Goal: Task Accomplishment & Management: Use online tool/utility

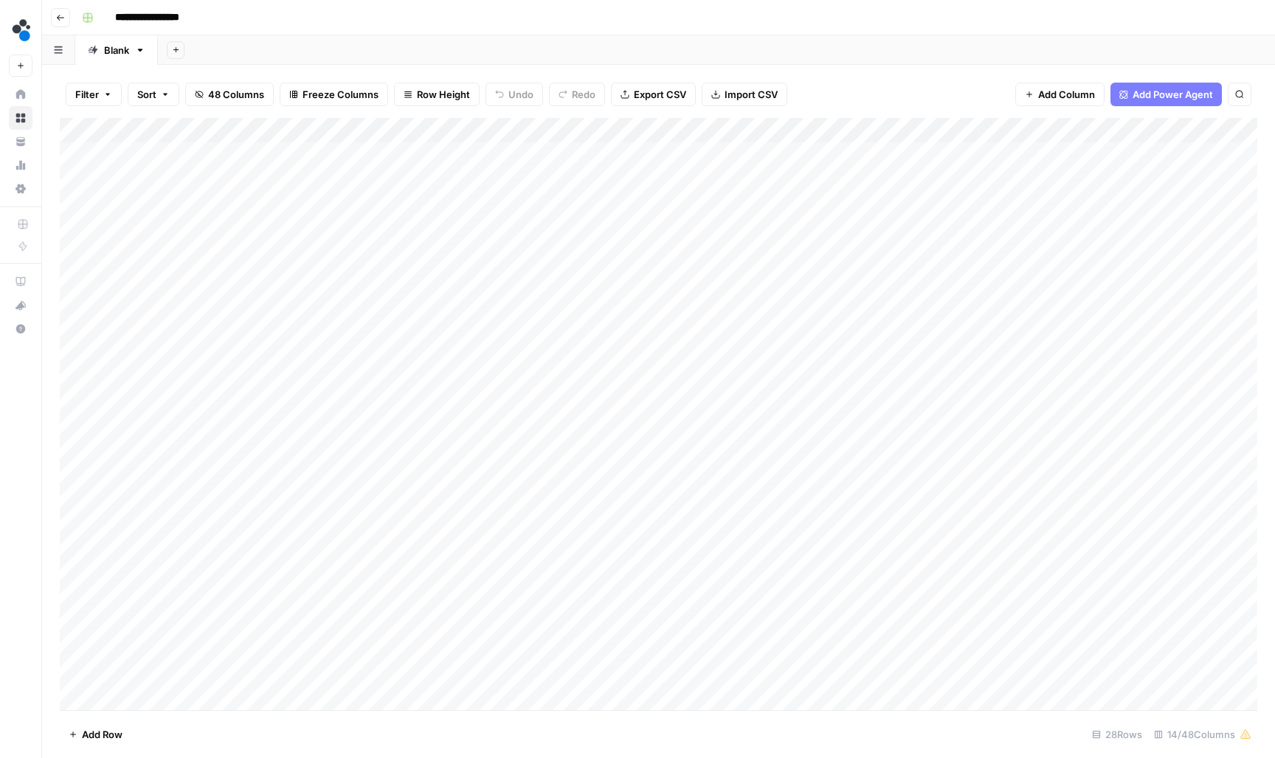
click at [67, 16] on button "Go back" at bounding box center [60, 17] width 19 height 19
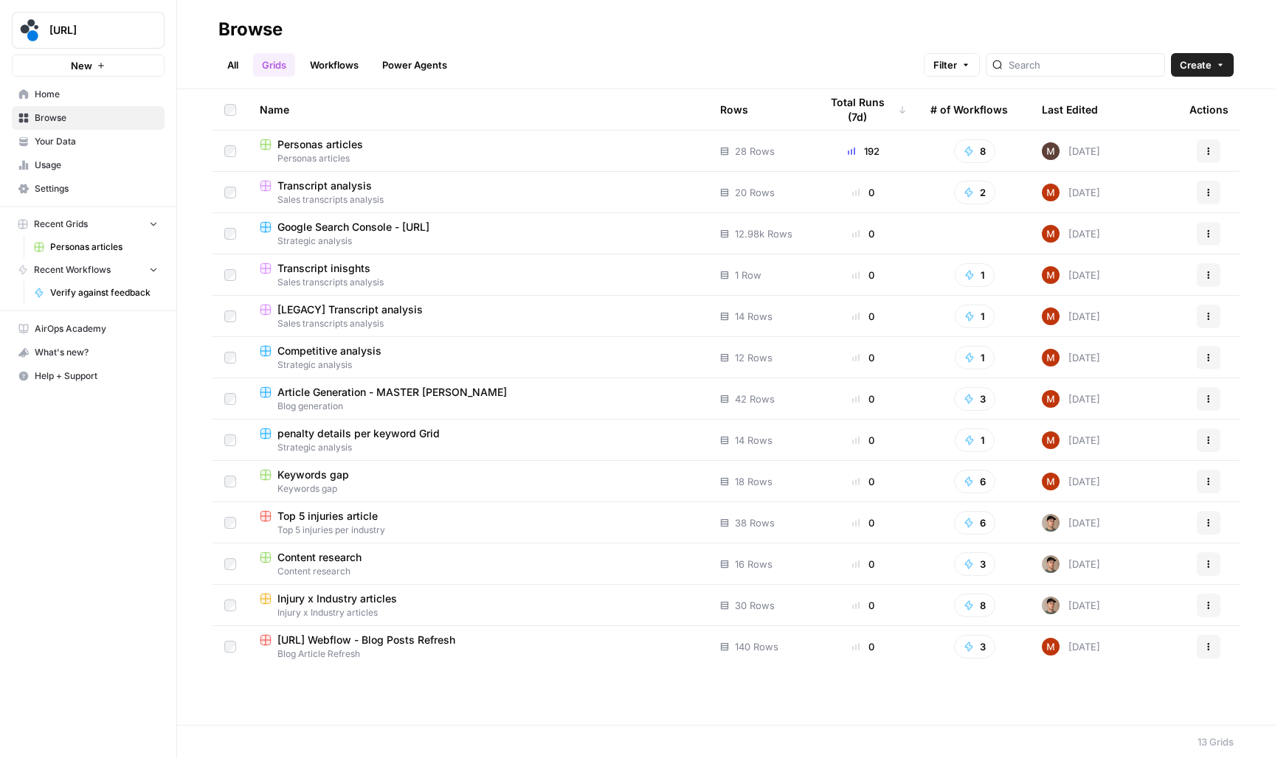
click at [353, 142] on span "Personas articles" at bounding box center [320, 144] width 86 height 15
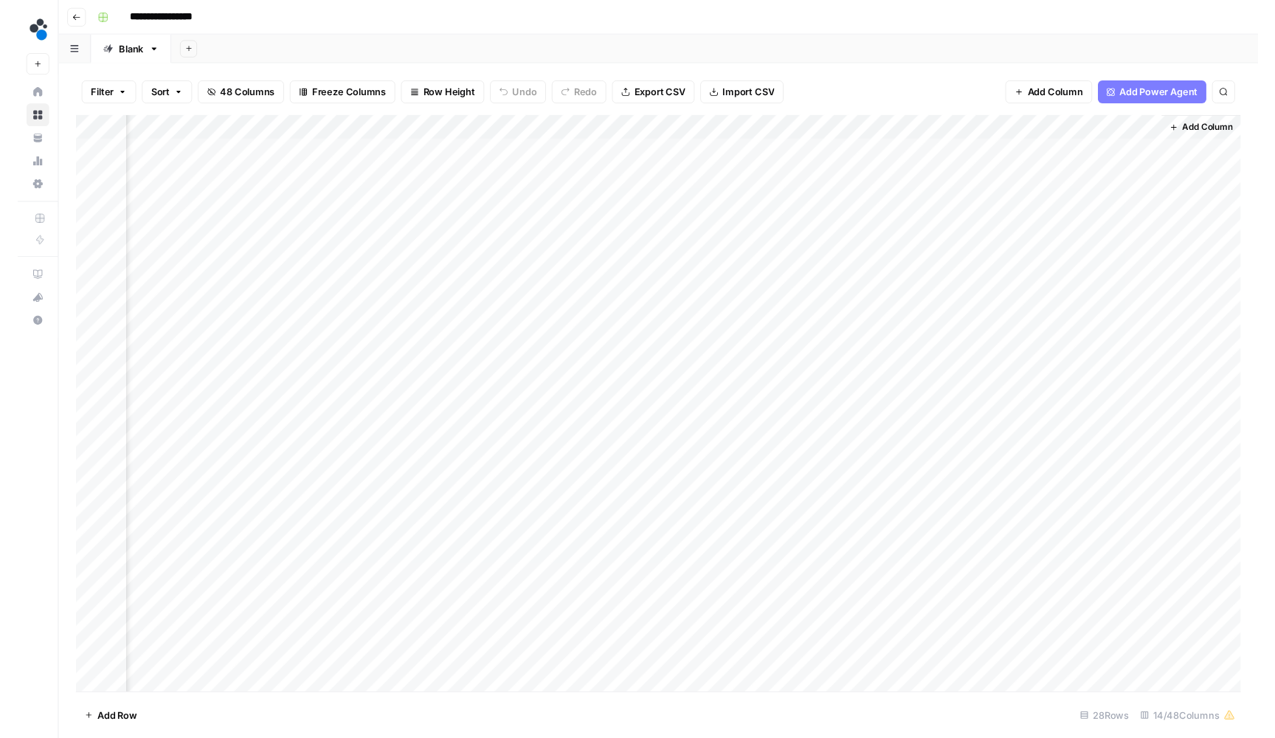
scroll to position [0, 855]
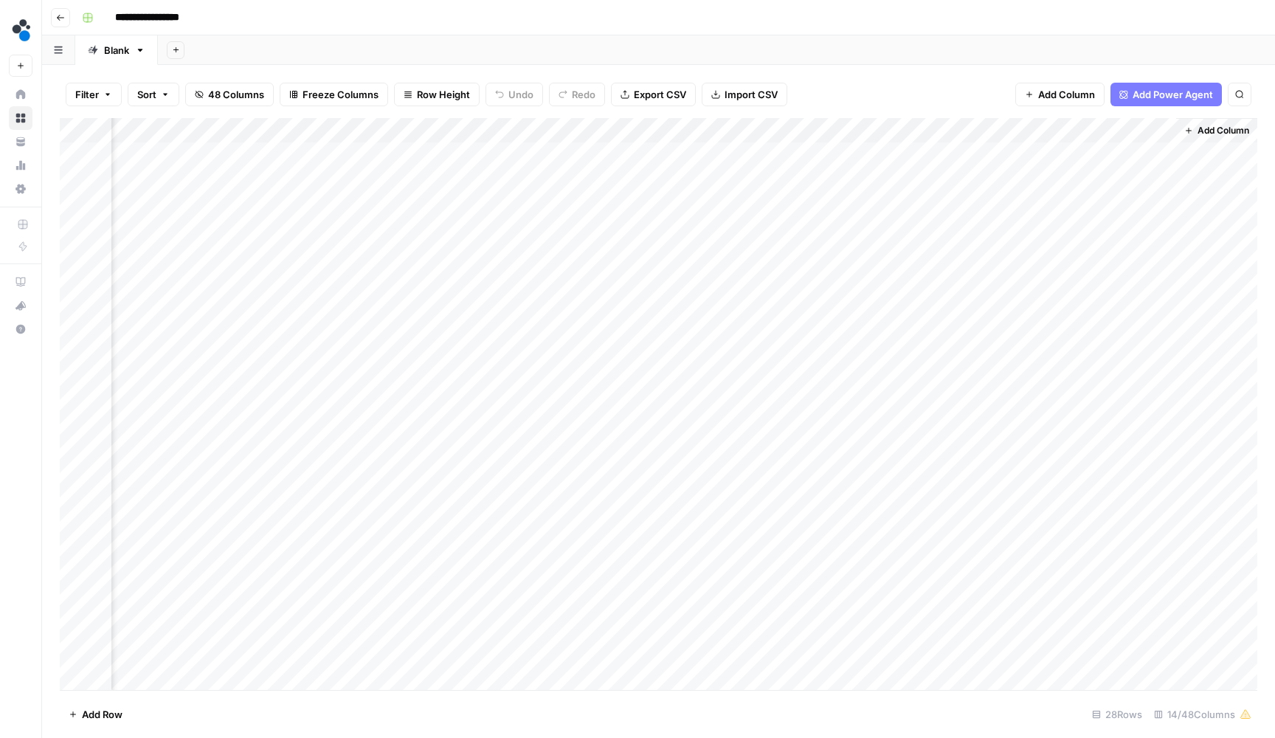
scroll to position [0, 855]
click at [748, 203] on div "Add Column" at bounding box center [658, 405] width 1197 height 575
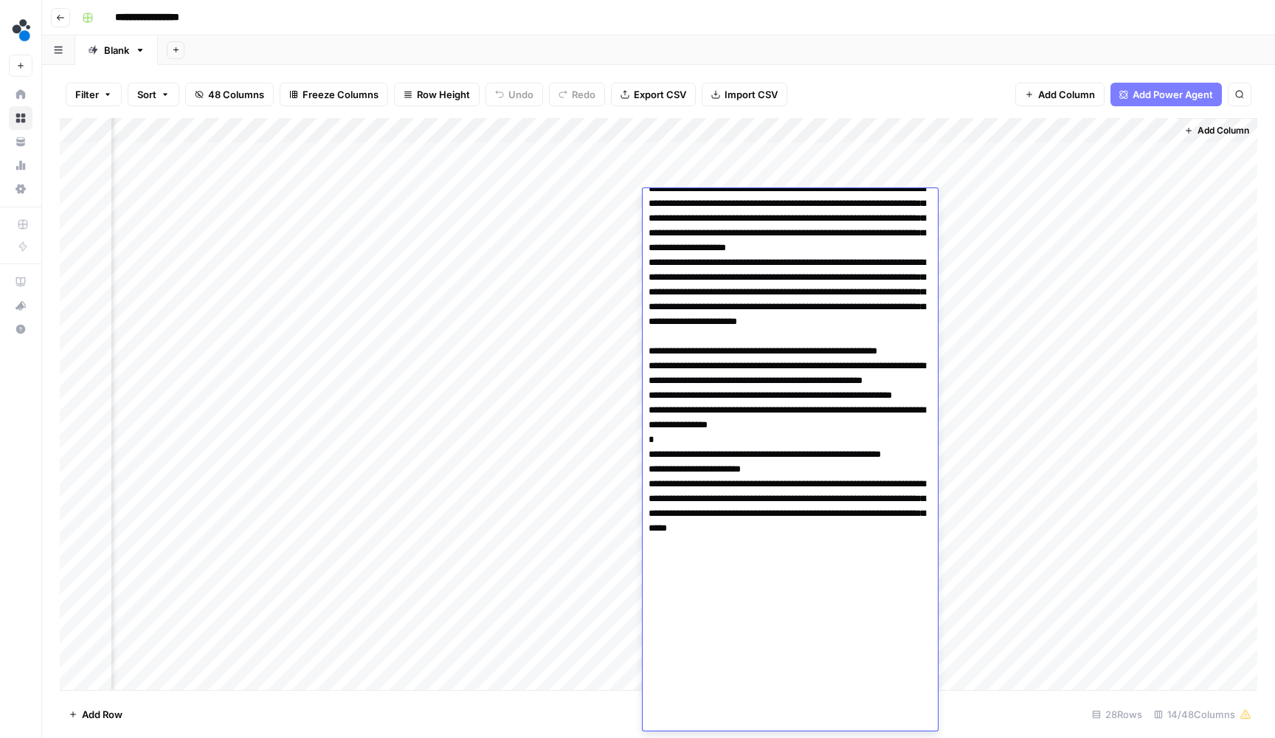
scroll to position [0, 0]
click at [914, 33] on header "**********" at bounding box center [658, 17] width 1233 height 35
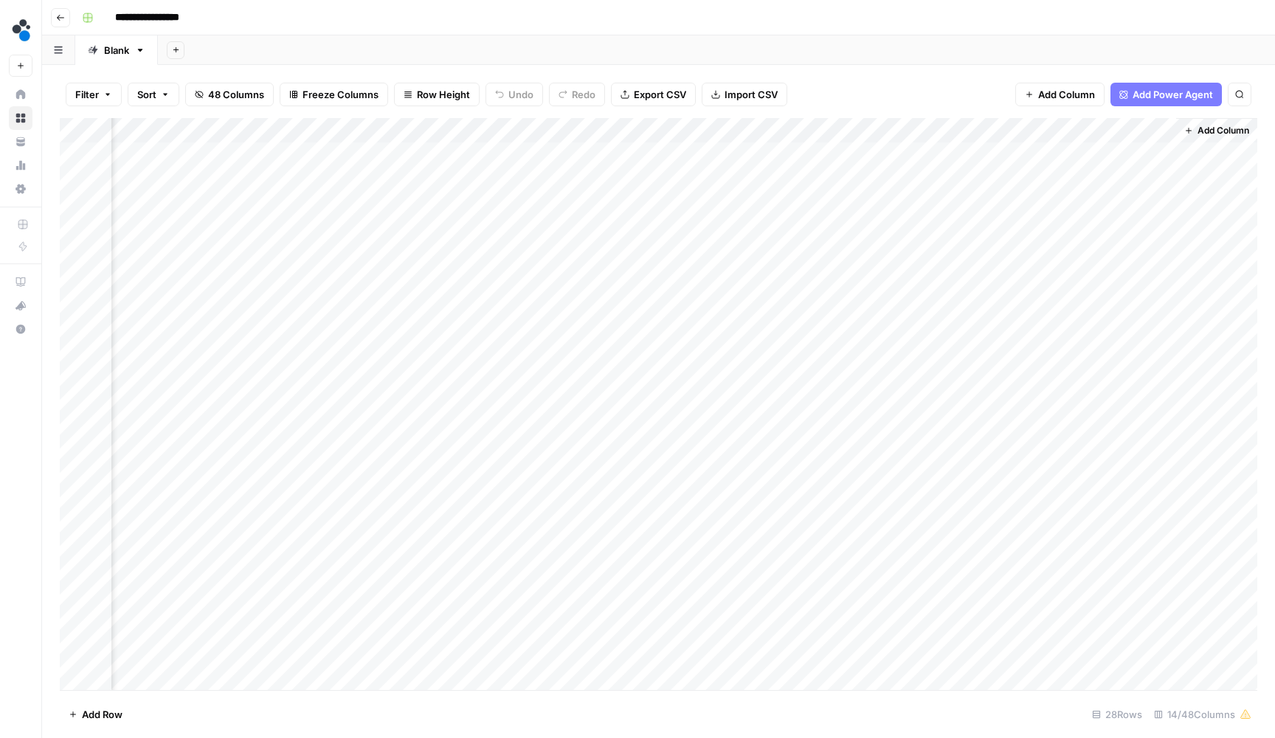
click at [996, 126] on div "Add Column" at bounding box center [658, 405] width 1197 height 575
click at [238, 79] on div "Filter Sort 48 Columns Freeze Columns Row Height Undo Redo Export CSV Import CS…" at bounding box center [658, 94] width 1197 height 47
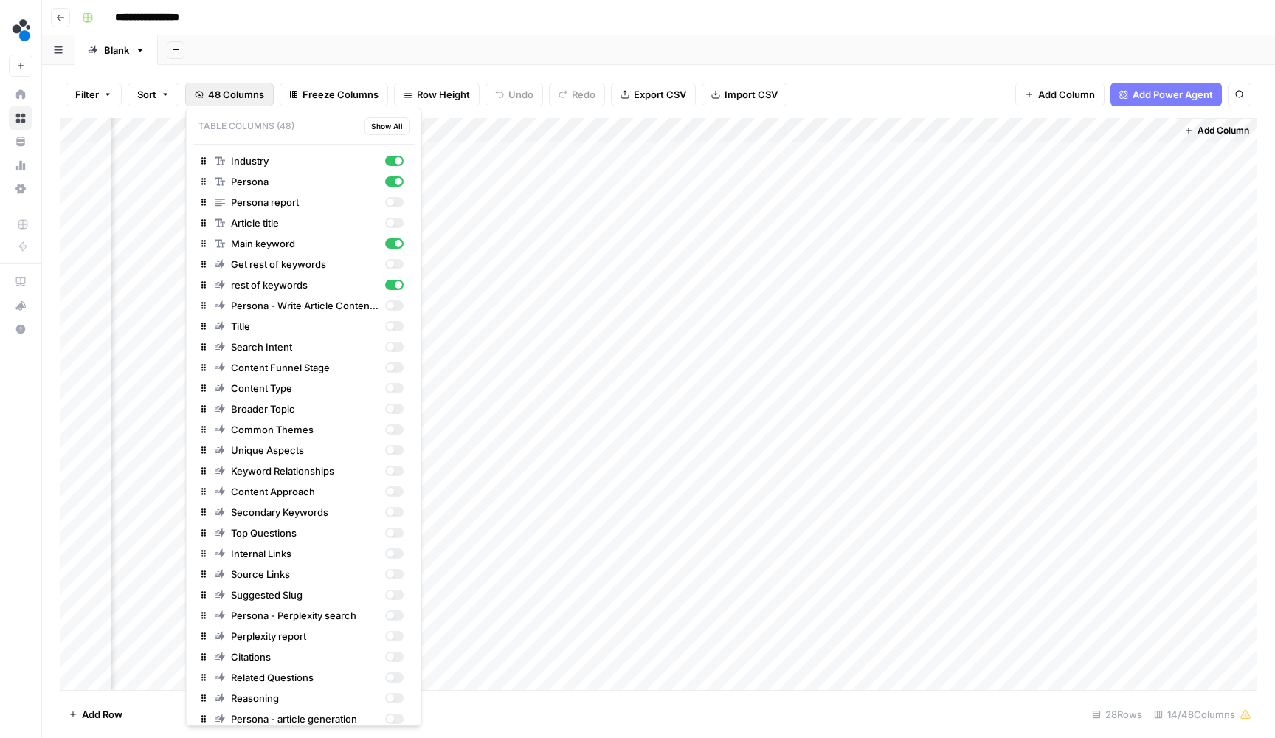
click at [238, 91] on span "48 Columns" at bounding box center [236, 94] width 56 height 15
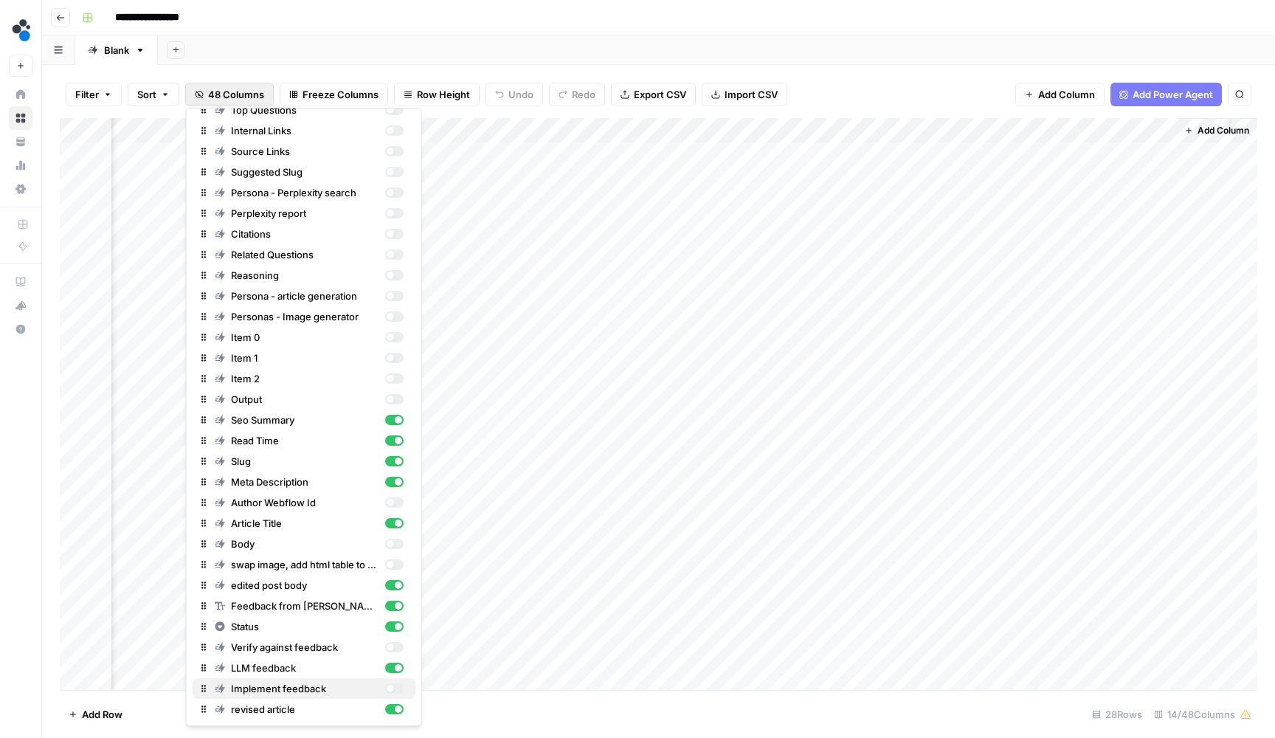
scroll to position [423, 0]
click at [400, 692] on div "button" at bounding box center [393, 688] width 18 height 10
click at [393, 650] on div "button" at bounding box center [393, 647] width 18 height 10
click at [896, 86] on div "Filter Sort 48 Columns Freeze Columns Row Height Undo Redo Export CSV Import CS…" at bounding box center [658, 94] width 1197 height 47
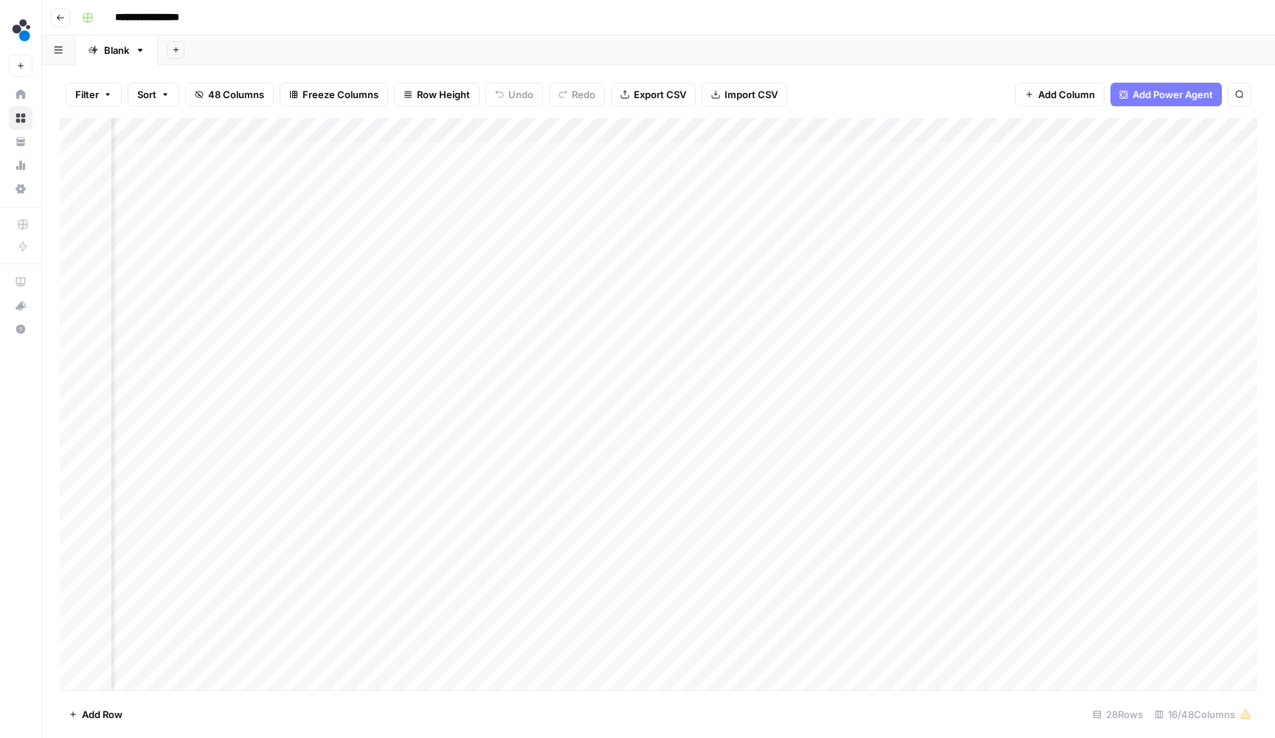
scroll to position [0, 0]
click at [1060, 130] on div "Add Column" at bounding box center [658, 405] width 1197 height 575
type input "Verify against feedback"
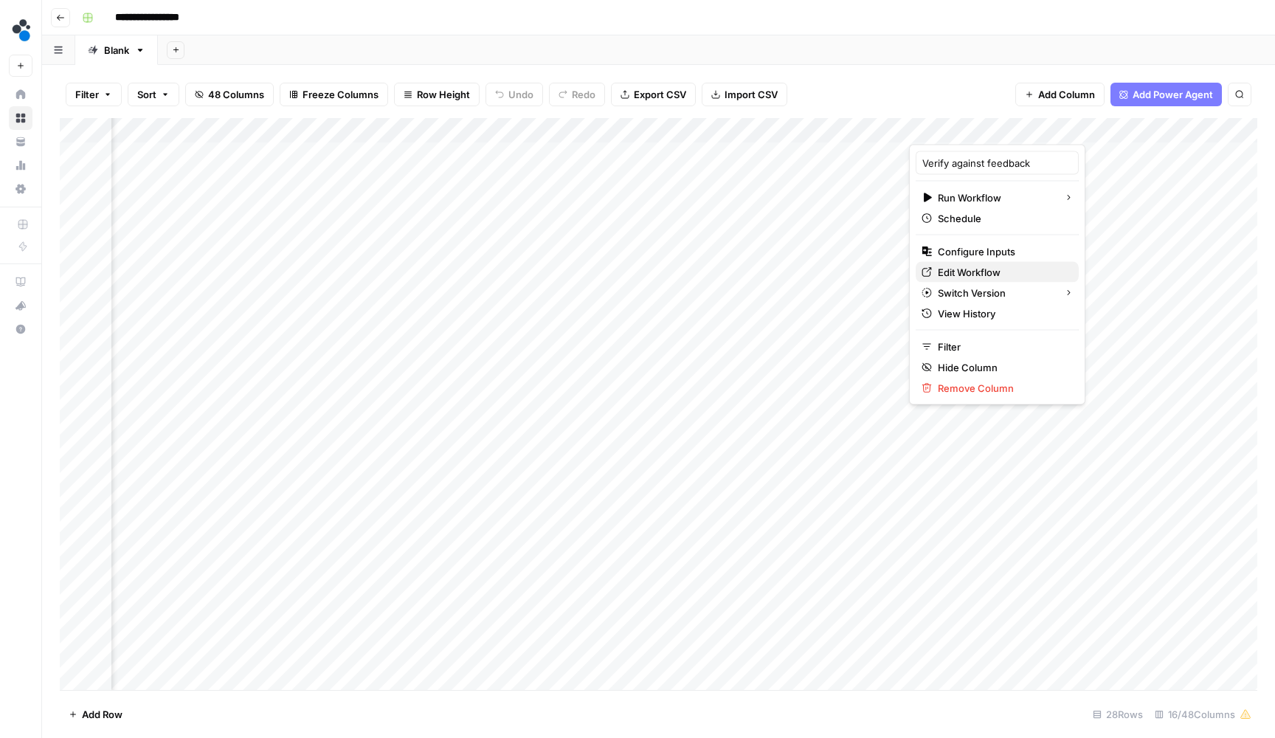
click at [983, 275] on span "Edit Workflow" at bounding box center [1002, 272] width 129 height 15
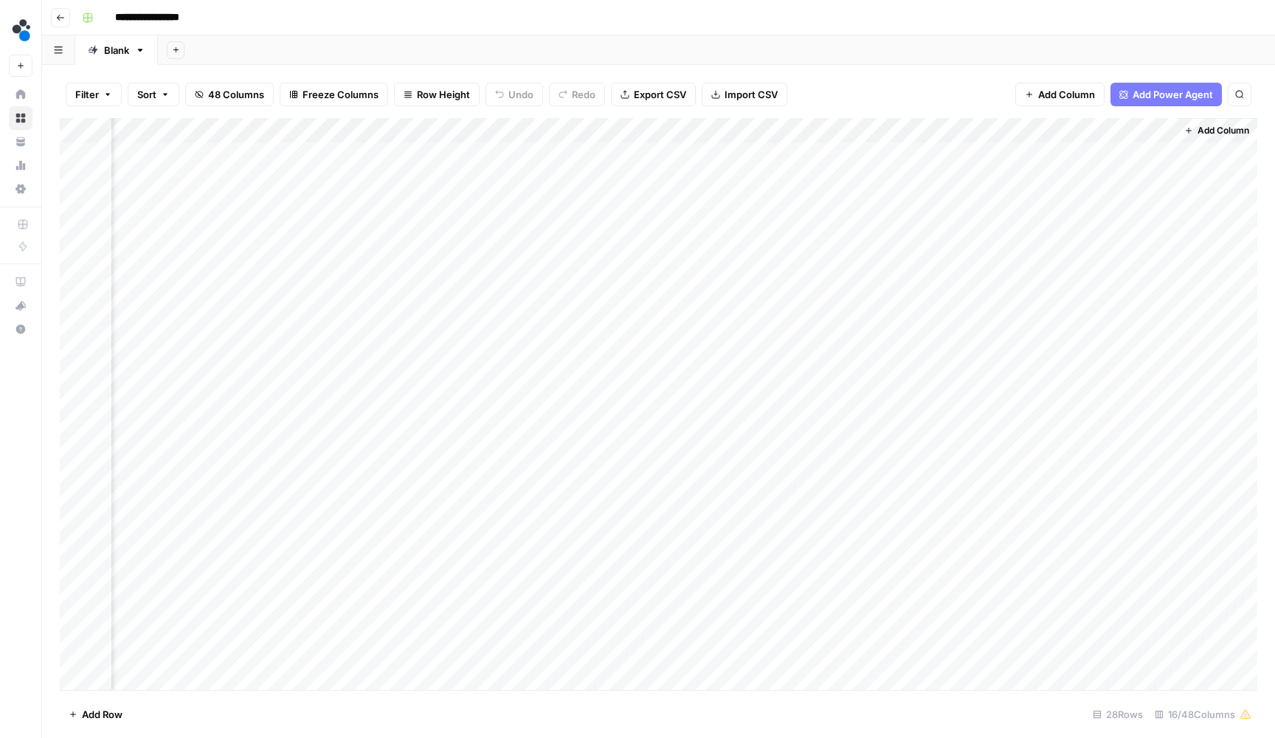
scroll to position [0, 1197]
click at [1009, 128] on div "Add Column" at bounding box center [658, 405] width 1197 height 575
type input "Implement feedback"
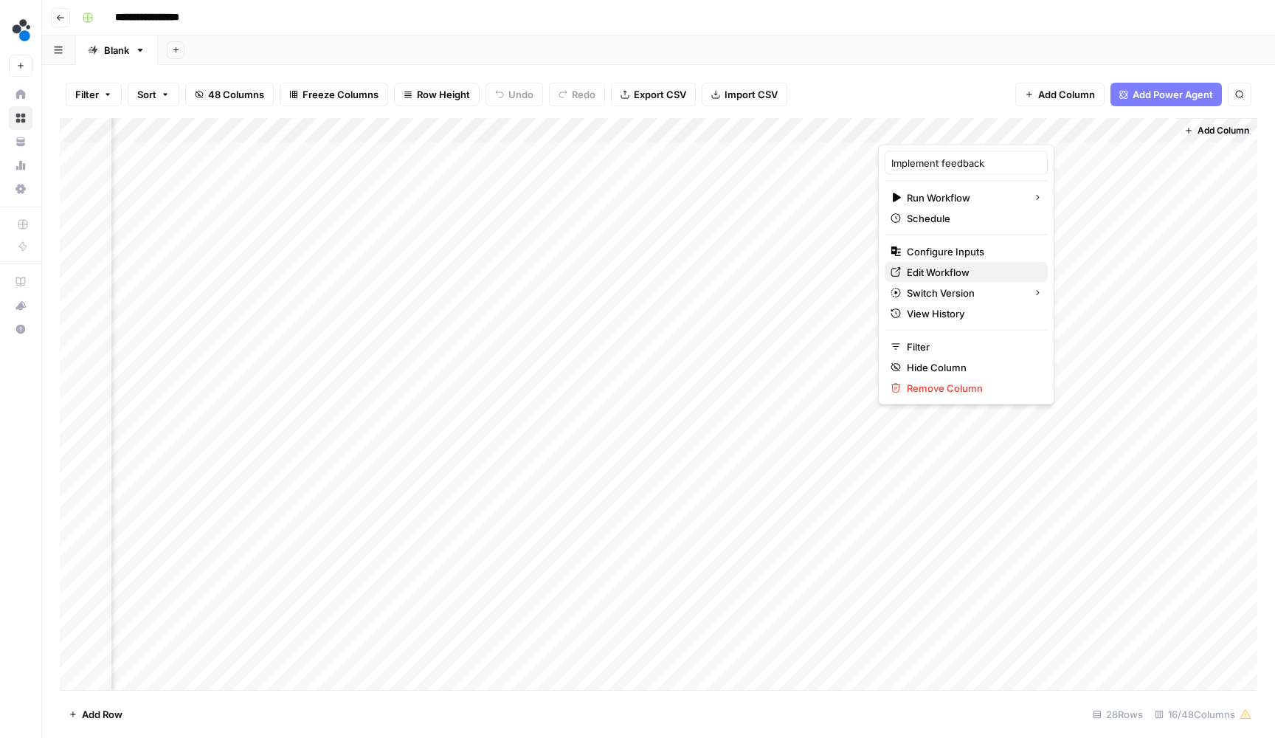
click at [969, 269] on span "Edit Workflow" at bounding box center [971, 272] width 129 height 15
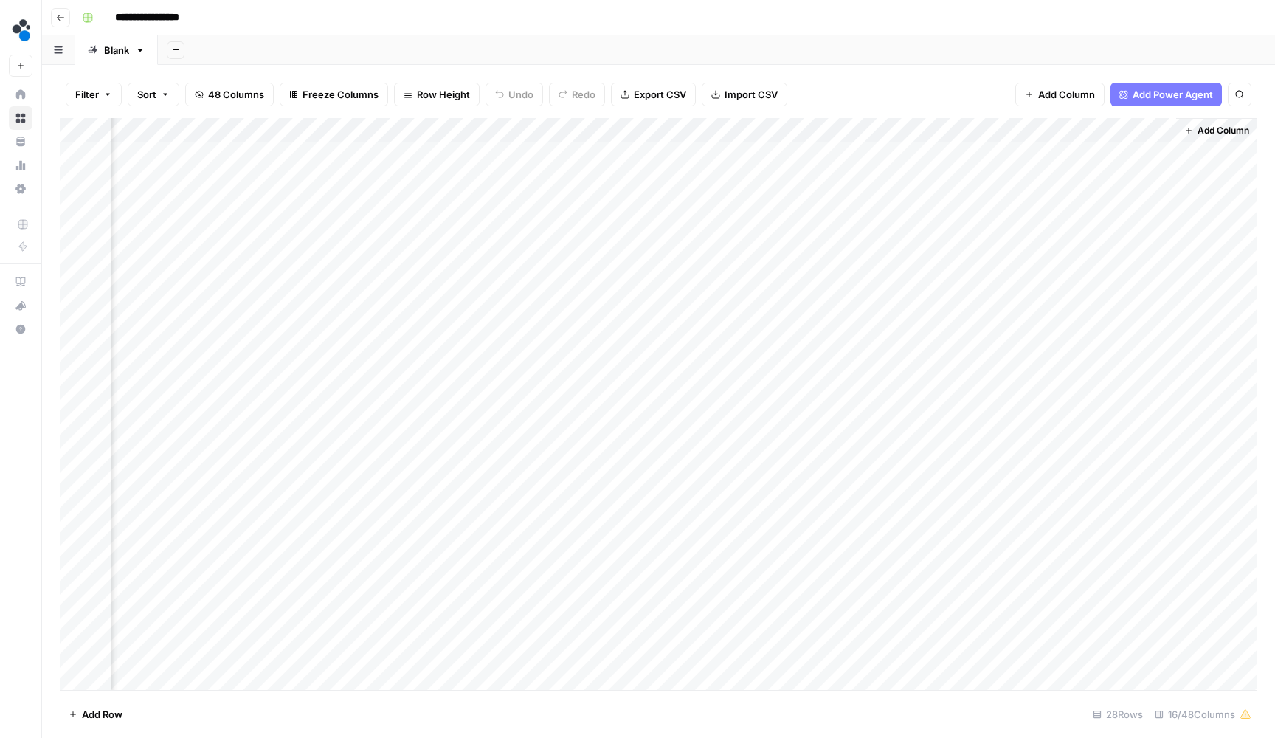
click at [1158, 198] on div "Add Column" at bounding box center [658, 405] width 1197 height 575
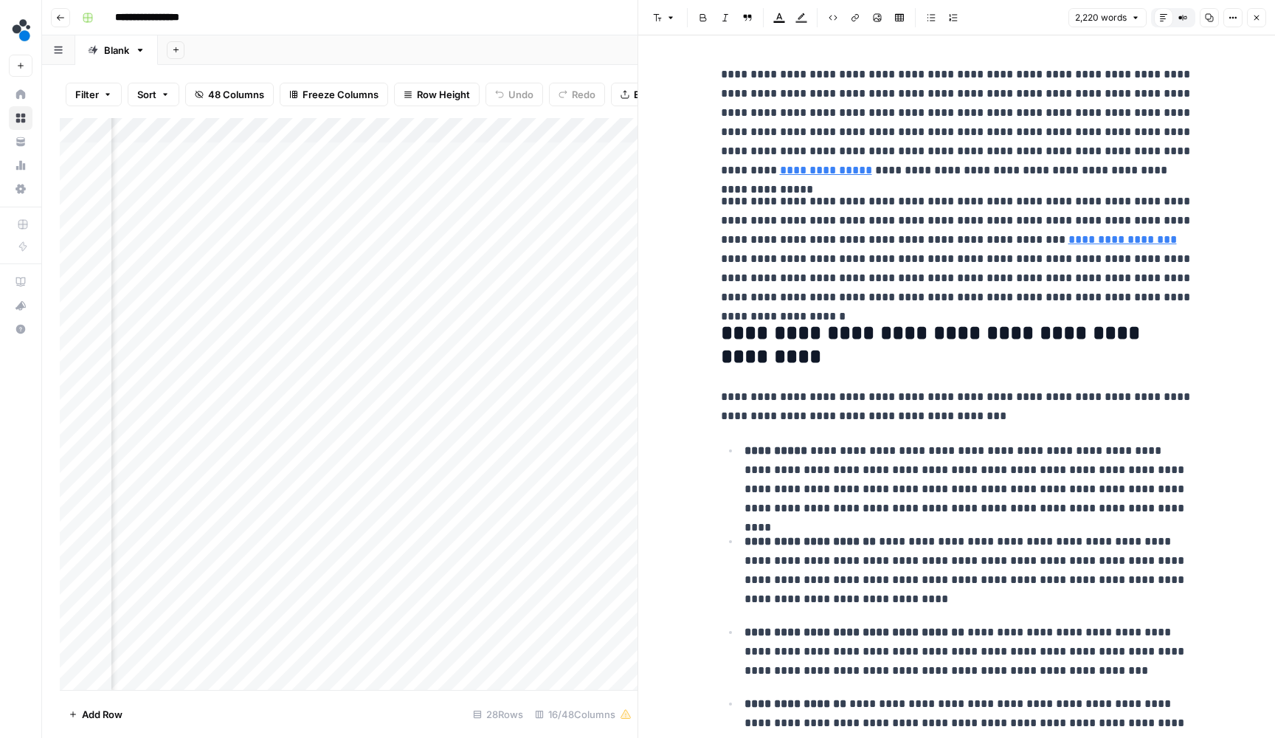
click at [1051, 301] on p "**********" at bounding box center [957, 249] width 472 height 115
type input "frantic"
click at [1258, 18] on icon "button" at bounding box center [1256, 17] width 9 height 9
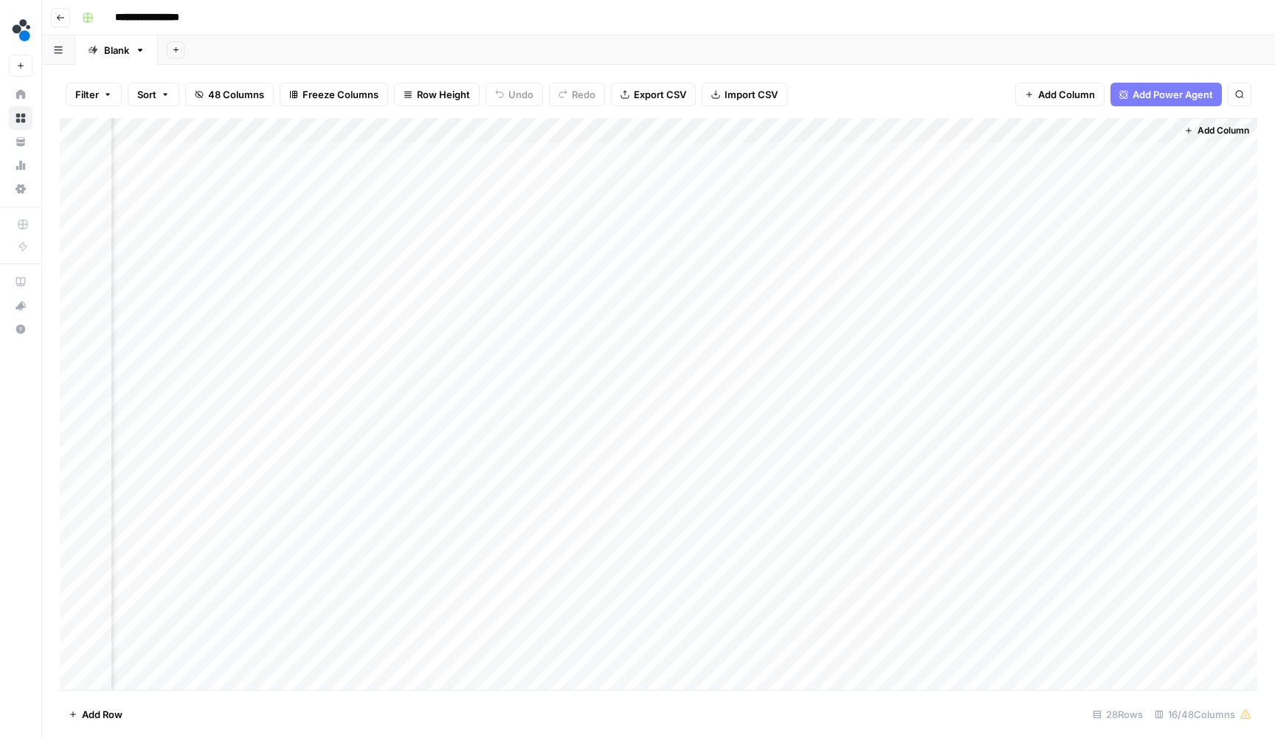
scroll to position [0, 1180]
click at [1182, 201] on div "Add Column" at bounding box center [658, 405] width 1197 height 575
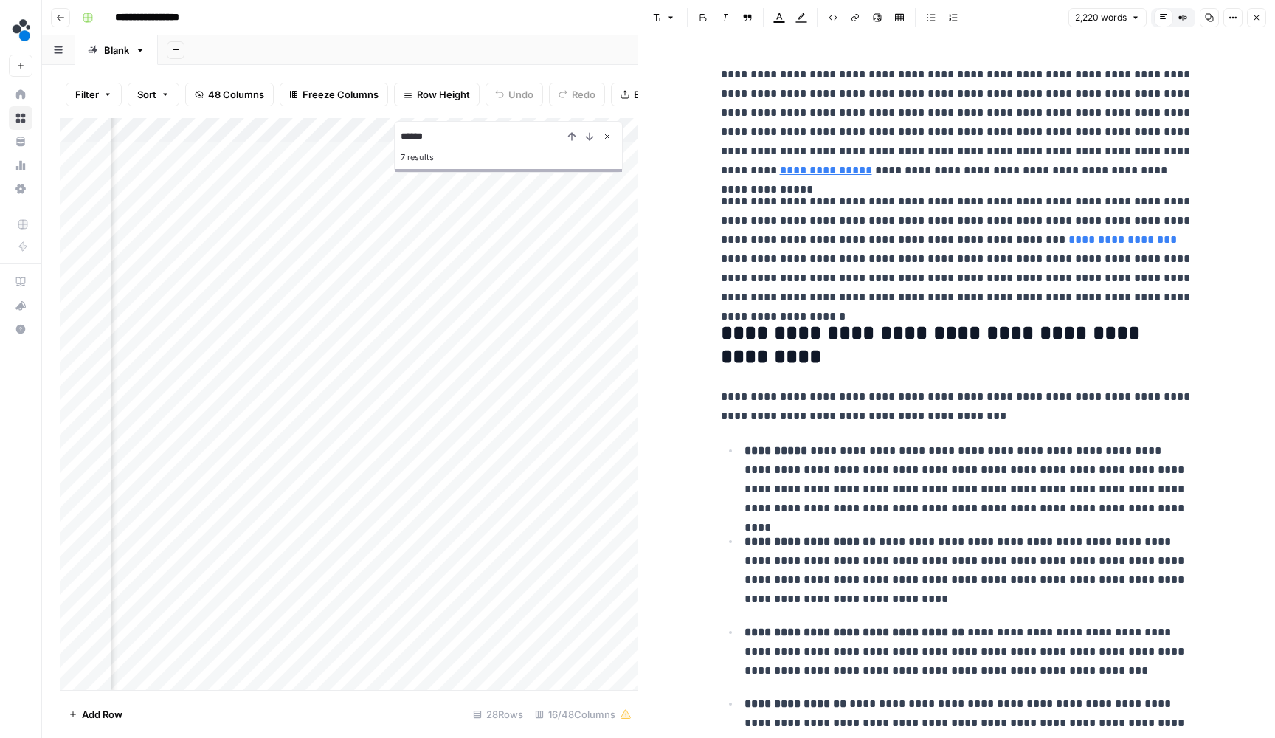
type input "******"
click at [606, 134] on icon "Close Search" at bounding box center [607, 136] width 5 height 5
click at [1042, 139] on p "**********" at bounding box center [957, 122] width 472 height 115
type input "damage"
click at [1185, 40] on icon "button" at bounding box center [1183, 38] width 4 height 4
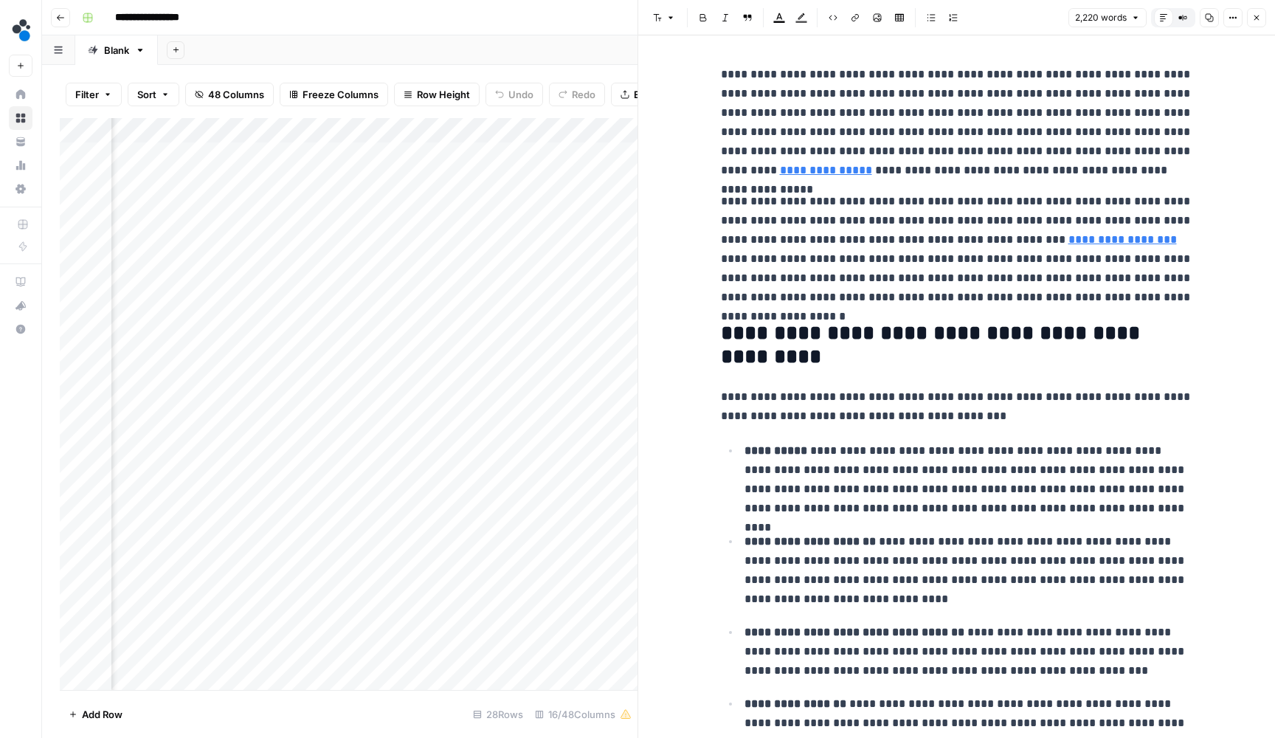
type input "manufacturing fa"
click at [1153, 41] on icon "button" at bounding box center [1153, 38] width 5 height 6
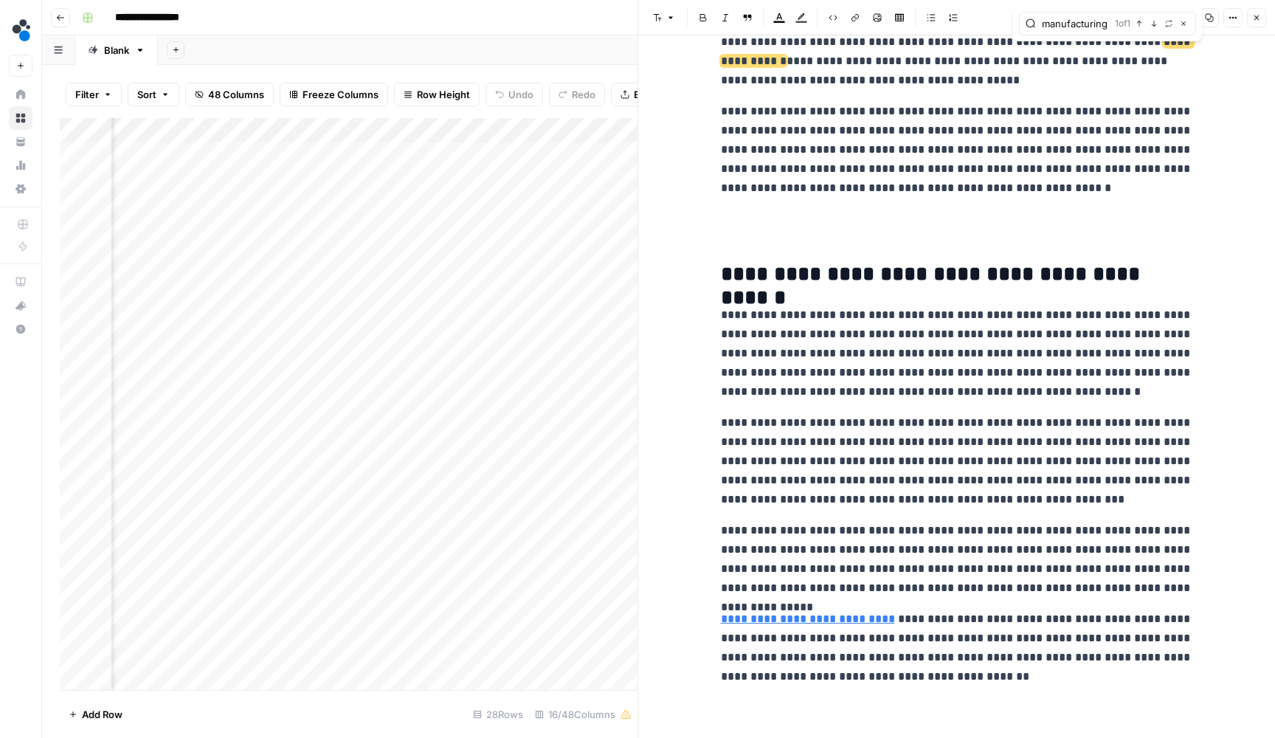
scroll to position [3609, 0]
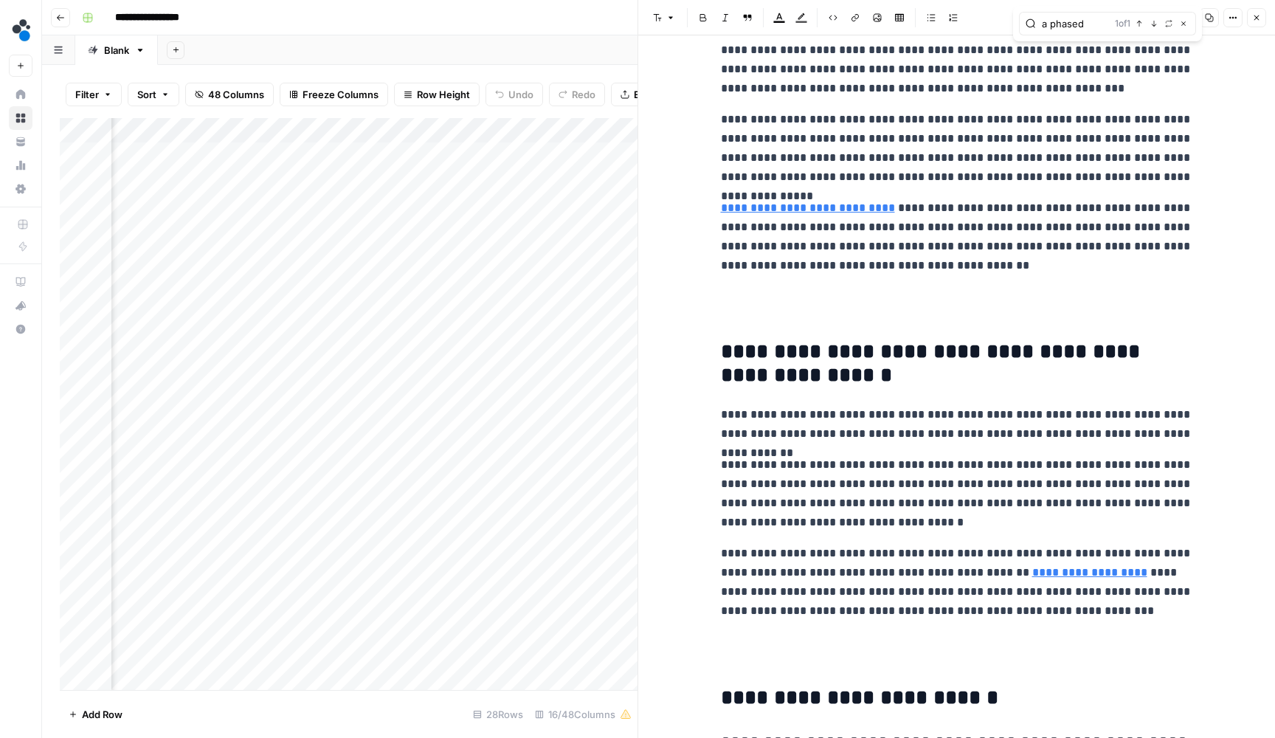
type input "a phased"
click at [1155, 27] on icon "button" at bounding box center [1153, 23] width 7 height 7
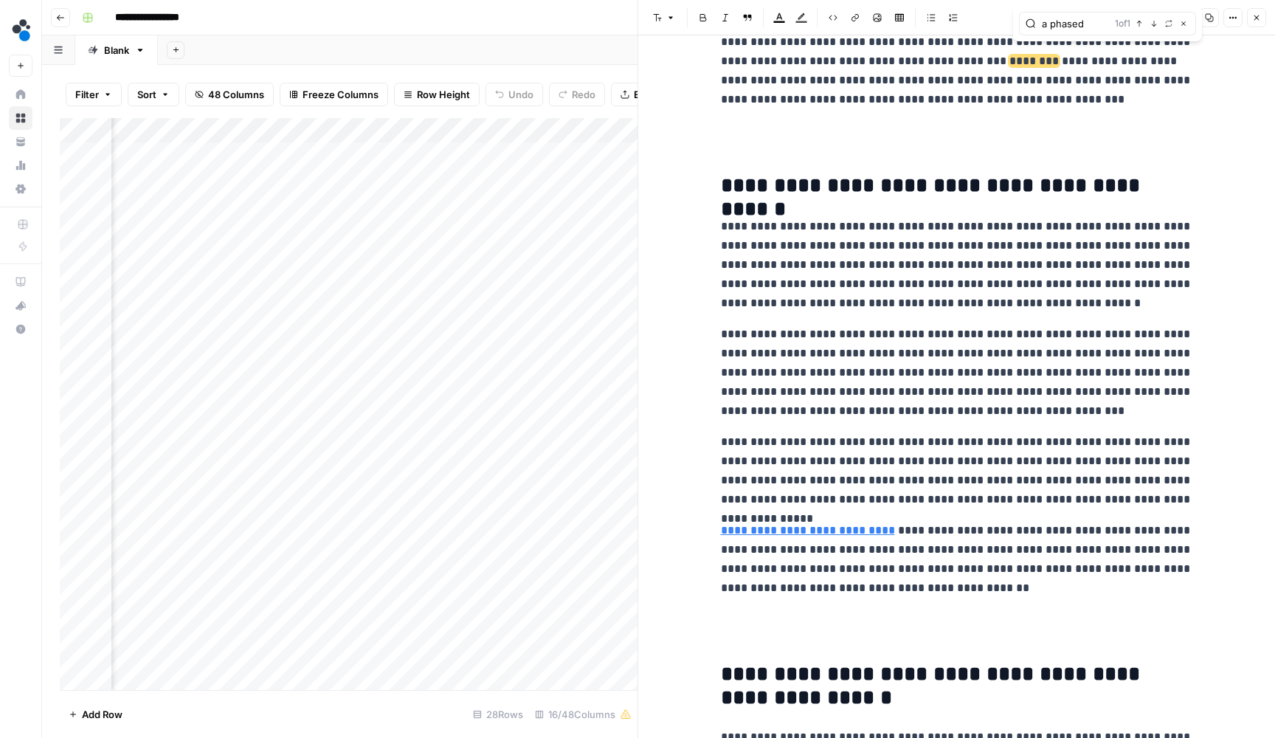
click at [1043, 102] on p "**********" at bounding box center [957, 61] width 472 height 96
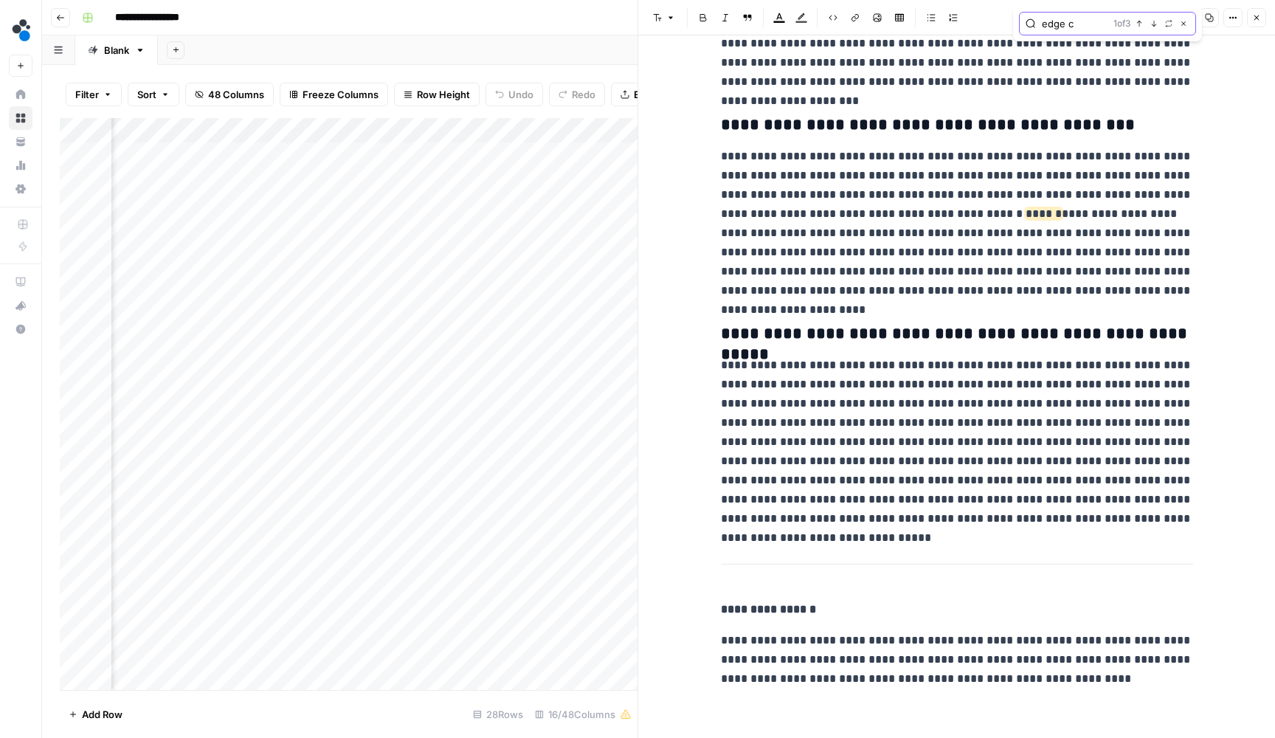
type input "edge c"
click at [1155, 22] on icon "button" at bounding box center [1153, 23] width 7 height 7
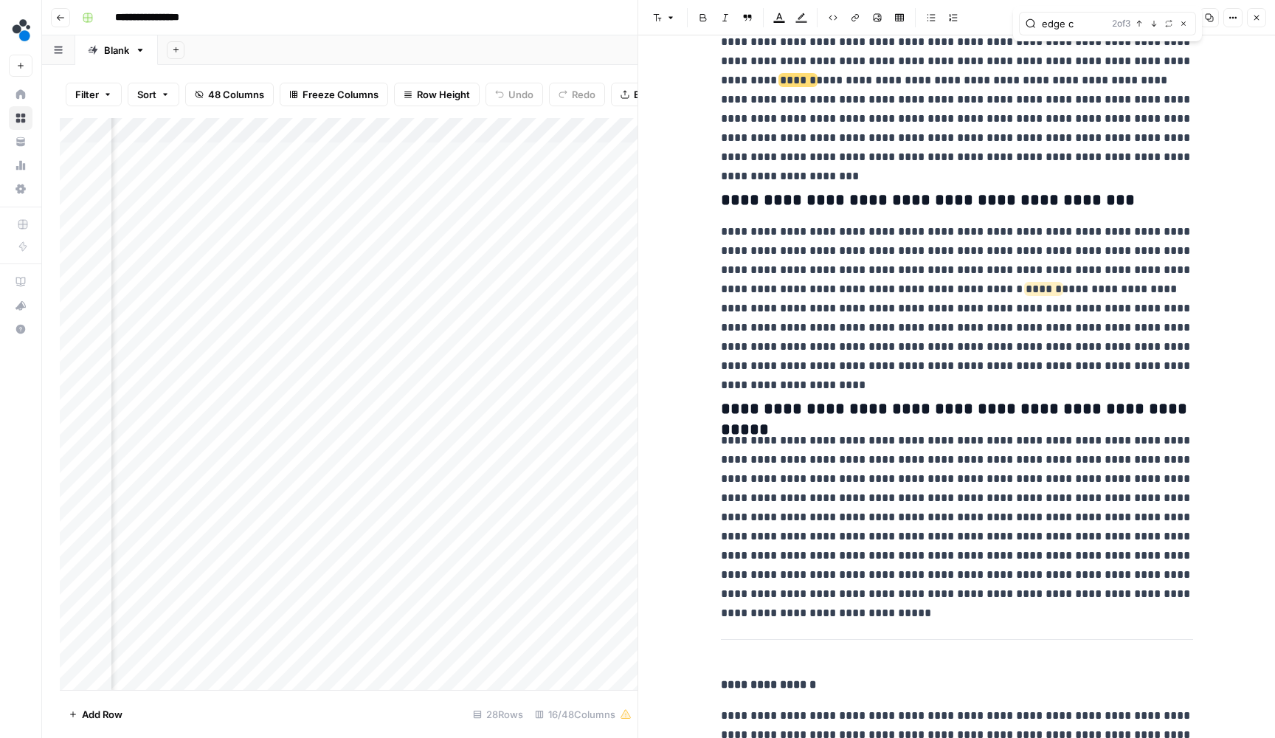
click at [1155, 22] on icon "button" at bounding box center [1153, 23] width 7 height 7
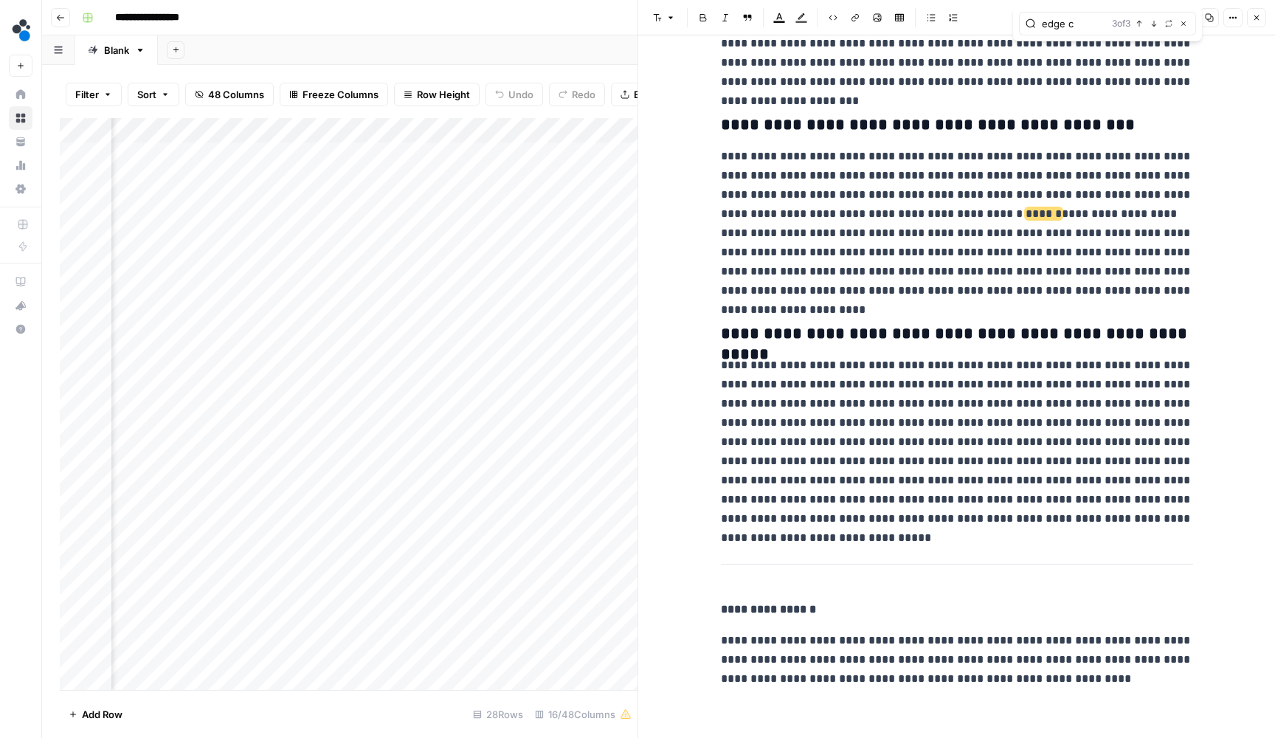
click at [1155, 22] on icon "button" at bounding box center [1153, 23] width 7 height 7
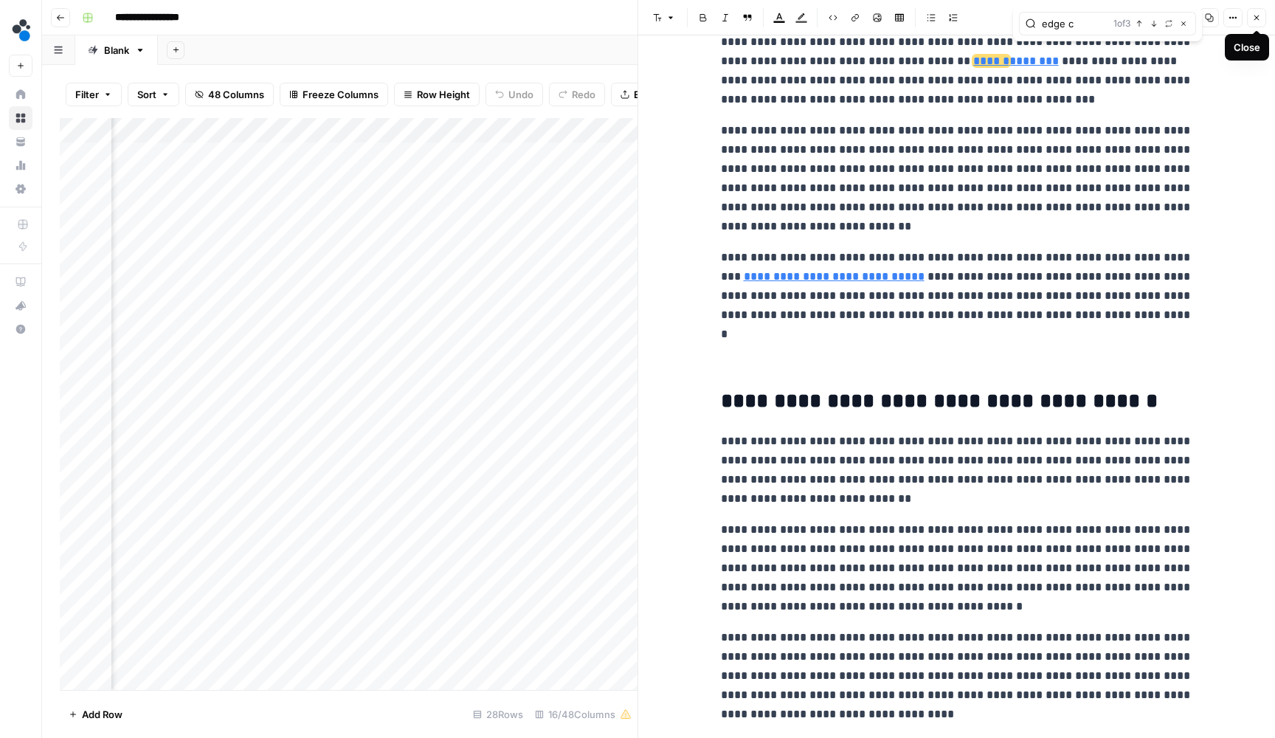
click at [1253, 20] on icon "button" at bounding box center [1256, 17] width 9 height 9
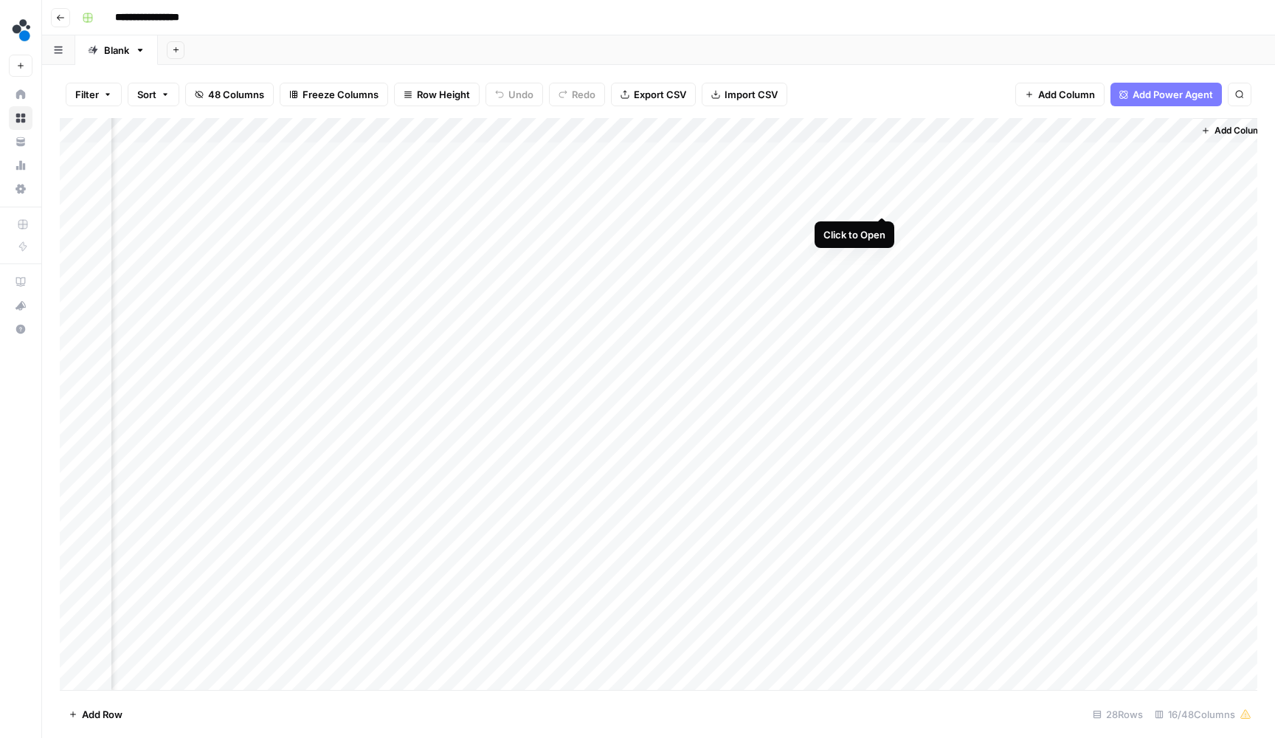
click at [885, 198] on div "Add Column" at bounding box center [658, 405] width 1197 height 575
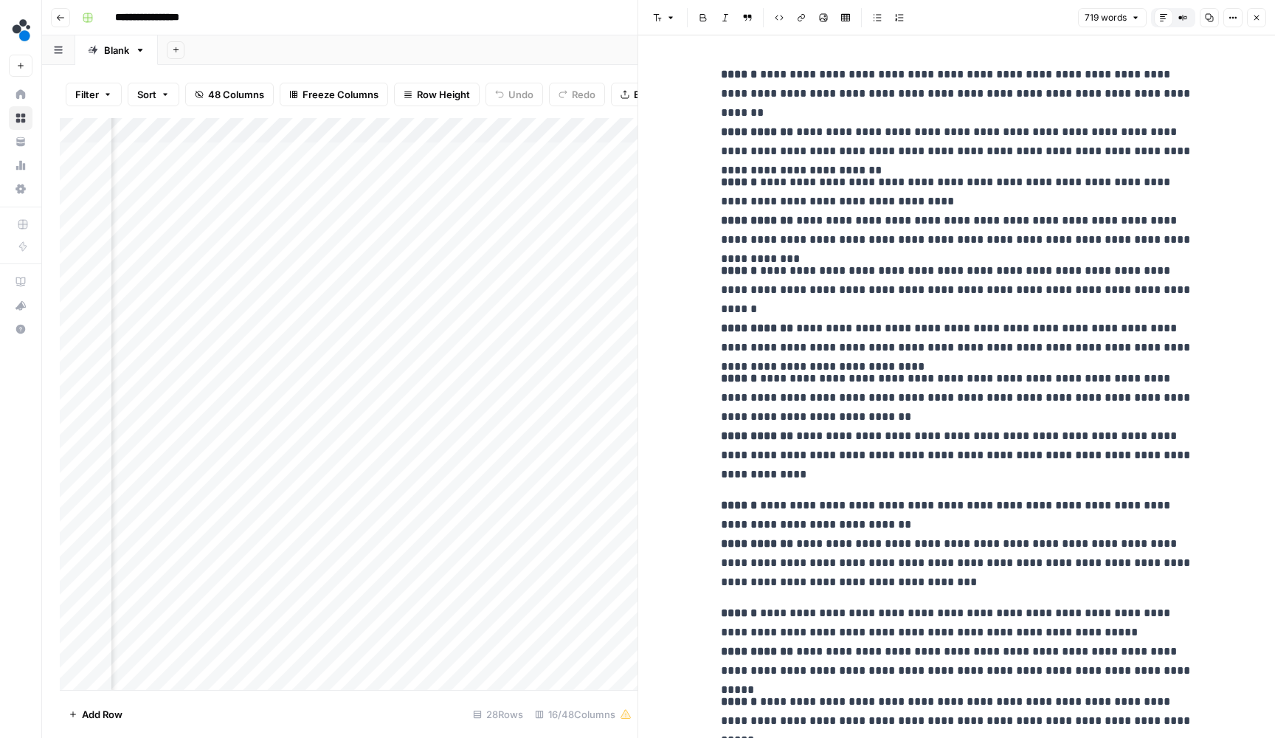
click at [913, 344] on p "**********" at bounding box center [957, 309] width 472 height 96
click at [1156, 37] on icon "button" at bounding box center [1153, 38] width 7 height 7
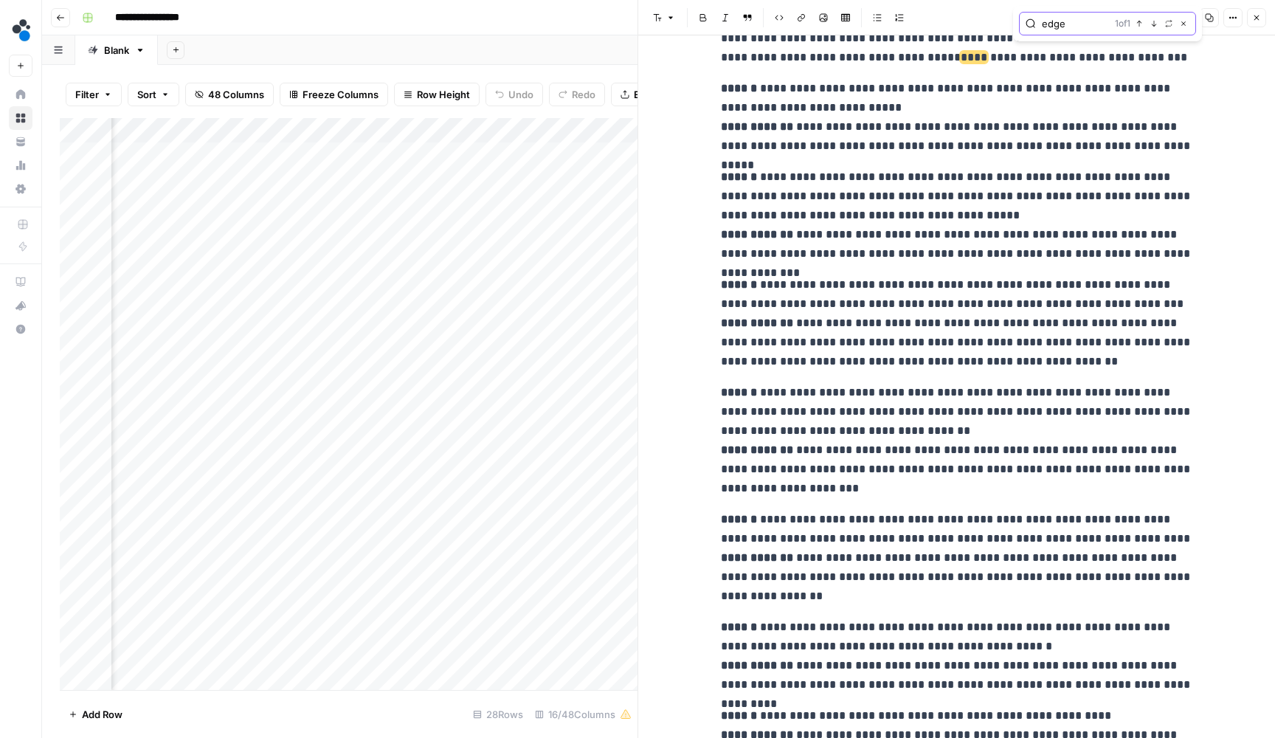
click at [1081, 20] on input "edge" at bounding box center [1075, 23] width 67 height 15
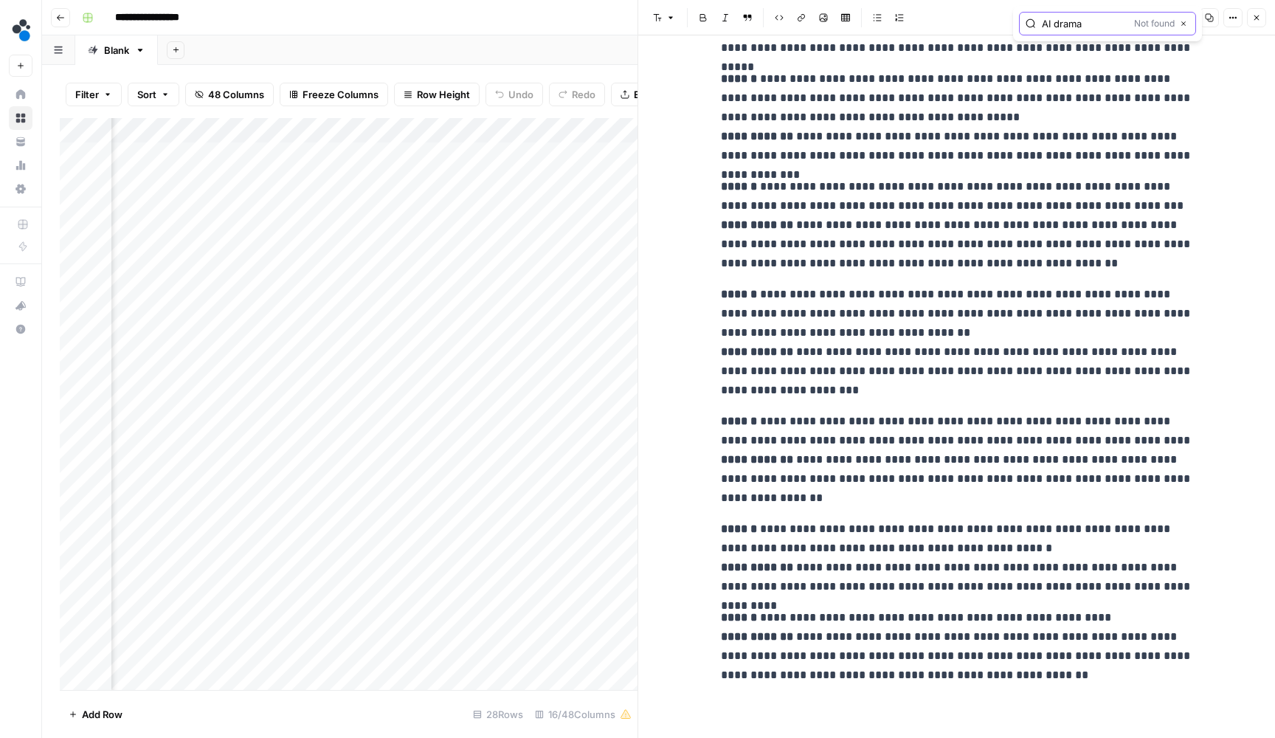
click at [1099, 24] on input "AI drama" at bounding box center [1085, 23] width 86 height 15
click at [1093, 28] on input "manufact" at bounding box center [1075, 23] width 67 height 15
type input "ROI achie"
click at [1261, 15] on button "Close" at bounding box center [1256, 17] width 19 height 19
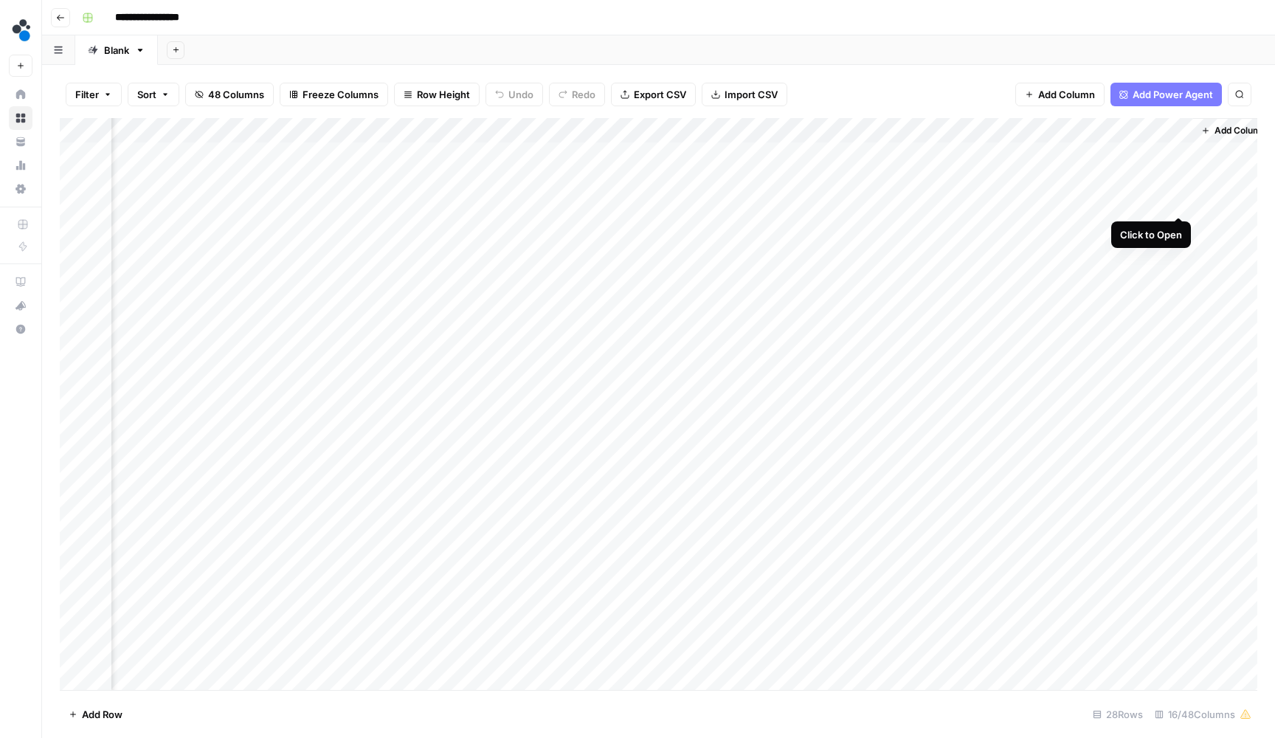
click at [1177, 198] on div "Add Column" at bounding box center [658, 405] width 1197 height 575
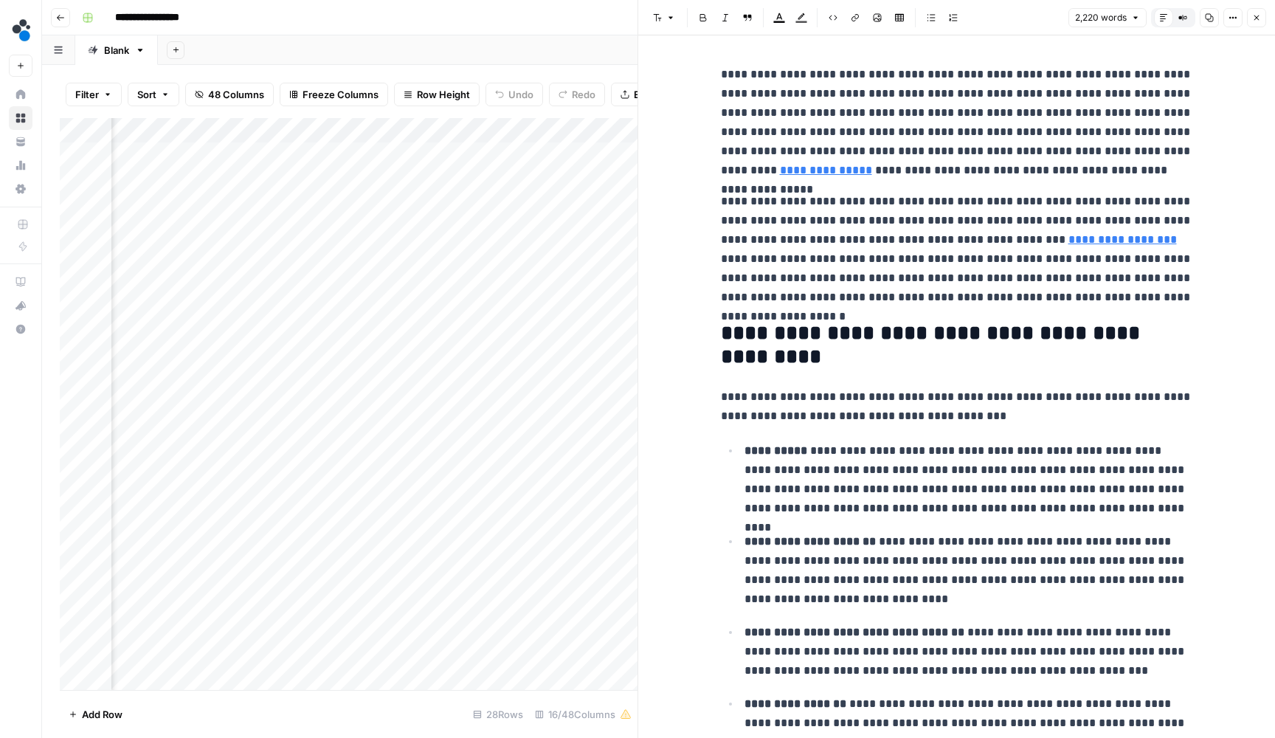
click at [1066, 255] on p "**********" at bounding box center [957, 249] width 472 height 115
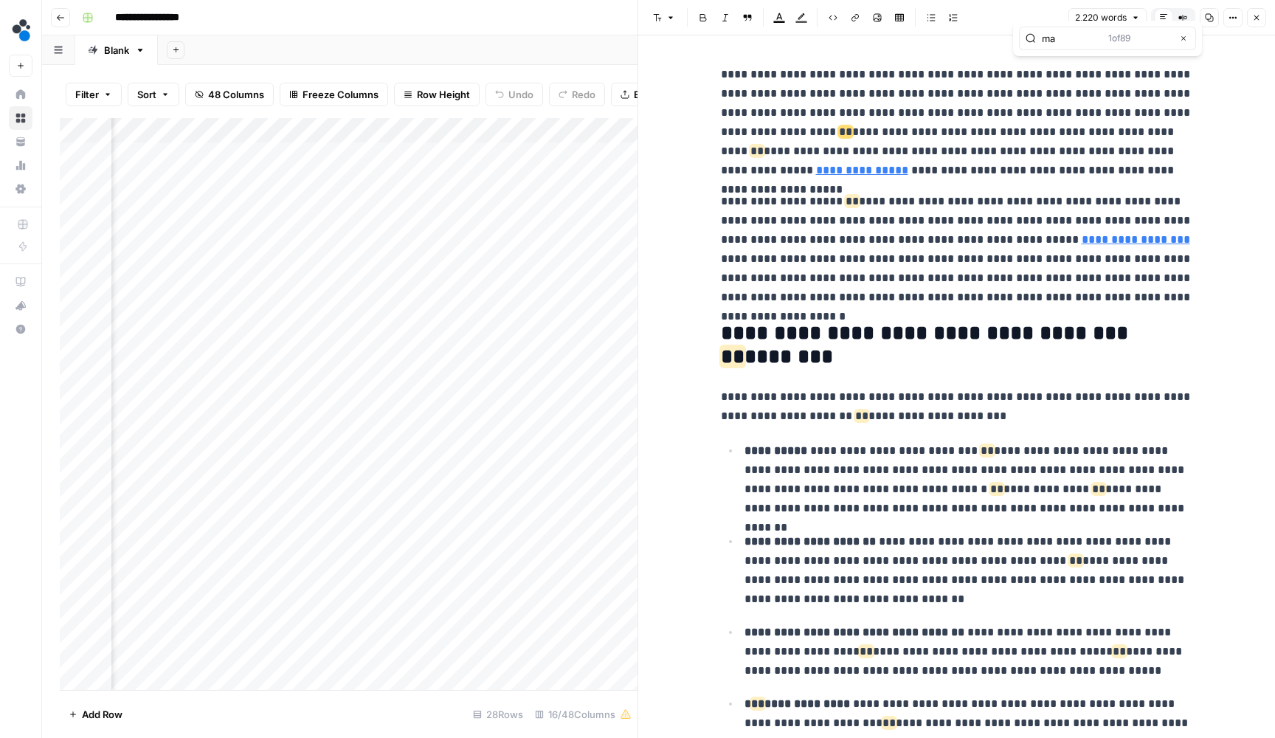
type input "m"
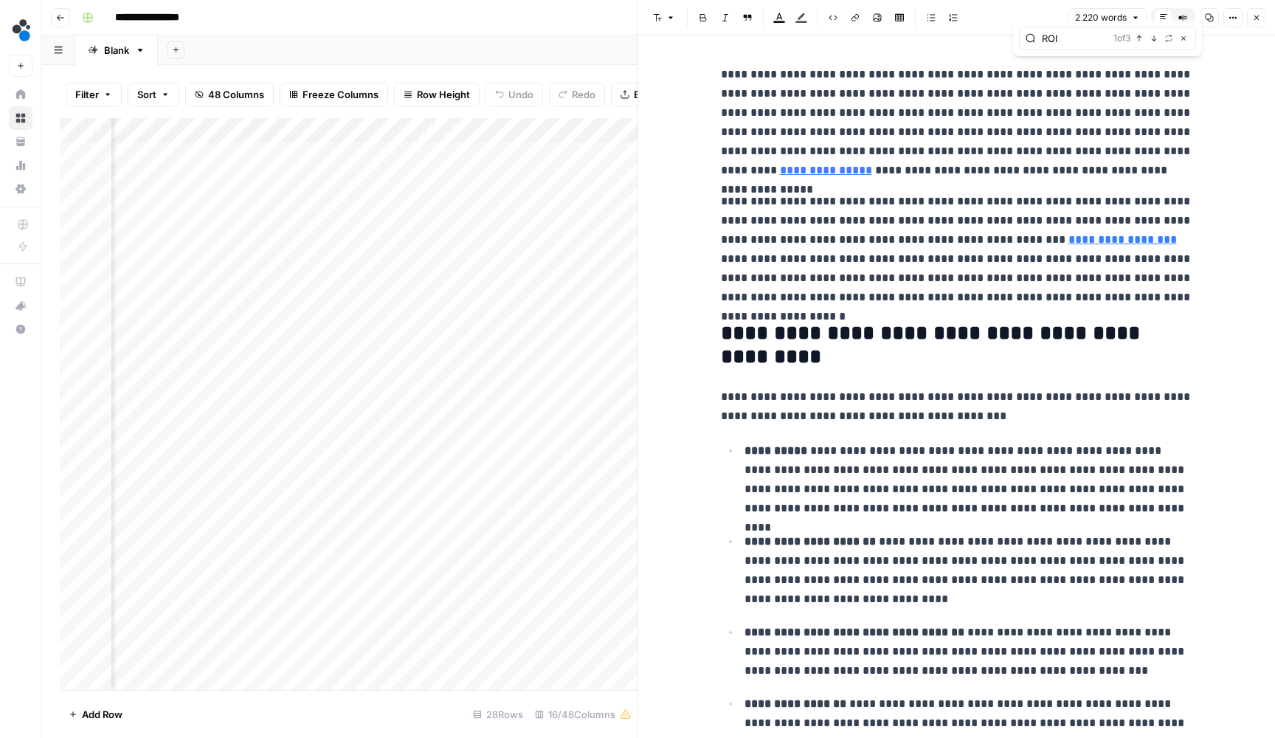
type input "ROI"
click at [1153, 38] on icon "button" at bounding box center [1153, 38] width 7 height 7
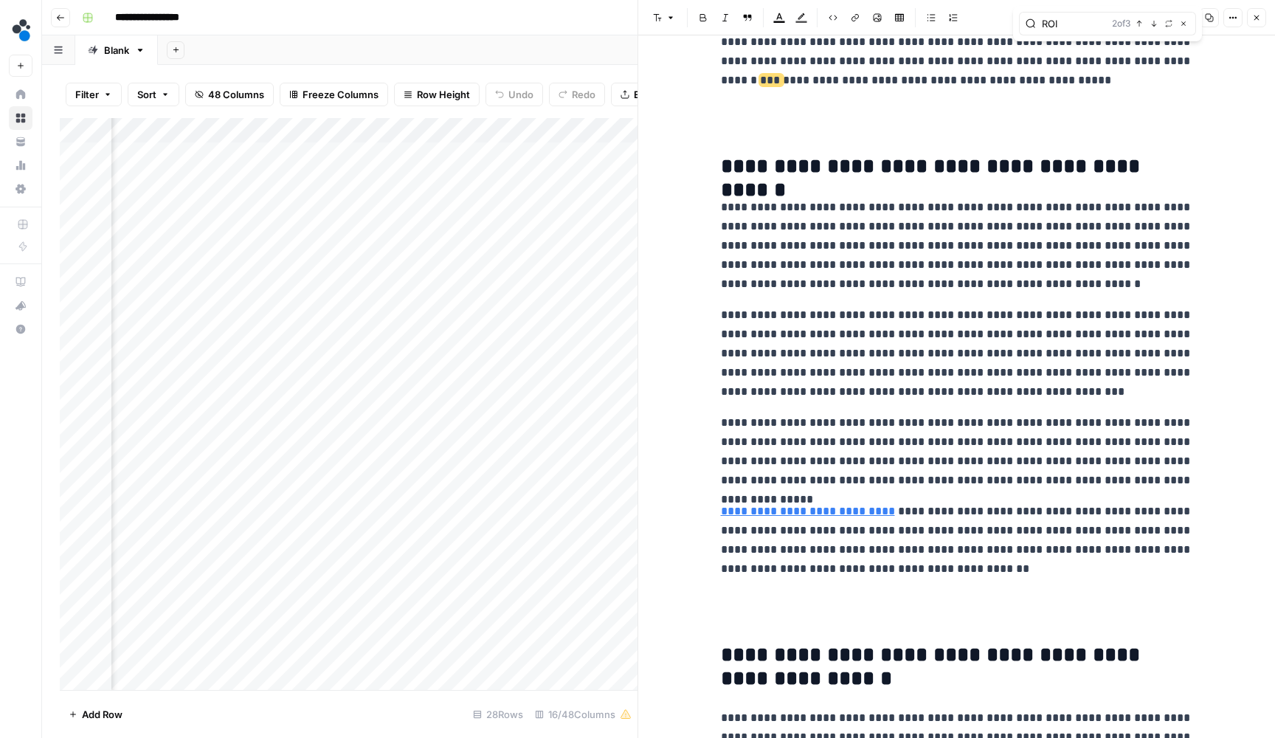
click at [1153, 38] on div "ROI 2 of 3 Previous match Next Match Replace Close" at bounding box center [1107, 23] width 189 height 35
click at [1155, 28] on button "Next Match" at bounding box center [1154, 24] width 12 height 12
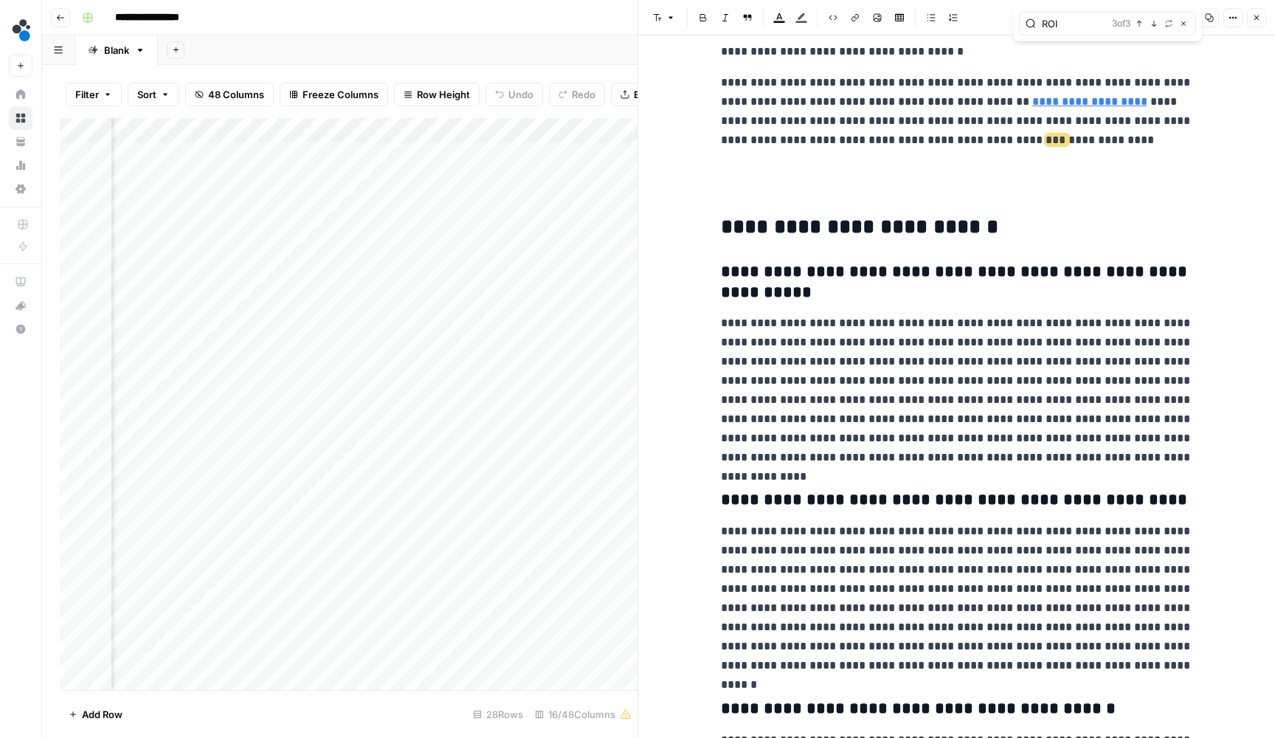
scroll to position [4531, 0]
click at [1152, 20] on span "button" at bounding box center [1153, 23] width 7 height 7
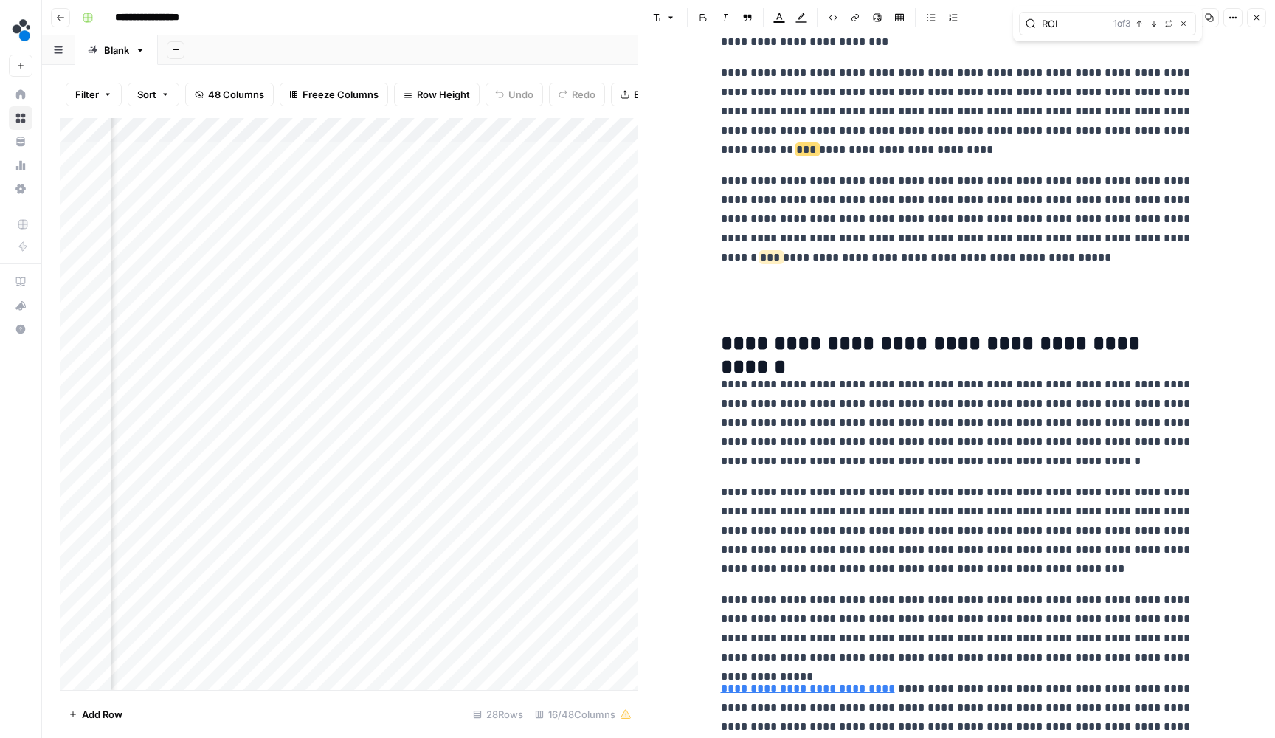
scroll to position [3574, 0]
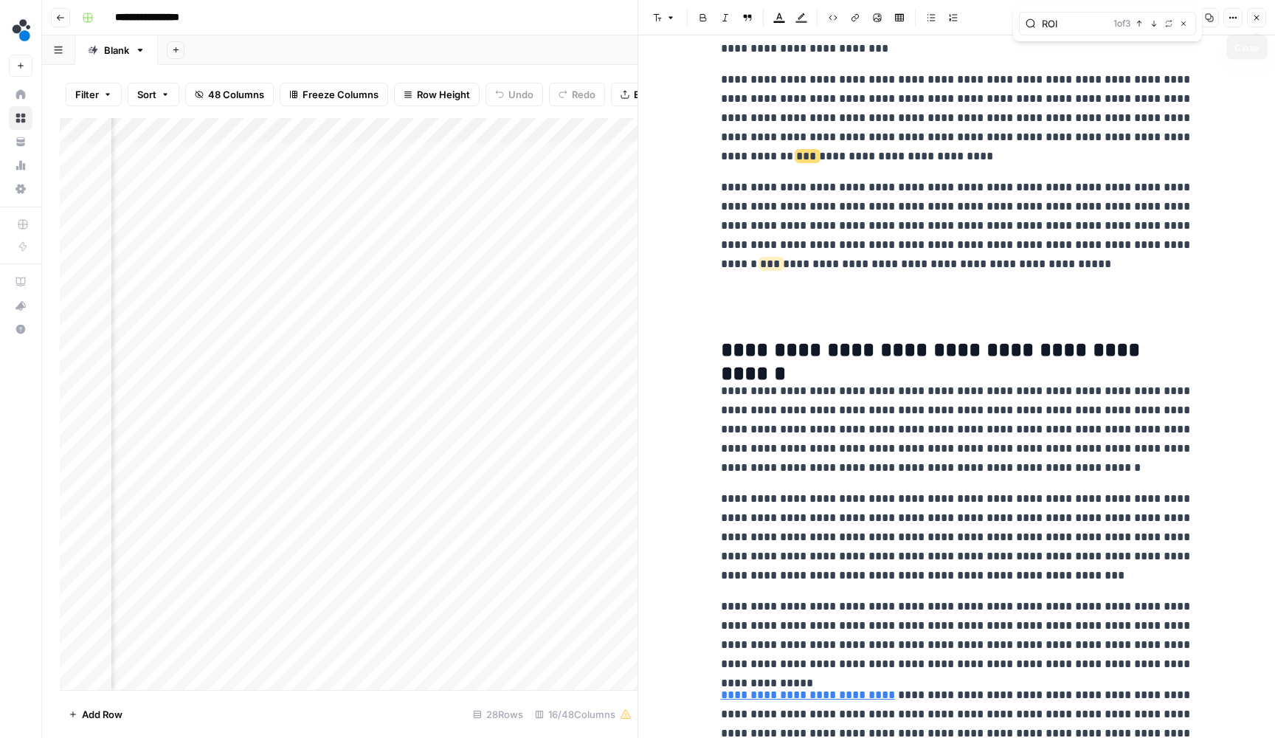
click at [1253, 13] on button "Close" at bounding box center [1256, 17] width 19 height 19
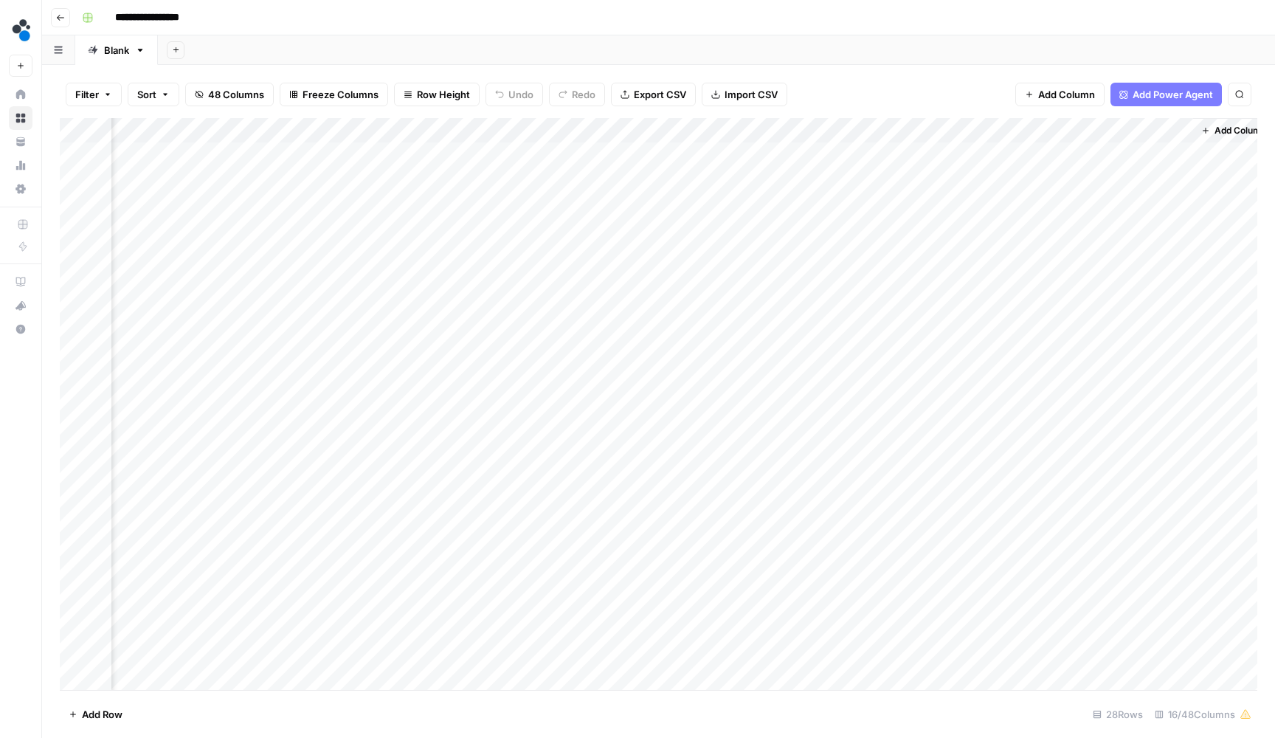
click at [714, 1] on header "**********" at bounding box center [658, 17] width 1233 height 35
click at [289, 200] on div "Add Column" at bounding box center [658, 405] width 1197 height 575
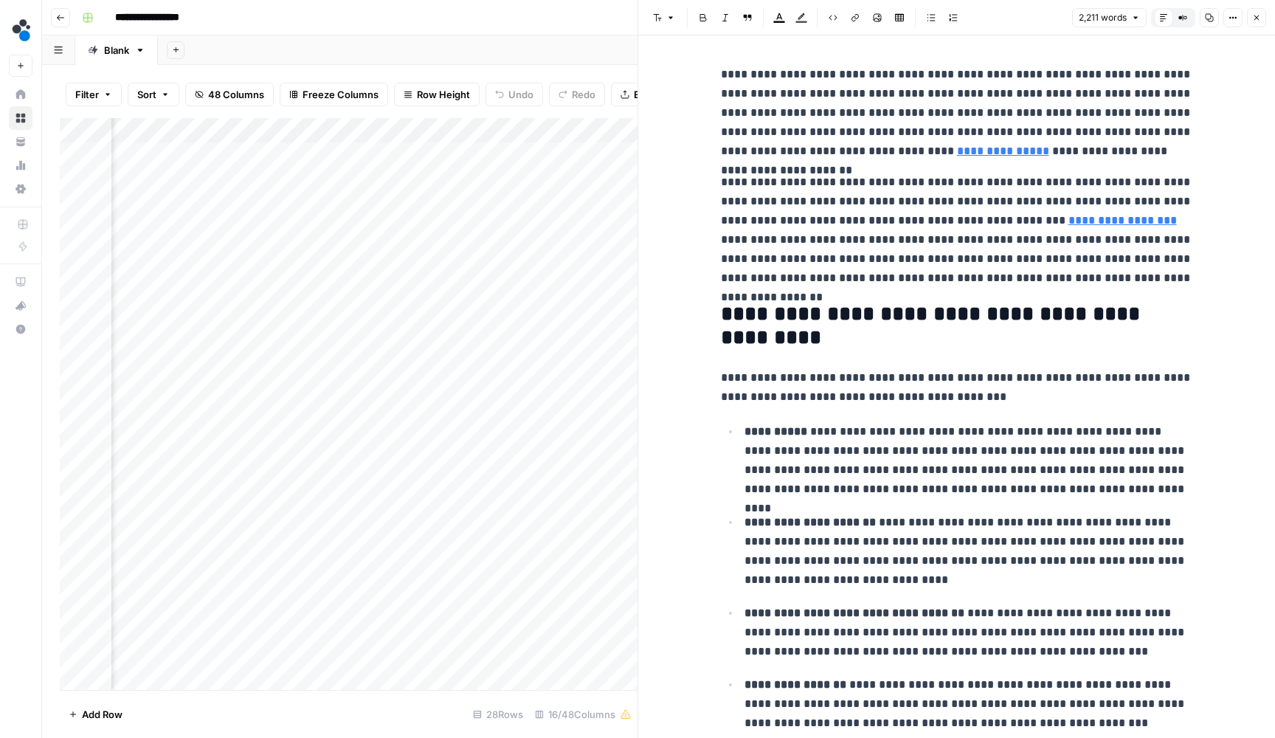
click at [724, 71] on p "**********" at bounding box center [957, 113] width 472 height 96
copy div "**********"
click at [1253, 20] on icon "button" at bounding box center [1256, 17] width 9 height 9
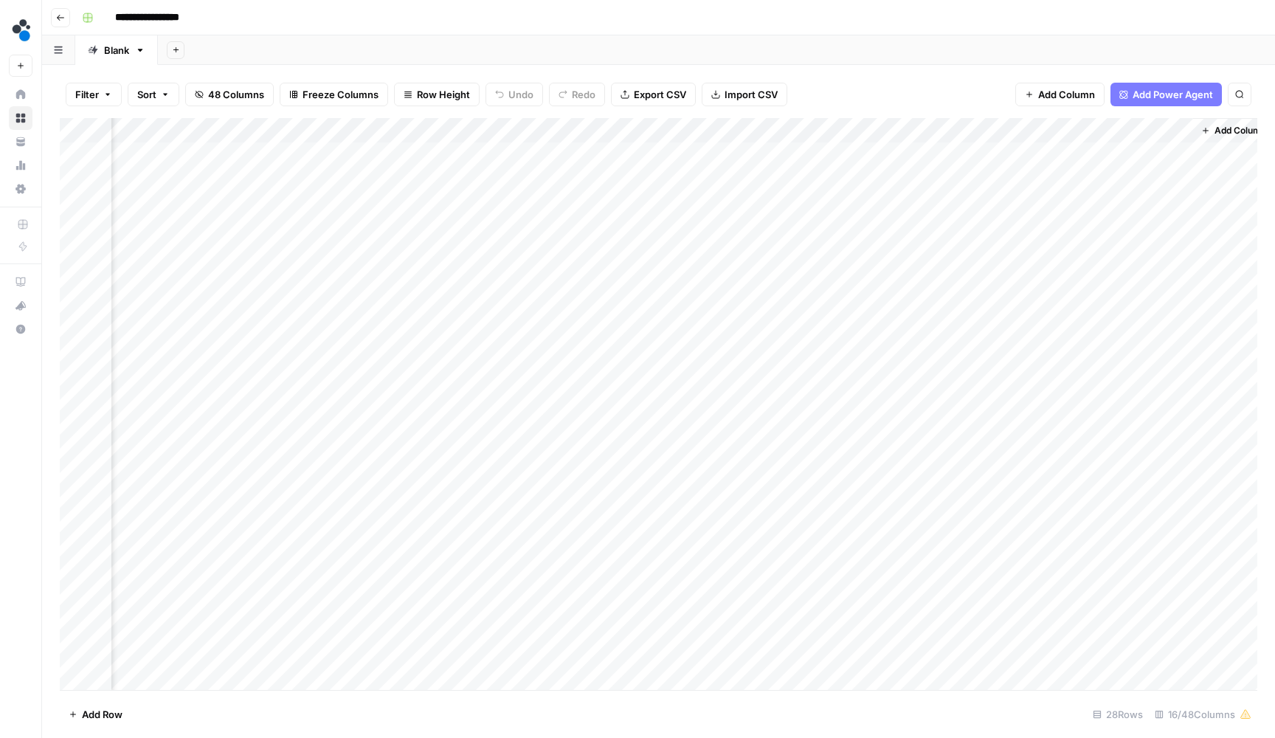
click at [879, 197] on div "Add Column" at bounding box center [658, 405] width 1197 height 575
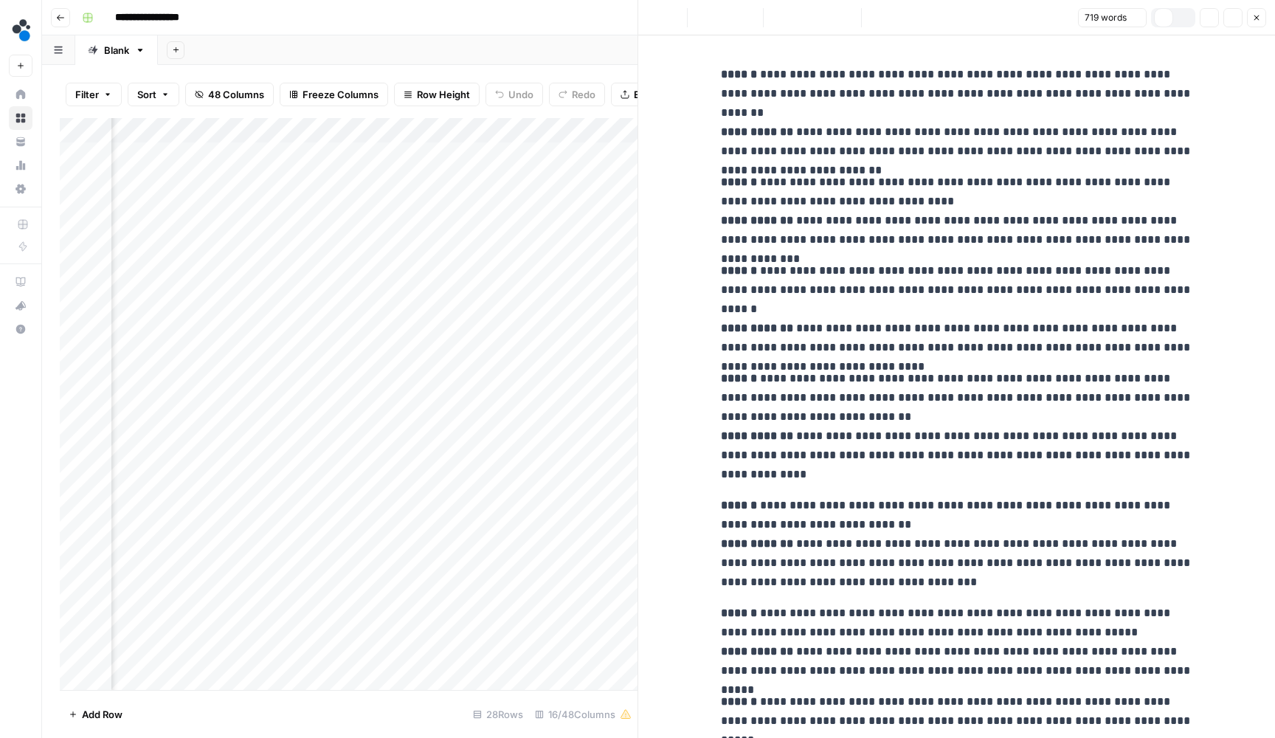
copy div "**********"
click at [1250, 18] on button "Close" at bounding box center [1256, 17] width 19 height 19
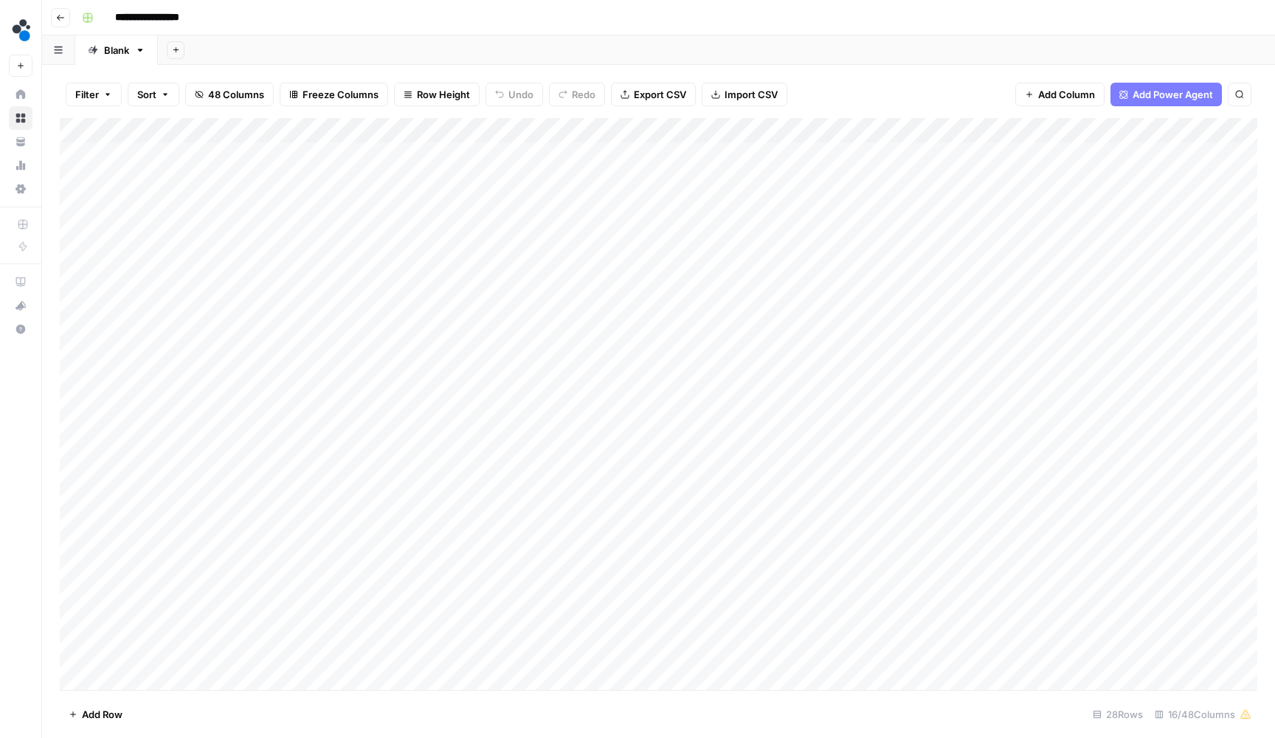
click at [245, 91] on span "48 Columns" at bounding box center [236, 94] width 56 height 15
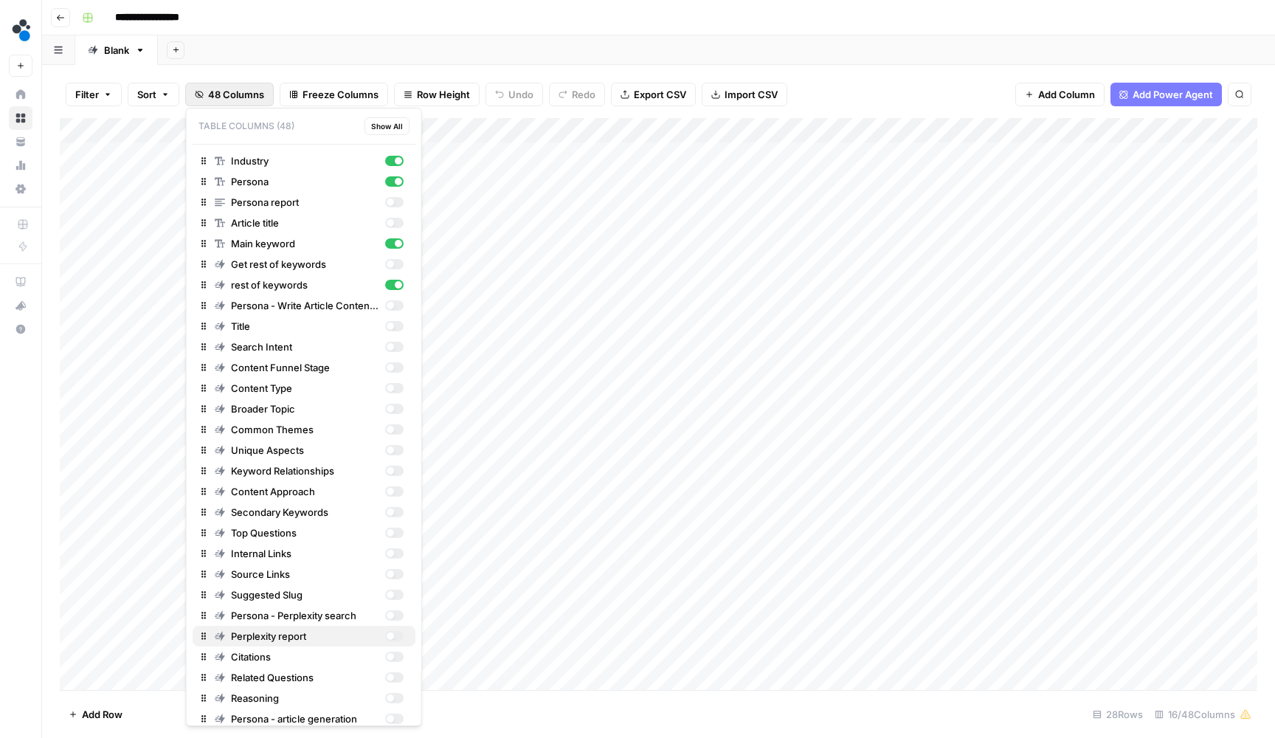
click at [396, 632] on div "button" at bounding box center [393, 636] width 18 height 10
click at [395, 656] on div "button" at bounding box center [393, 656] width 18 height 10
click at [851, 85] on div "Filter Sort 48 Columns Freeze Columns Row Height Undo Redo Export CSV Import CS…" at bounding box center [658, 94] width 1197 height 47
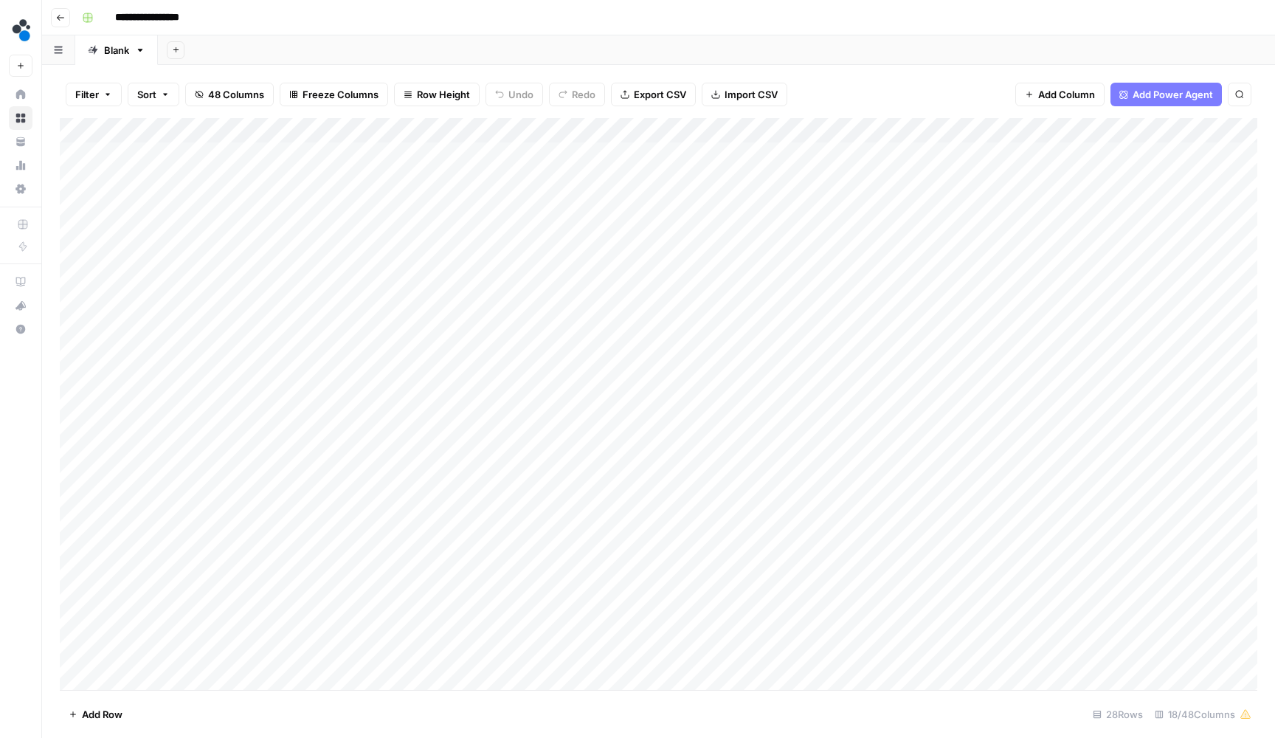
click at [800, 199] on div "Add Column" at bounding box center [658, 405] width 1197 height 575
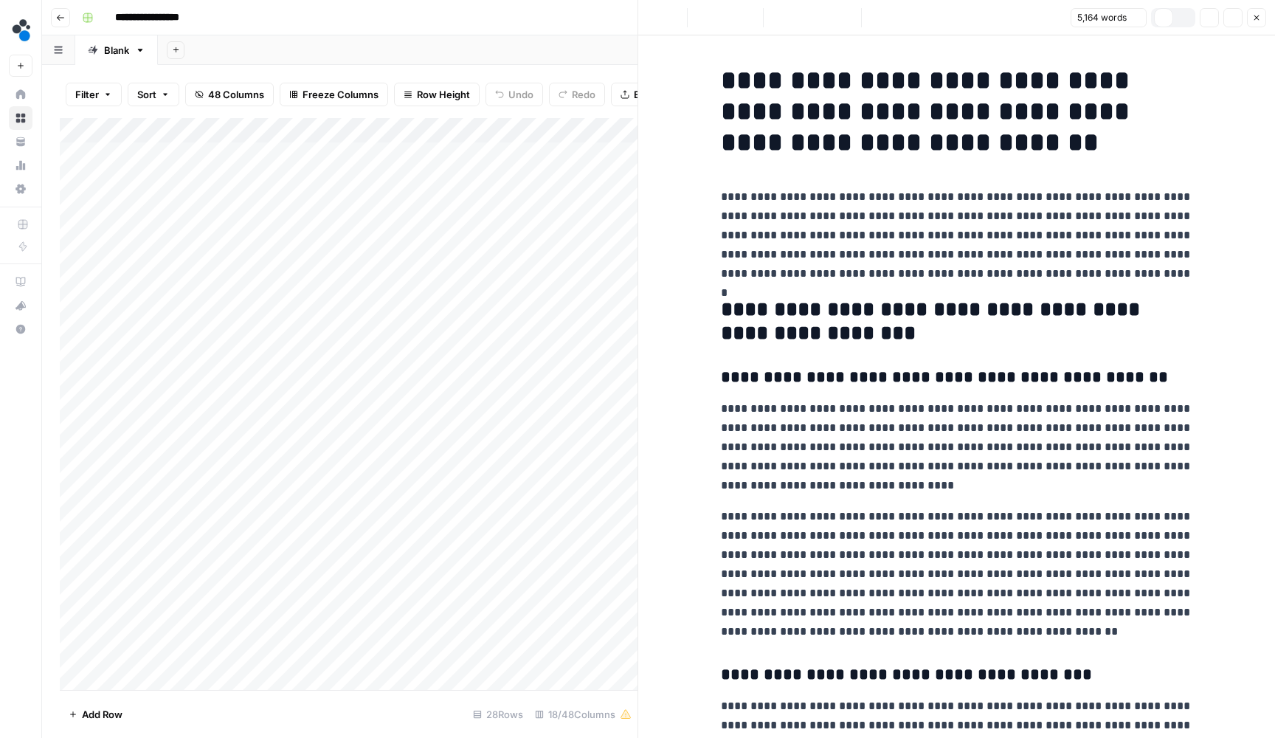
scroll to position [122, 0]
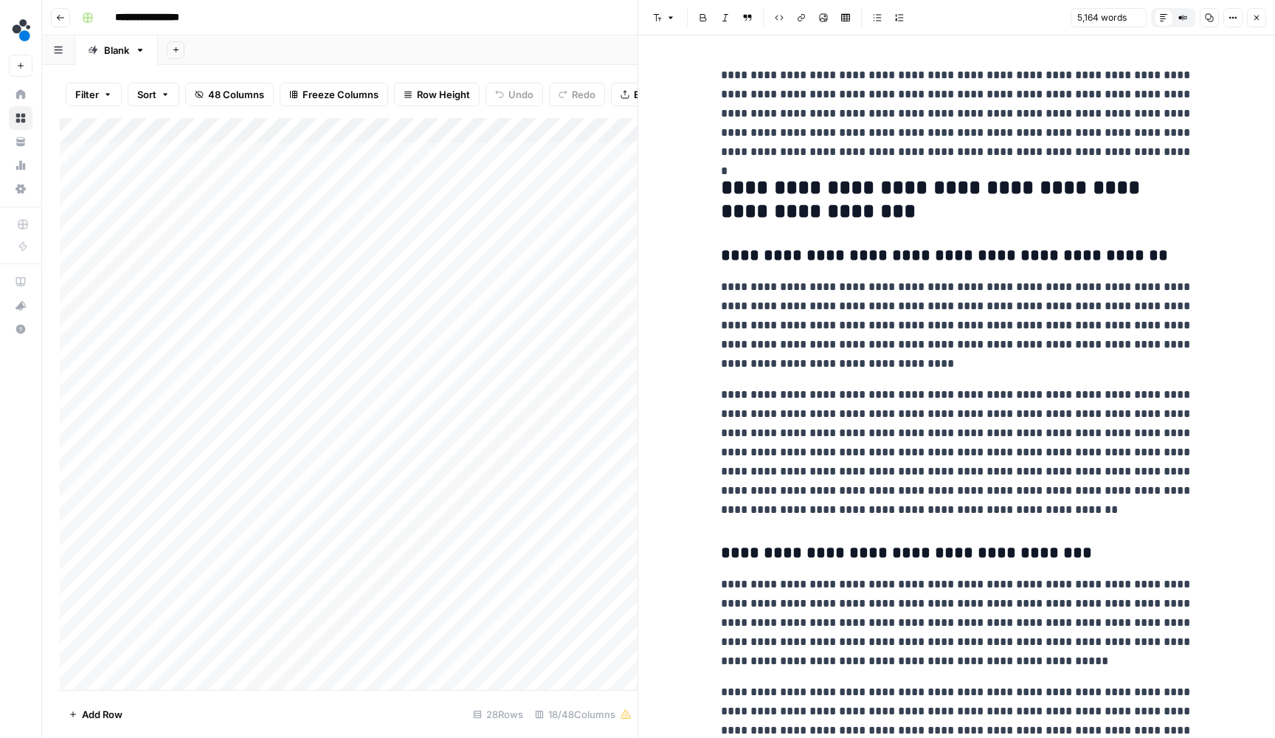
click at [857, 191] on h2 "**********" at bounding box center [957, 199] width 472 height 46
copy div "**********"
click at [1253, 12] on button "Close" at bounding box center [1256, 17] width 19 height 19
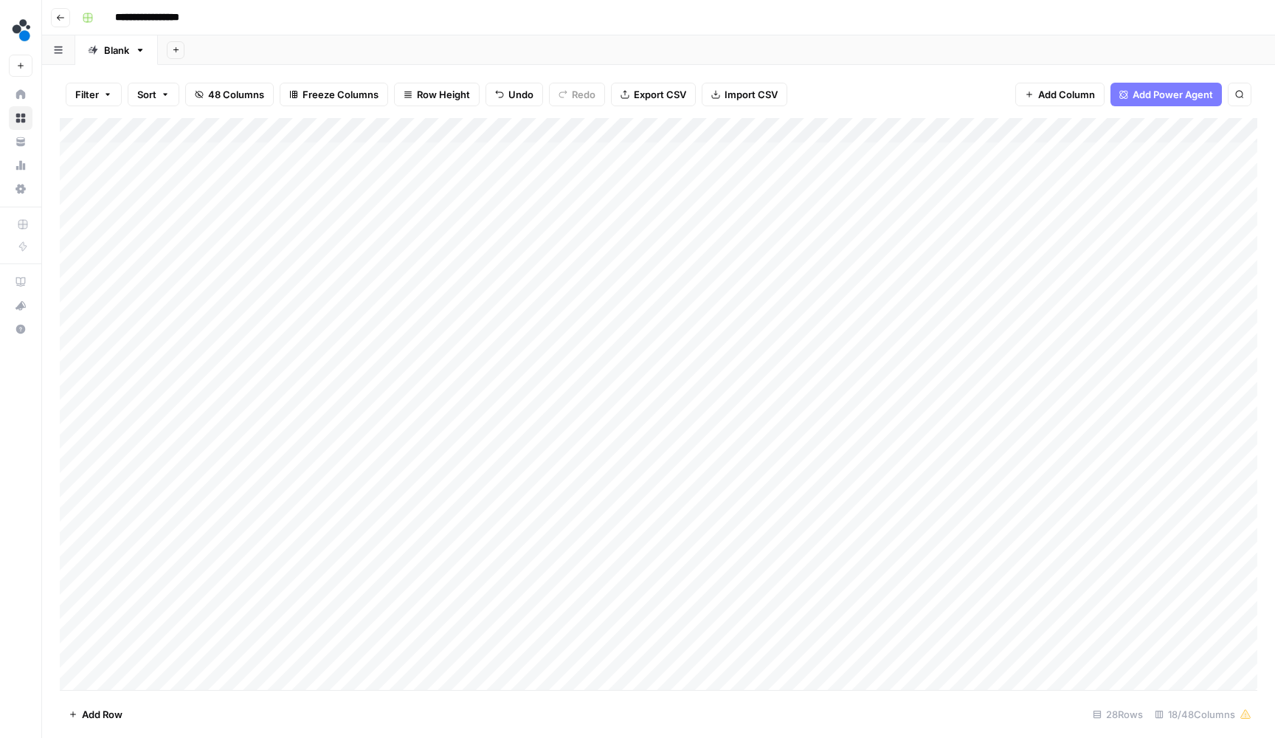
click at [949, 196] on div "Add Column" at bounding box center [658, 405] width 1197 height 575
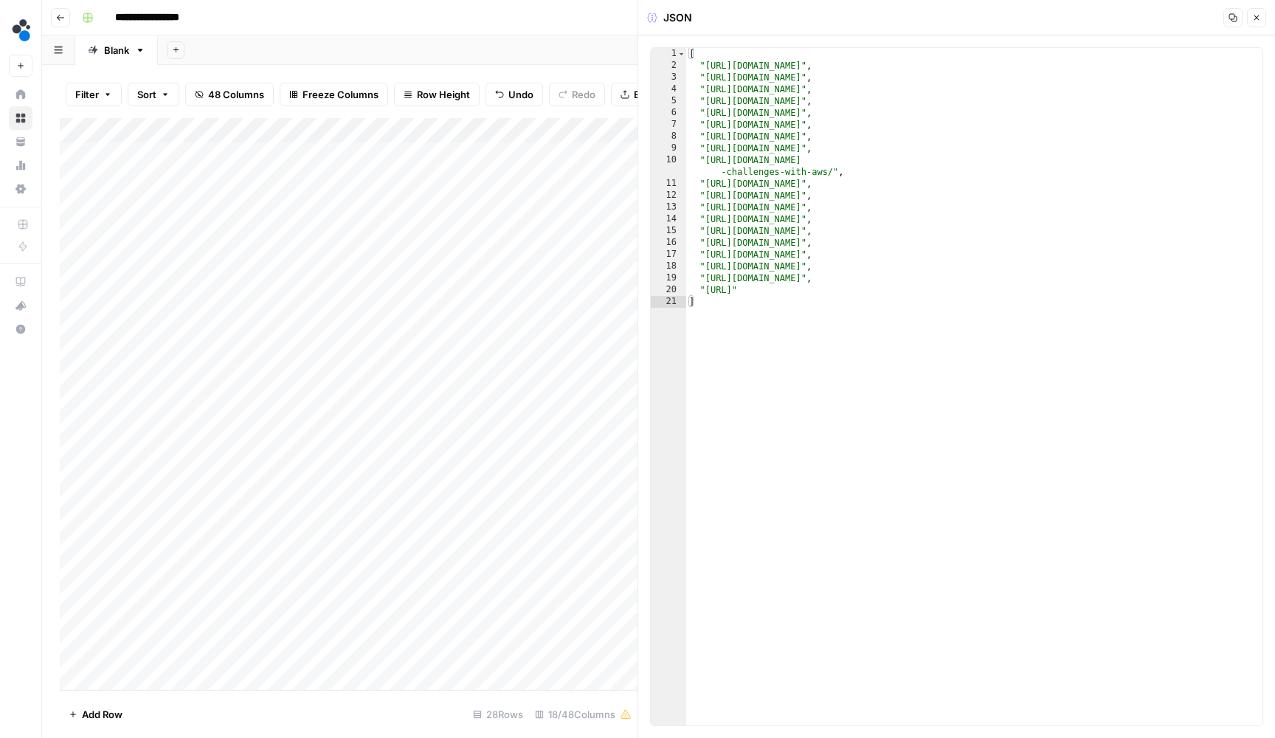
click at [942, 308] on div "[ "https://www.netsuite.com/portal/resource/articles/accounting/scrap-rate-calc…" at bounding box center [974, 398] width 576 height 701
type textarea "**********"
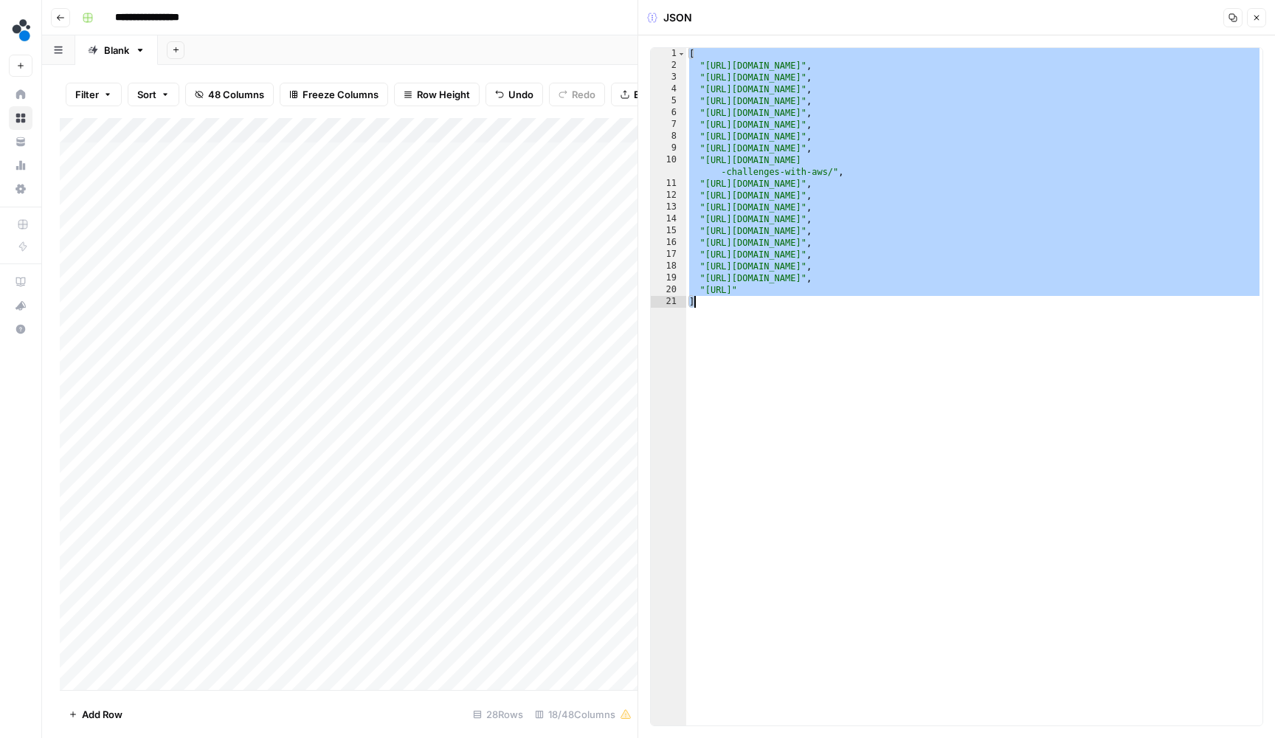
click at [1257, 17] on icon "button" at bounding box center [1256, 17] width 5 height 5
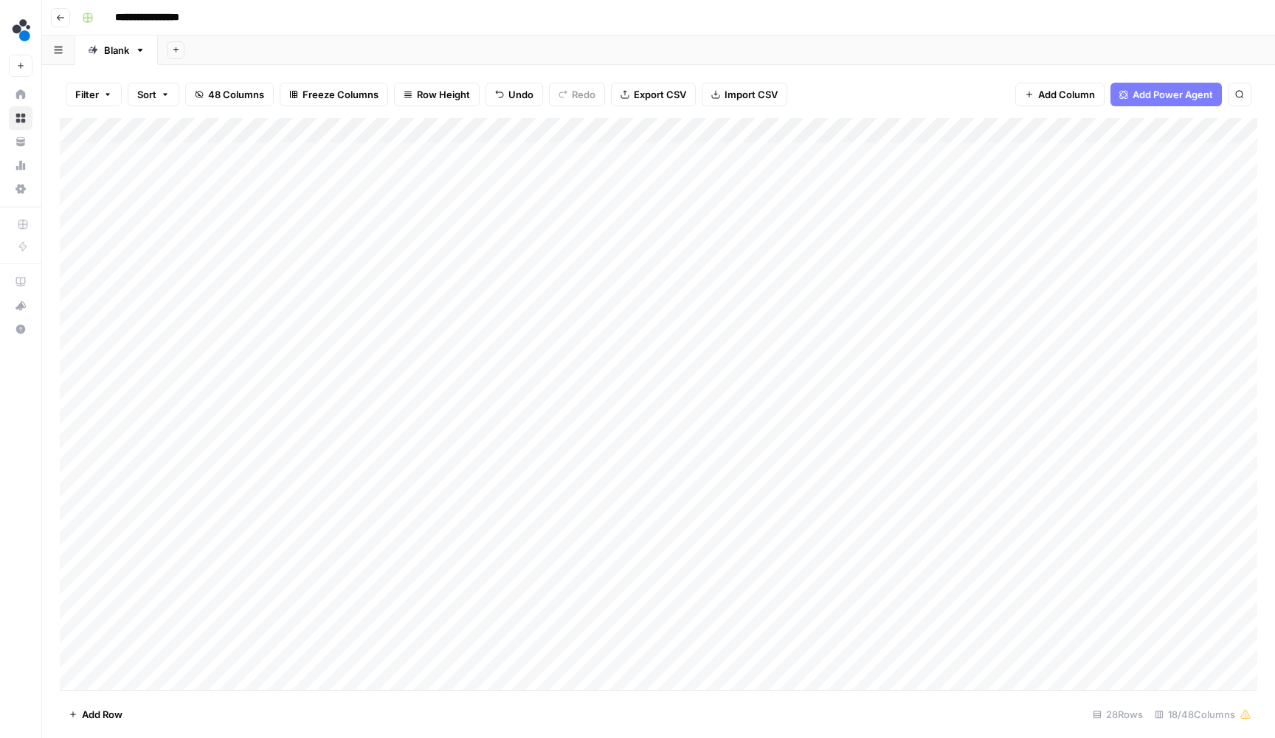
click at [840, 35] on div "Add Sheet" at bounding box center [716, 50] width 1117 height 30
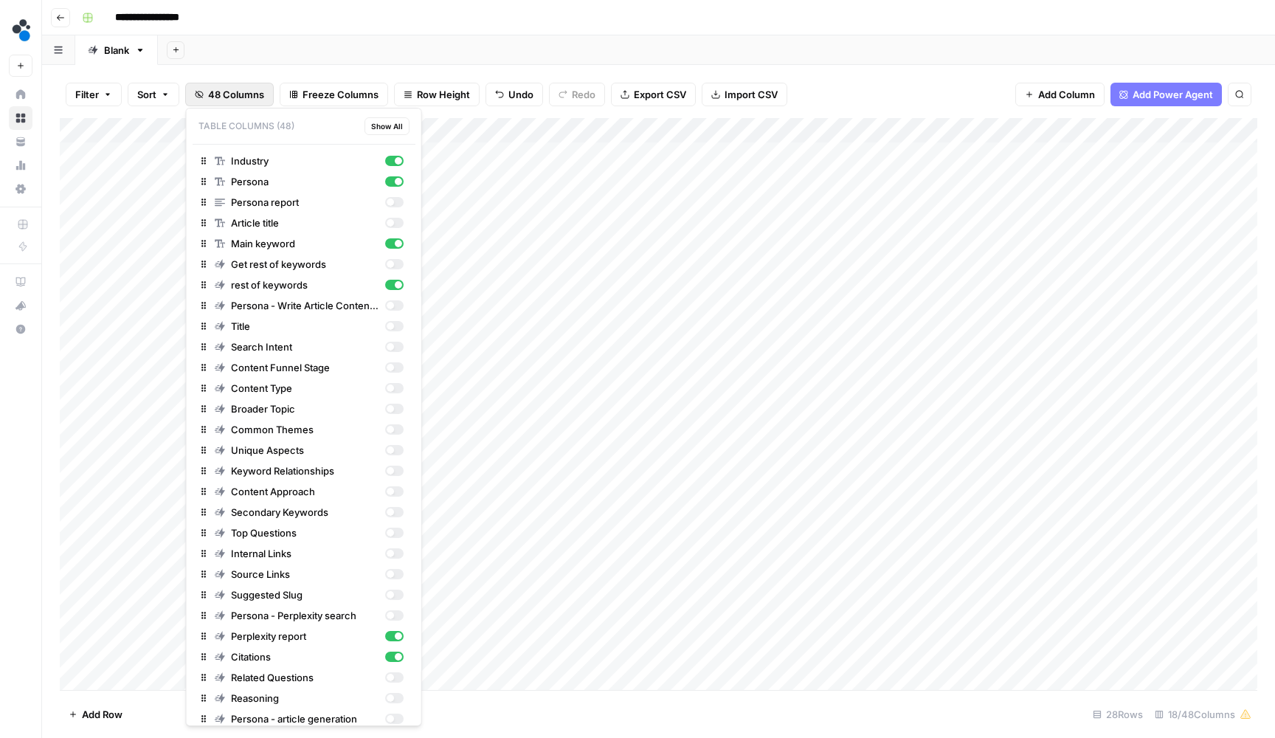
click at [224, 84] on button "48 Columns" at bounding box center [229, 95] width 89 height 24
click at [395, 631] on div "button" at bounding box center [393, 636] width 18 height 10
click at [395, 651] on div "Citations" at bounding box center [309, 656] width 189 height 15
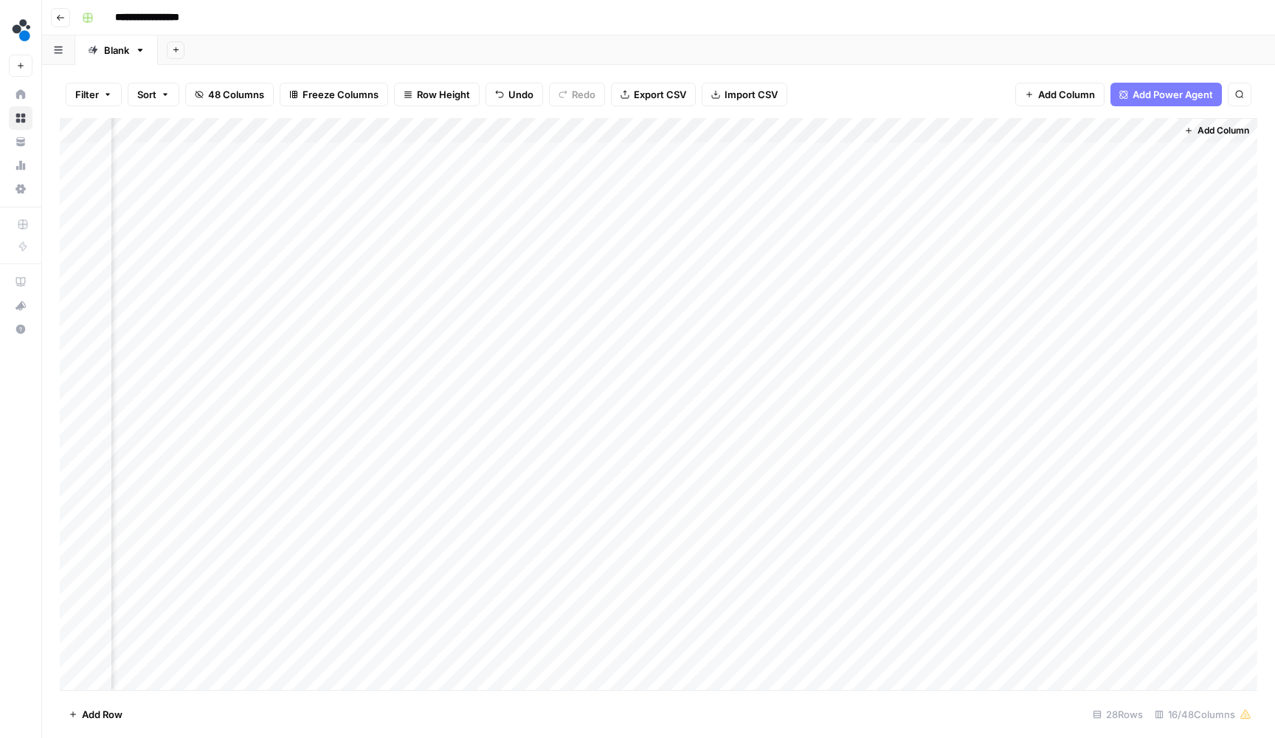
click at [888, 49] on div "Add Sheet" at bounding box center [716, 50] width 1117 height 30
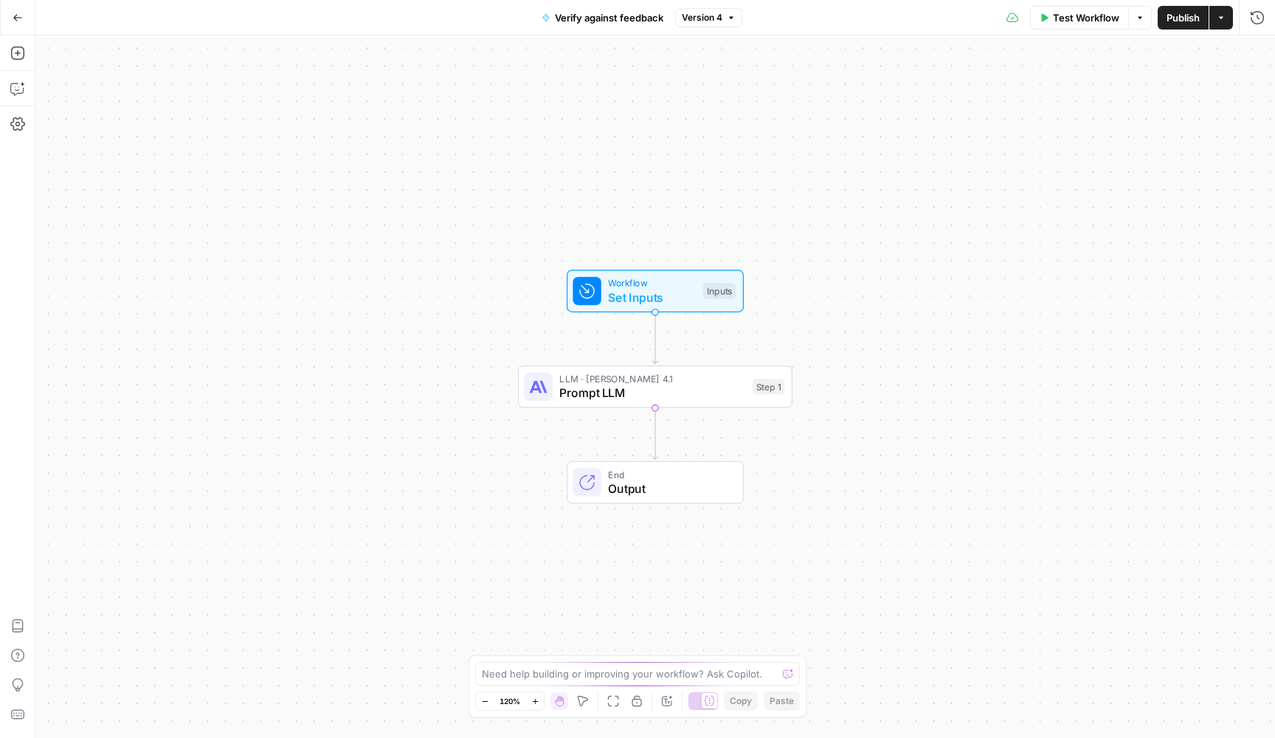
click at [669, 380] on span "LLM · Claude Opus 4.1" at bounding box center [652, 379] width 186 height 14
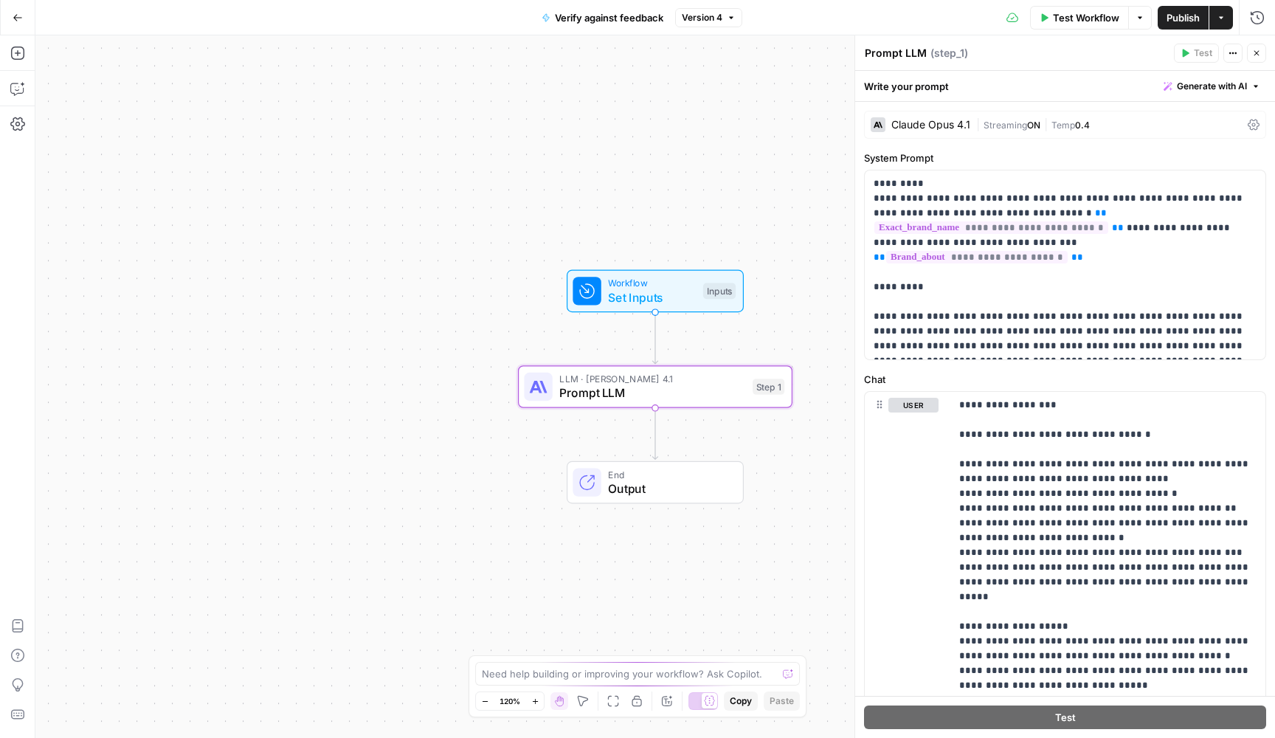
click at [961, 135] on div "Claude Opus 4.1 | Streaming ON | Temp 0.4" at bounding box center [1065, 125] width 402 height 28
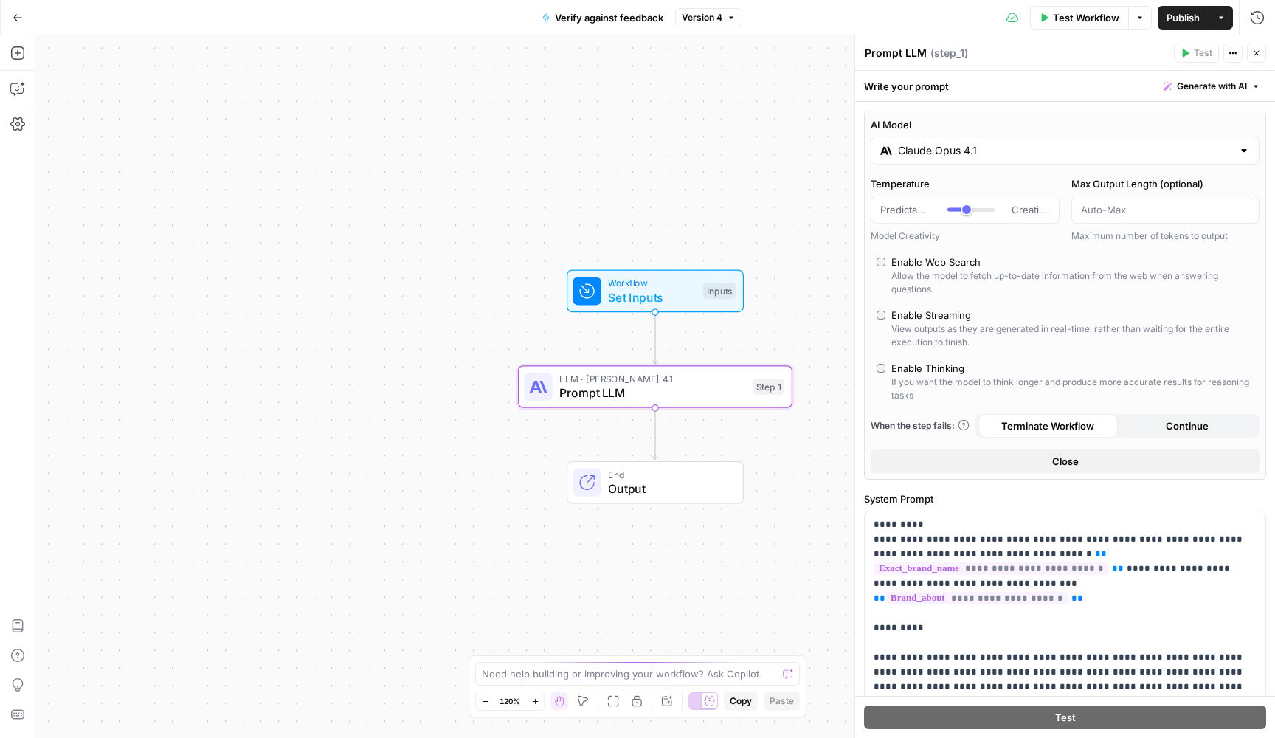
click at [915, 209] on span "Predictable" at bounding box center [905, 209] width 51 height 15
type input "***"
click at [959, 213] on div at bounding box center [970, 209] width 47 height 15
click at [1187, 20] on span "Publish" at bounding box center [1182, 17] width 33 height 15
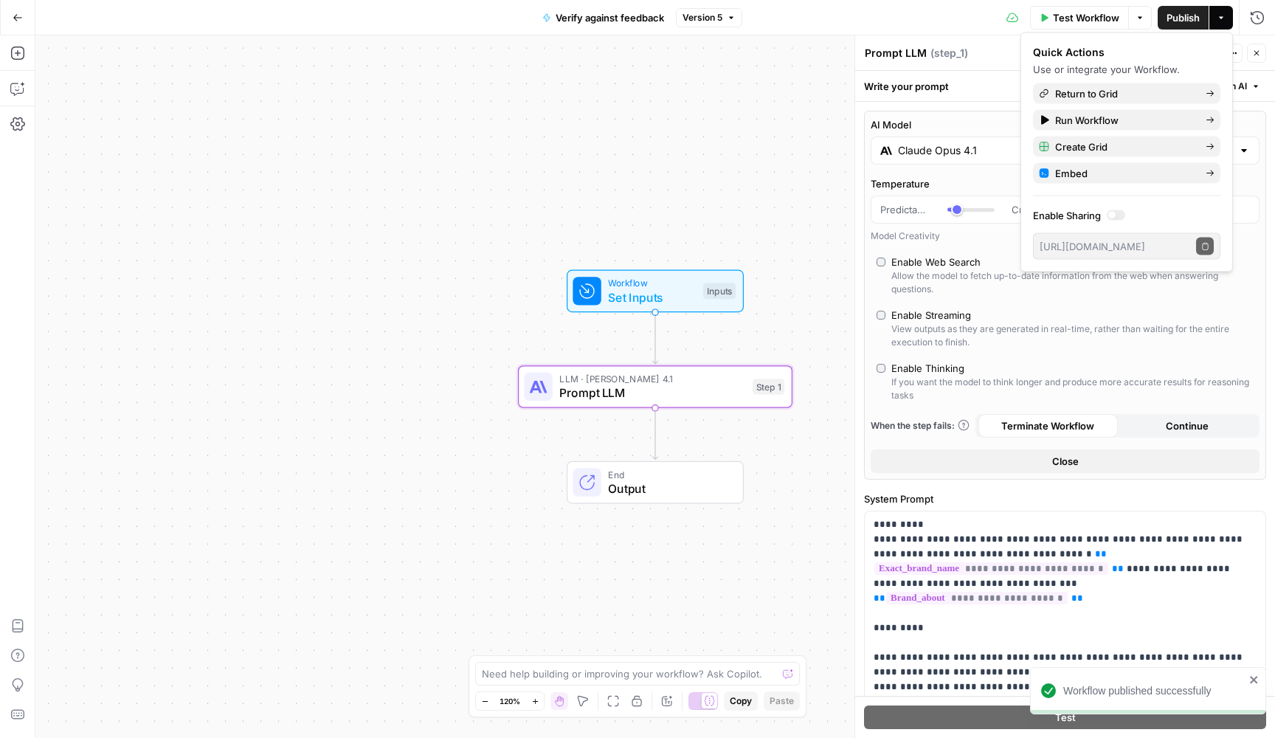
click at [1254, 55] on icon "button" at bounding box center [1256, 53] width 5 height 5
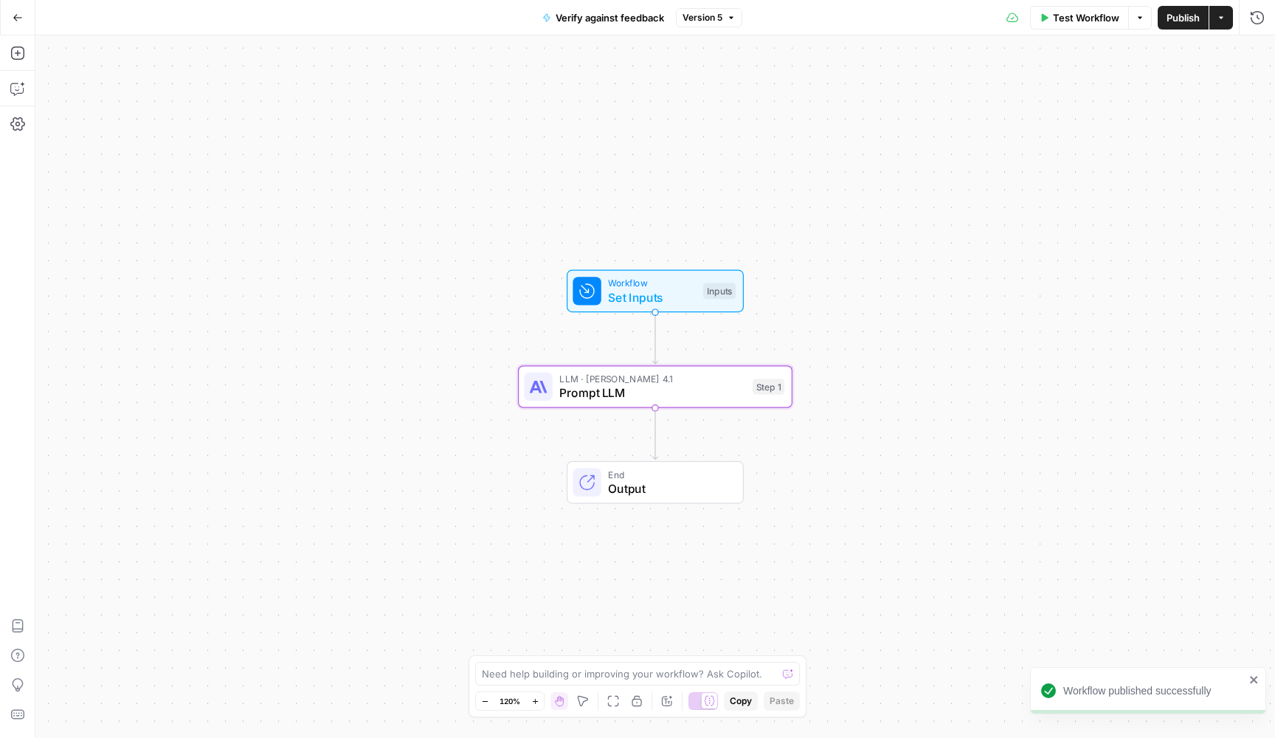
click at [754, 385] on div "Step 1" at bounding box center [768, 386] width 32 height 16
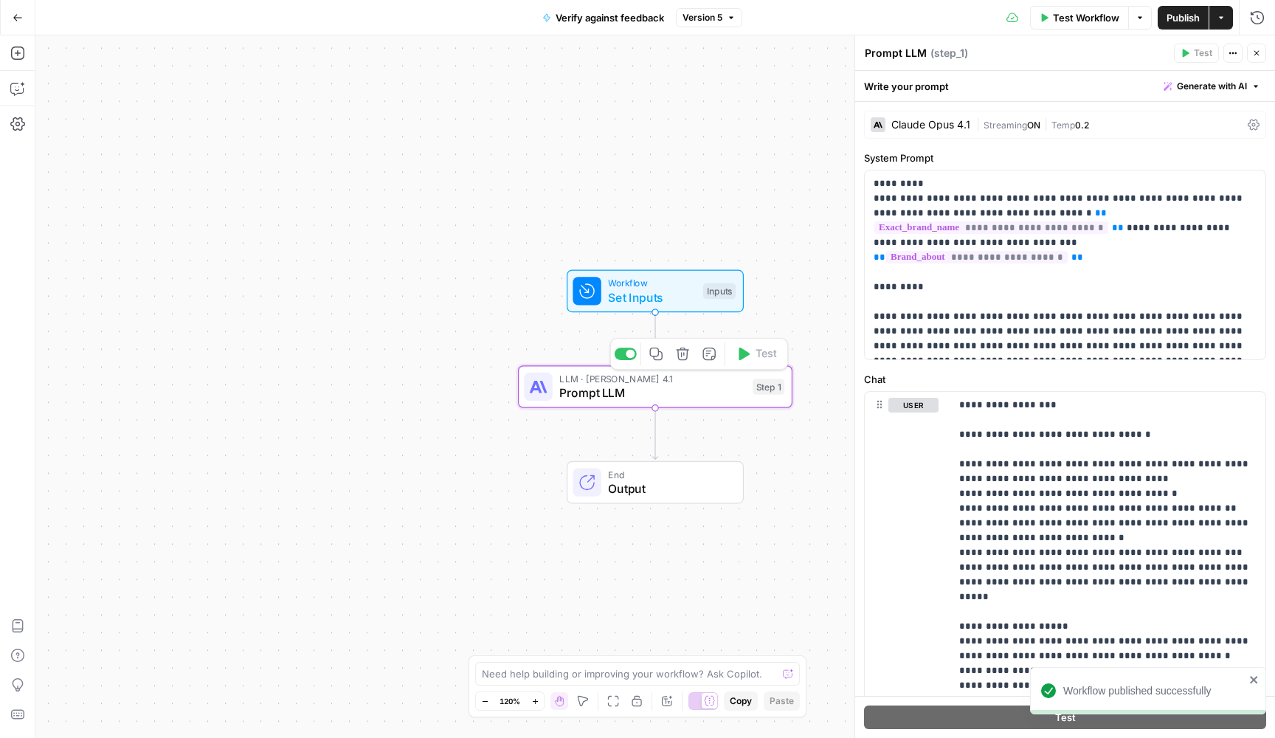
click at [661, 355] on icon "button" at bounding box center [655, 353] width 13 height 13
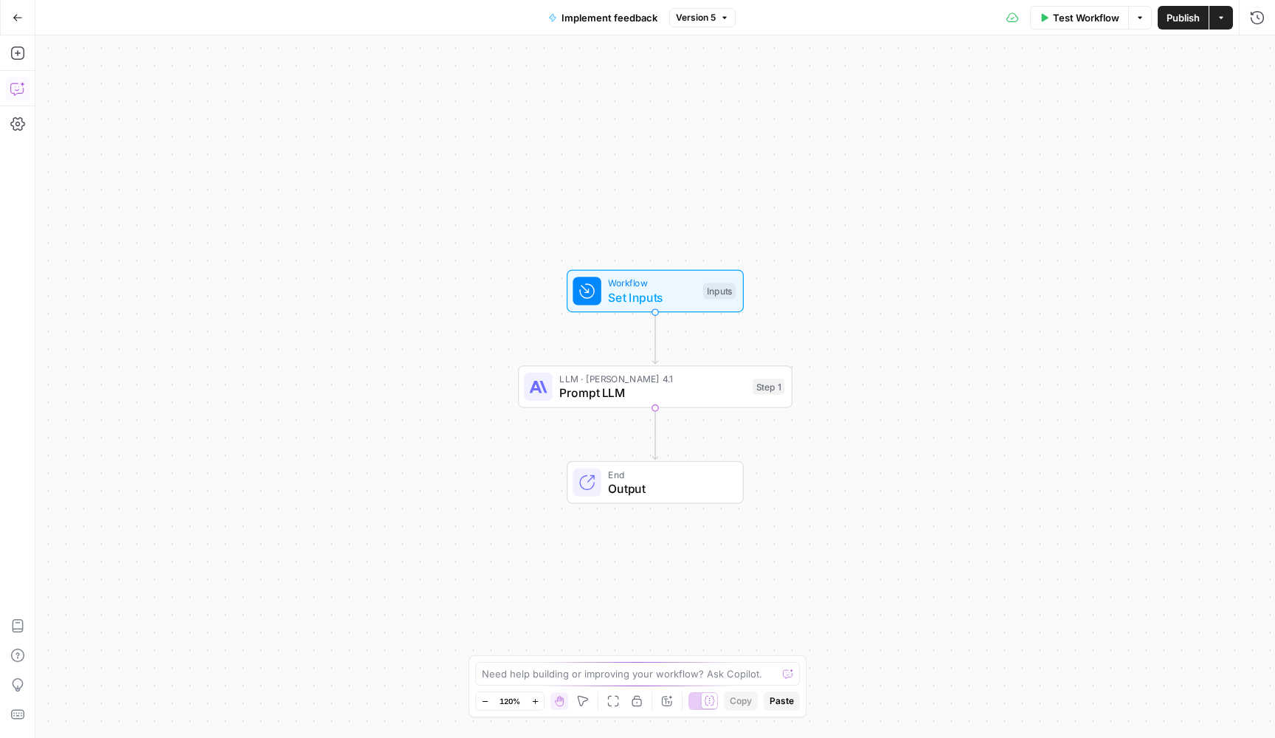
click at [19, 82] on icon "button" at bounding box center [17, 88] width 15 height 15
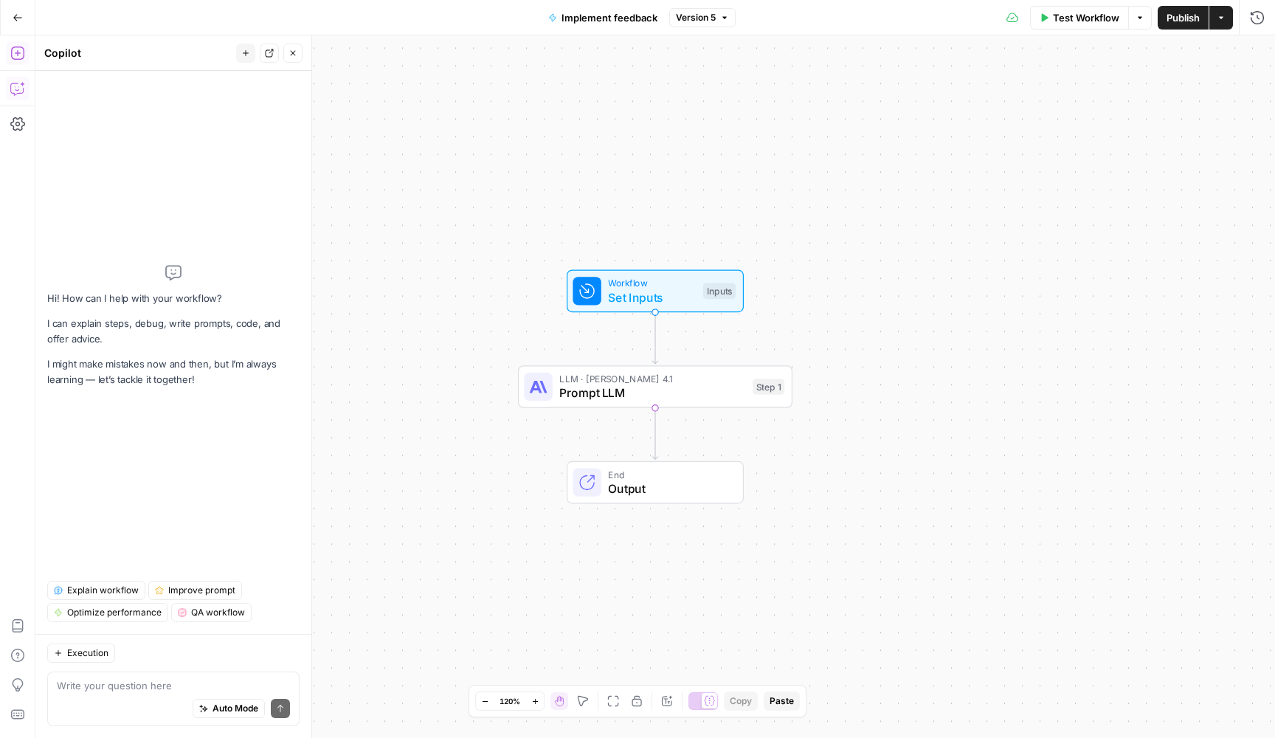
click at [21, 56] on icon "button" at bounding box center [17, 53] width 15 height 15
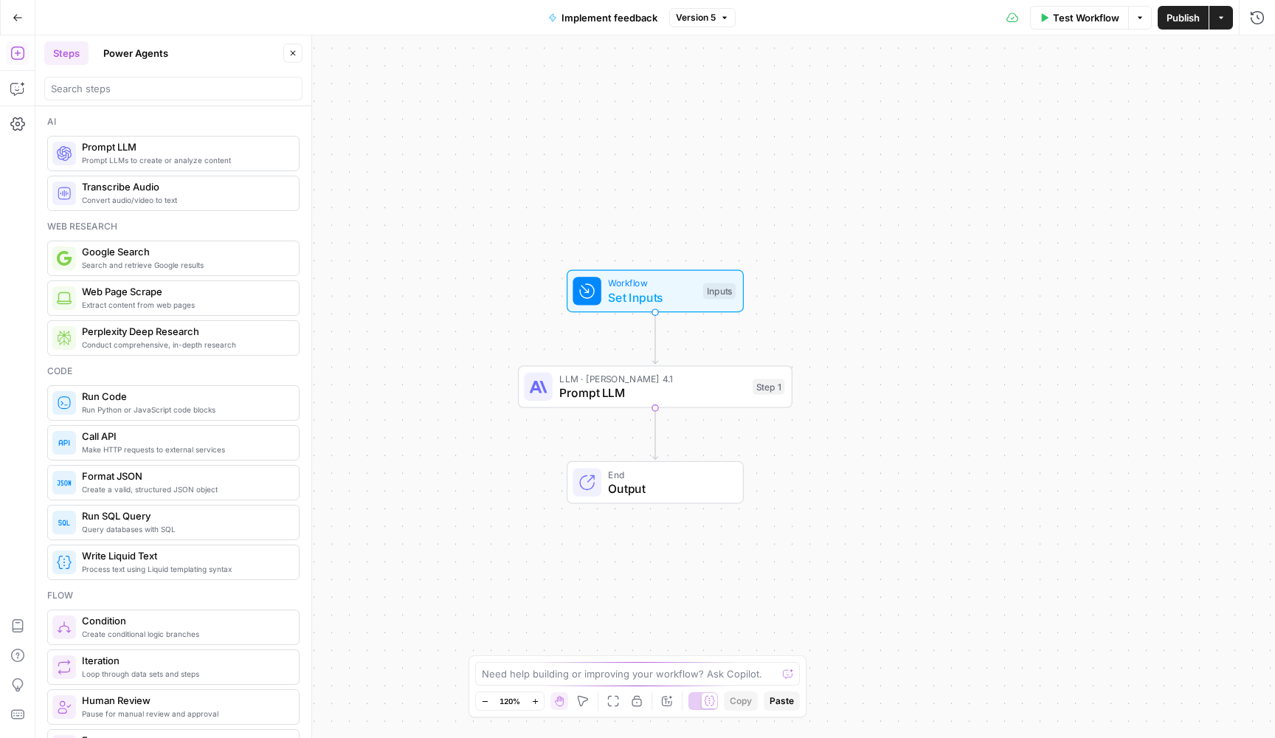
click at [115, 165] on span "Prompt LLMs to create or analyze content" at bounding box center [184, 160] width 205 height 12
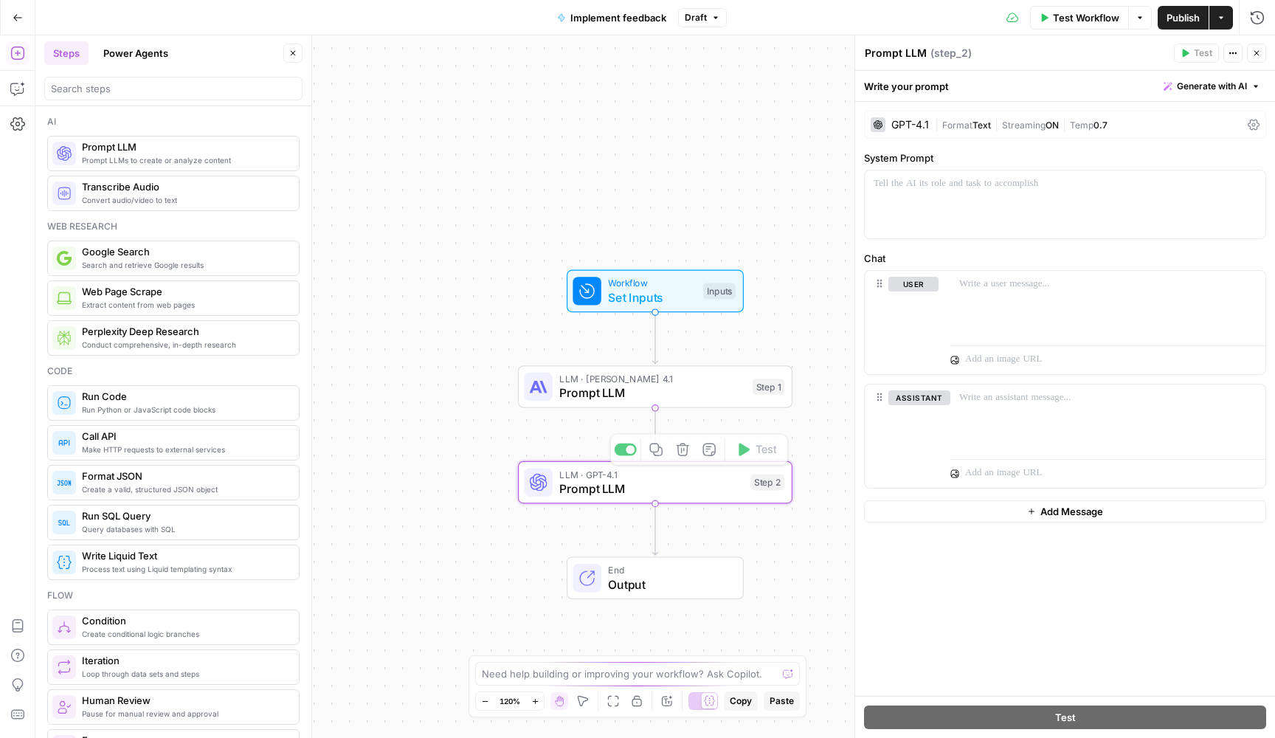
click at [800, 535] on div "Workflow Set Inputs Inputs LLM · [PERSON_NAME] Opus 4.1 Prompt LLM Step 1 LLM ·…" at bounding box center [654, 386] width 1239 height 702
click at [746, 465] on div "LLM · GPT-4.1 Prompt LLM Step 2 Copy step Delete step Add Note Test" at bounding box center [655, 482] width 274 height 43
click at [687, 453] on icon "button" at bounding box center [682, 449] width 13 height 13
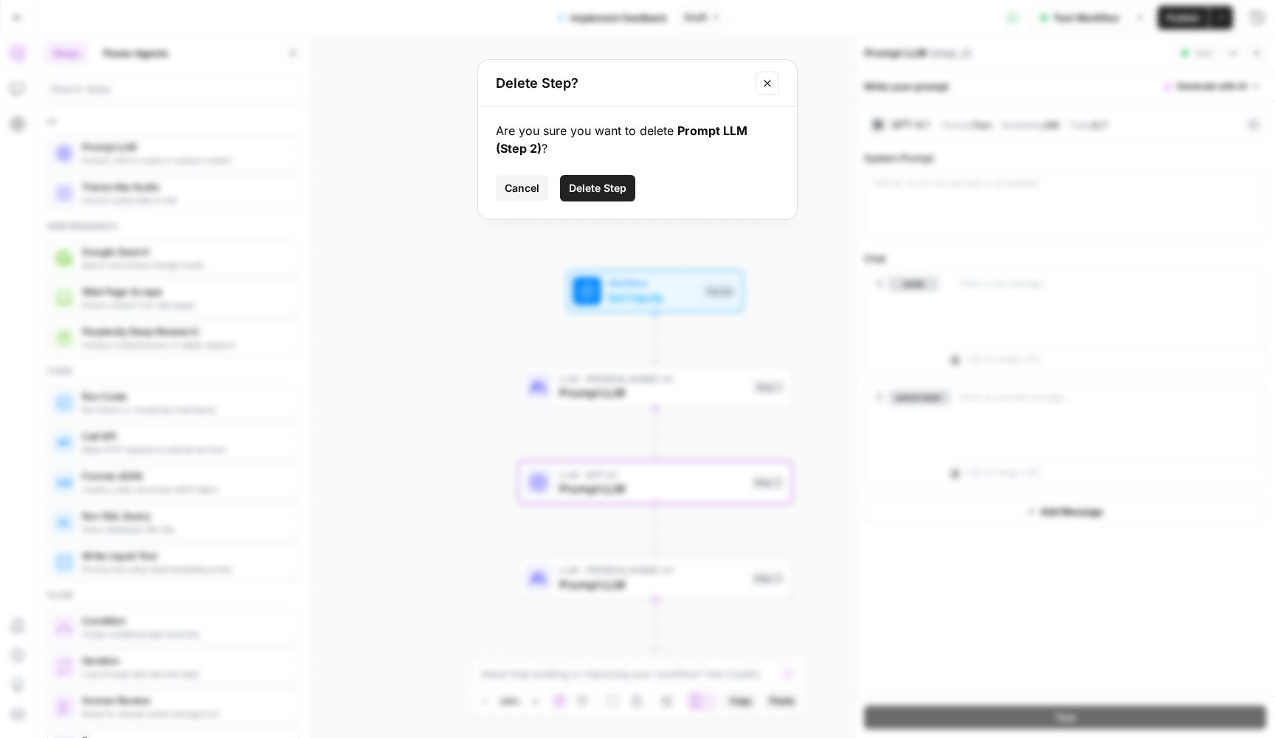
click at [624, 195] on button "Delete Step" at bounding box center [597, 188] width 75 height 27
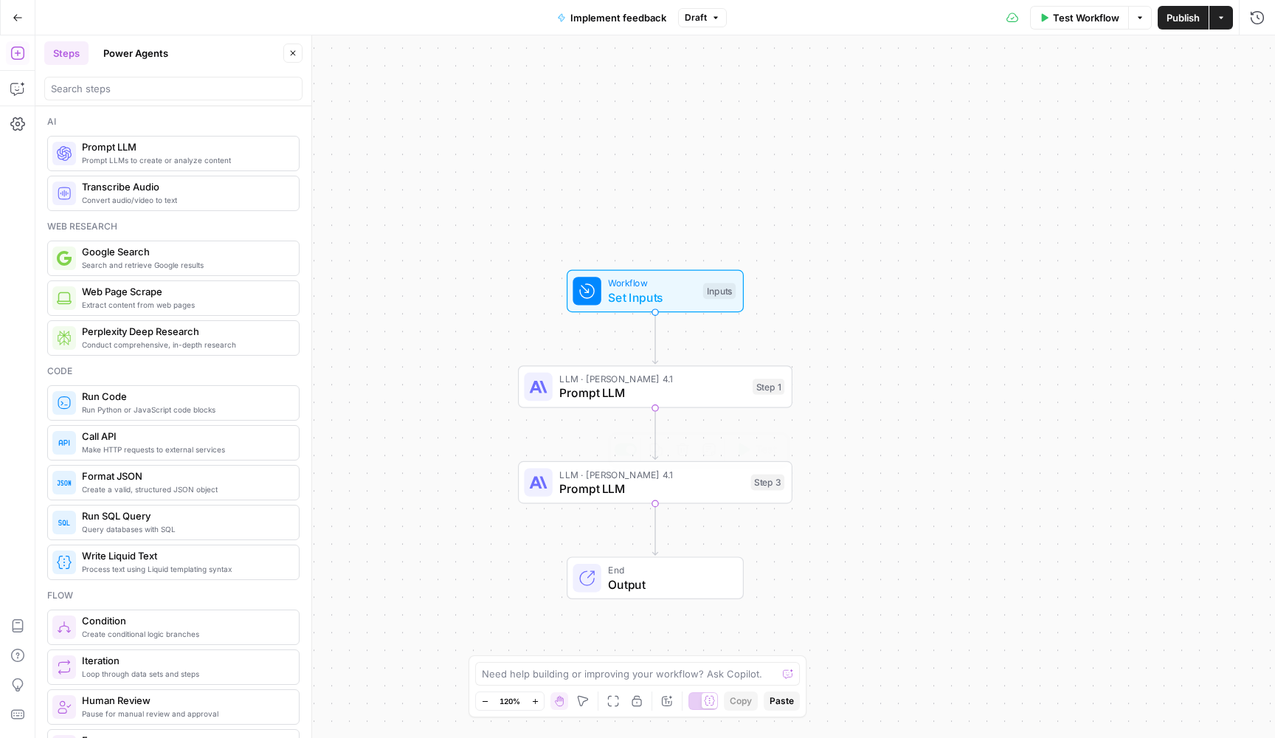
click at [717, 490] on span "Prompt LLM" at bounding box center [651, 488] width 184 height 18
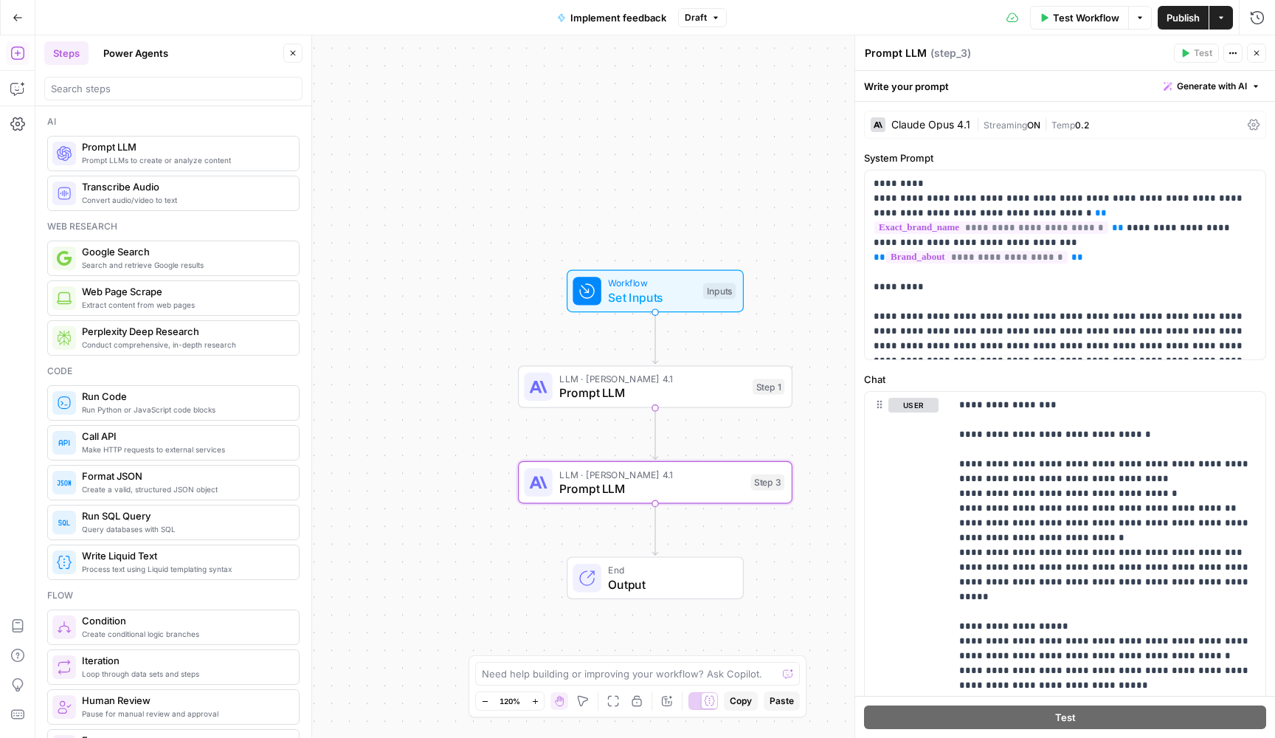
click at [718, 395] on span "Prompt LLM" at bounding box center [652, 393] width 186 height 18
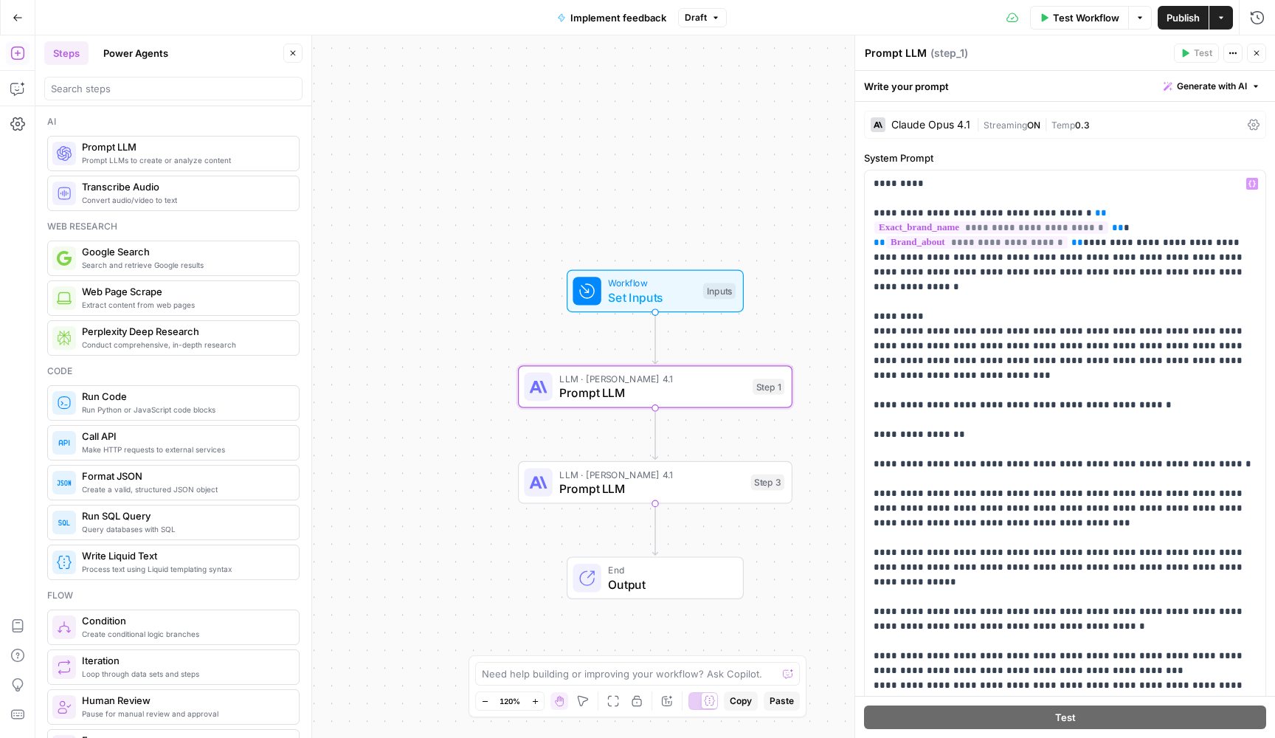
click at [969, 128] on div "Claude Opus 4.1" at bounding box center [930, 125] width 79 height 10
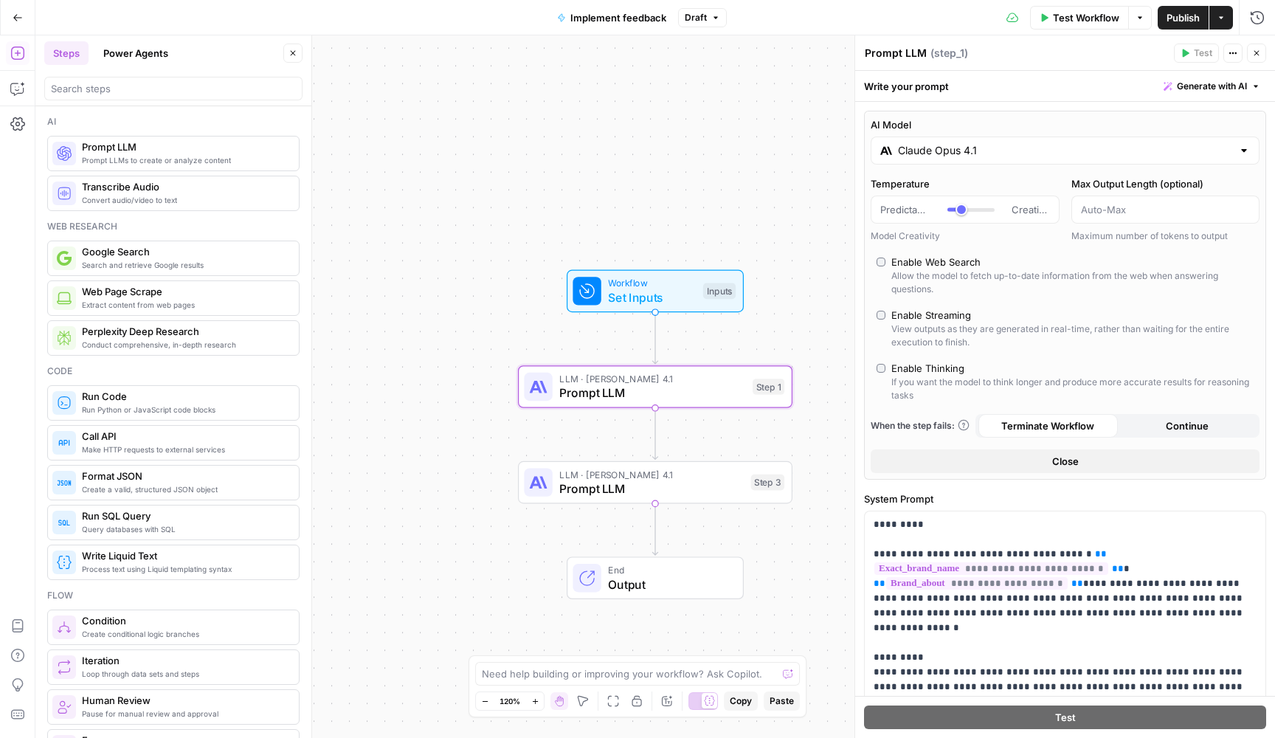
click at [727, 477] on span "LLM · Claude Opus 4.1" at bounding box center [651, 474] width 184 height 14
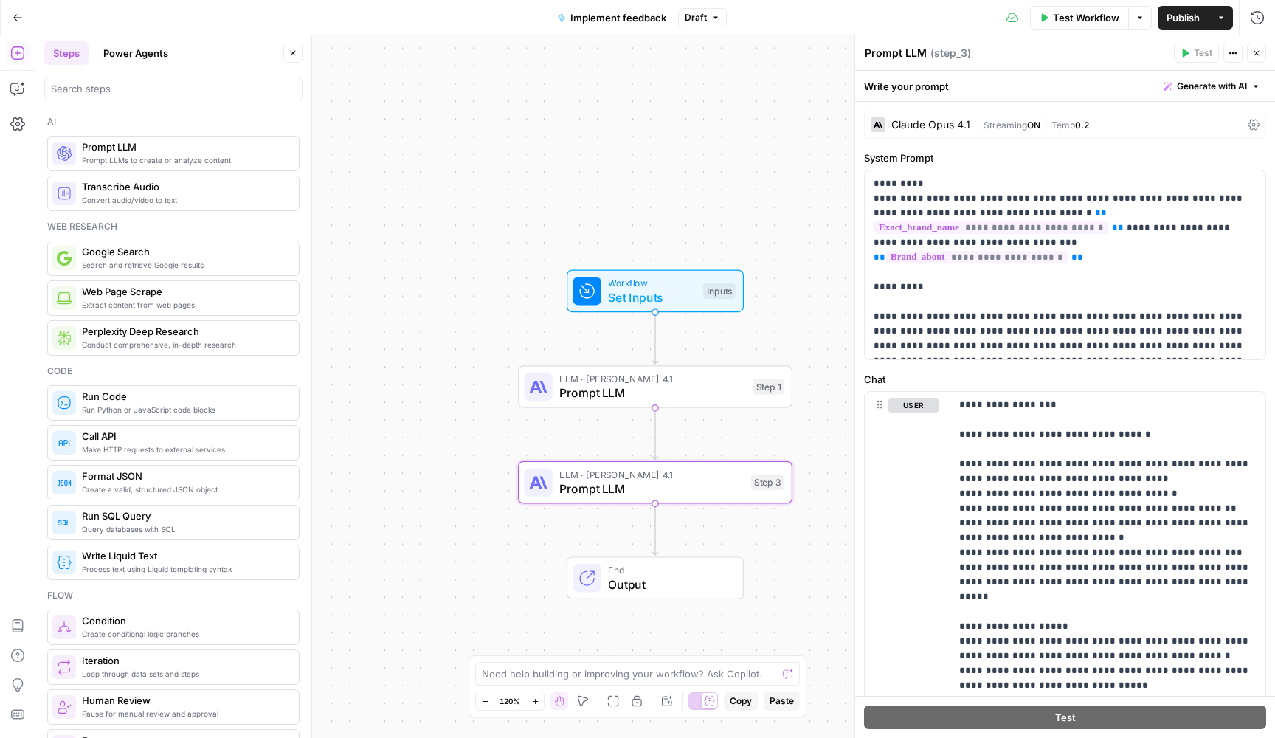
click at [954, 128] on div "Claude Opus 4.1" at bounding box center [930, 125] width 79 height 10
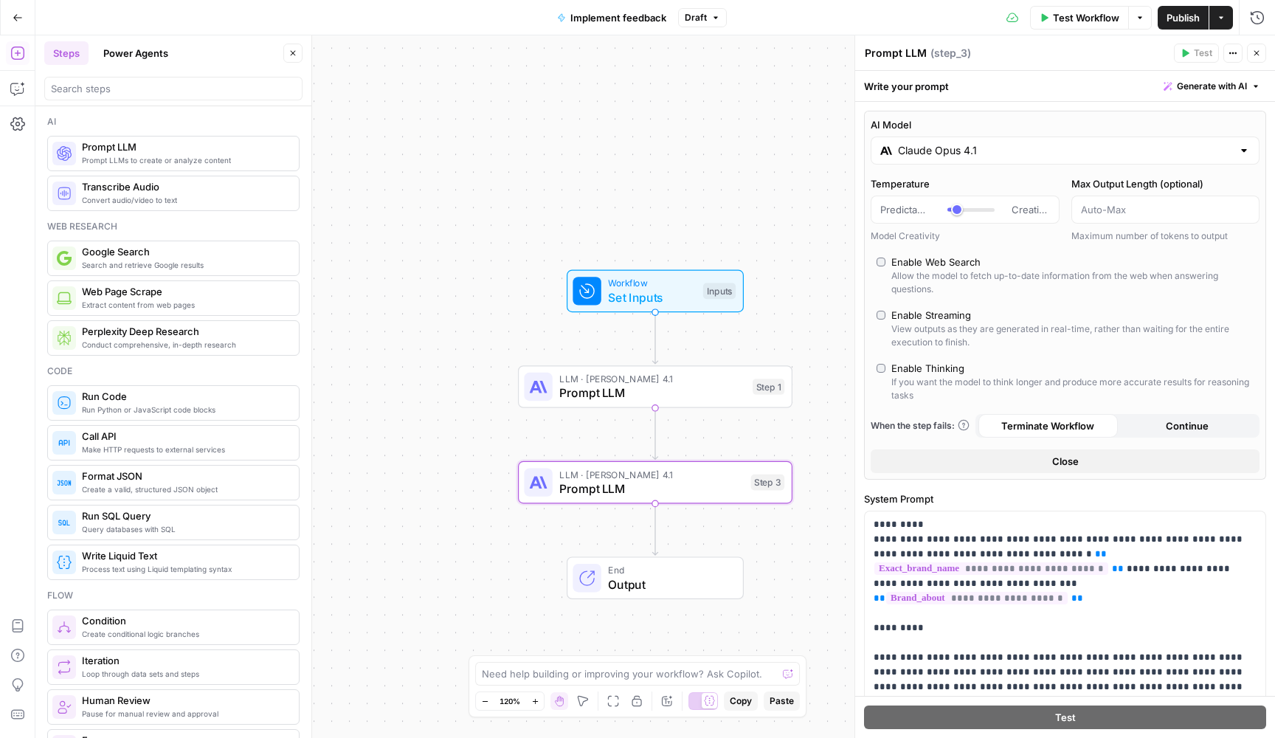
click at [700, 377] on span "LLM · Claude Opus 4.1" at bounding box center [652, 379] width 186 height 14
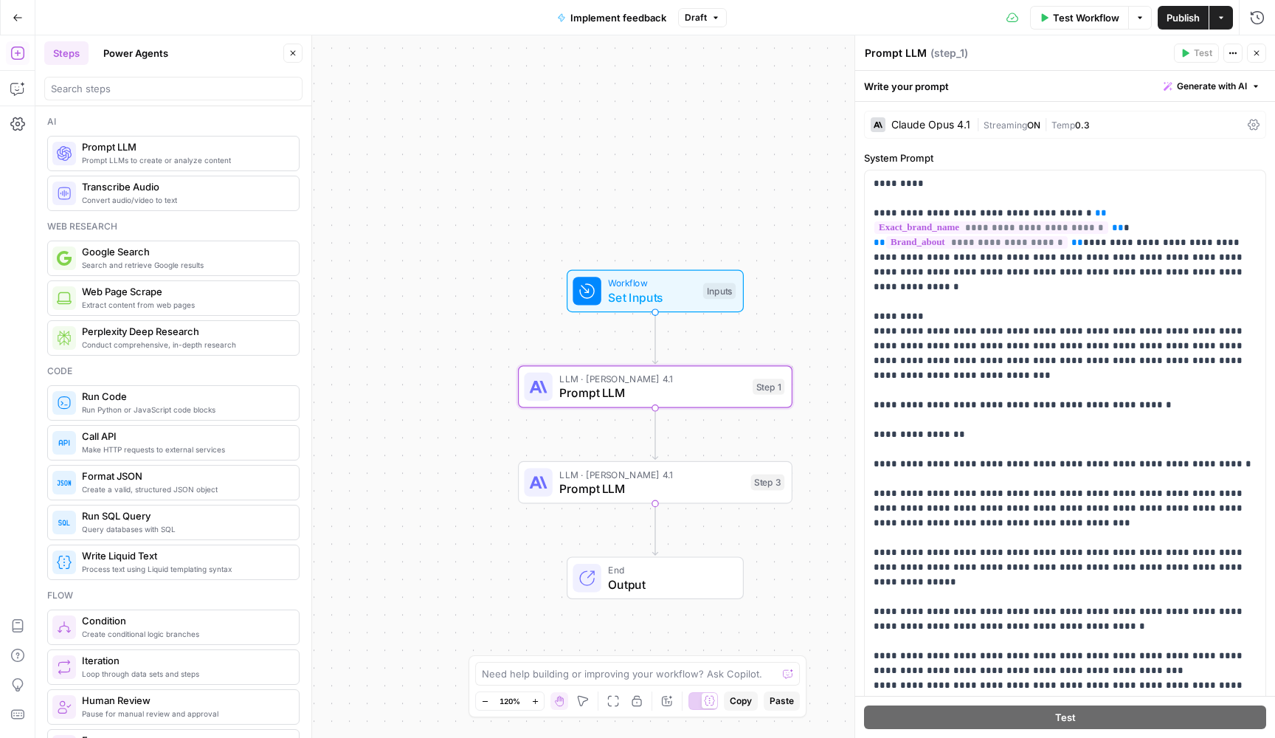
click at [941, 129] on div "Claude Opus 4.1" at bounding box center [930, 125] width 79 height 10
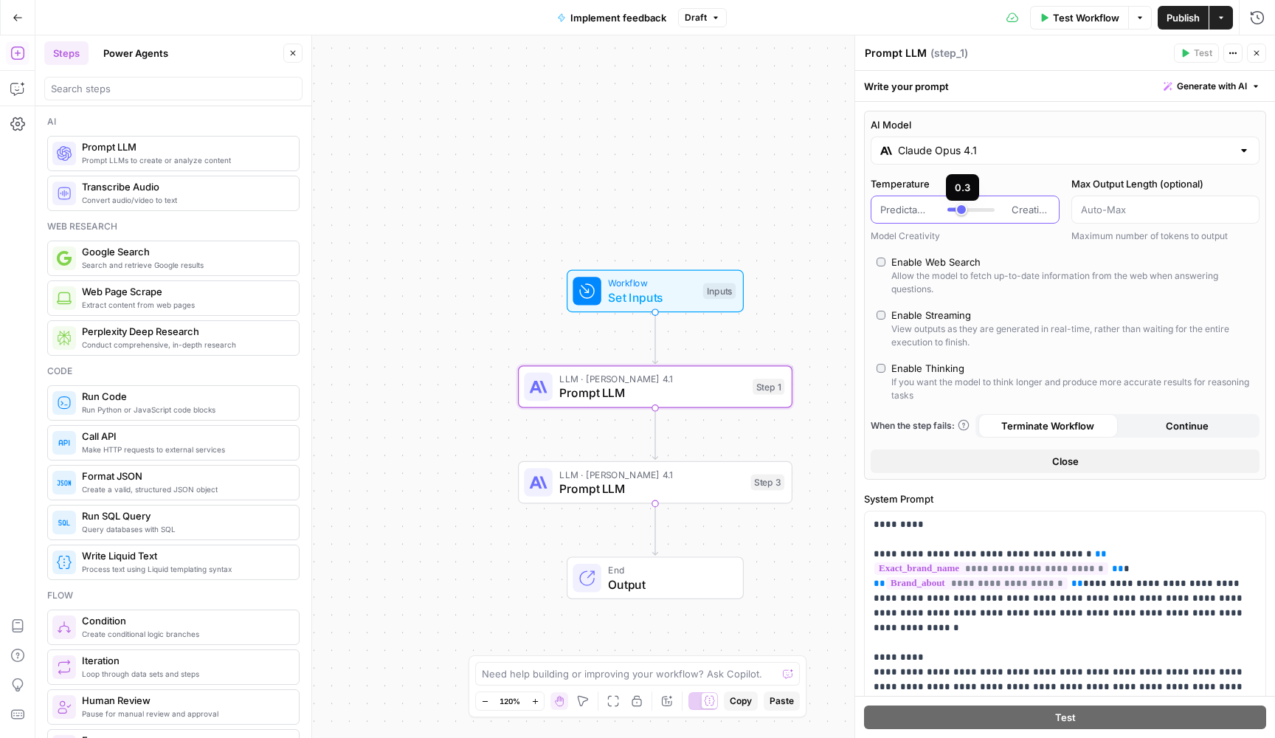
type input "***"
click at [958, 212] on div at bounding box center [970, 209] width 47 height 15
click at [722, 478] on span "LLM · Claude Opus 4.1" at bounding box center [651, 474] width 184 height 14
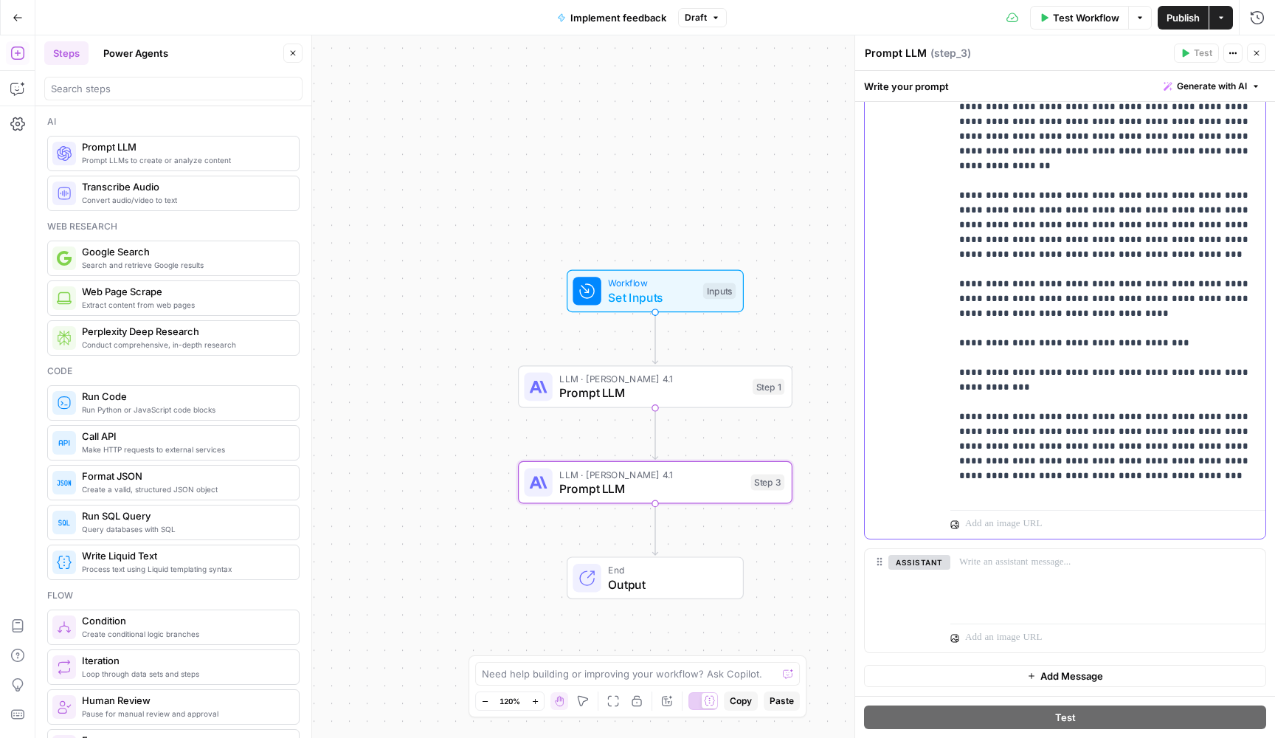
drag, startPoint x: 1115, startPoint y: 496, endPoint x: 955, endPoint y: 491, distance: 160.2
click at [955, 491] on div "**********" at bounding box center [1107, 203] width 315 height 601
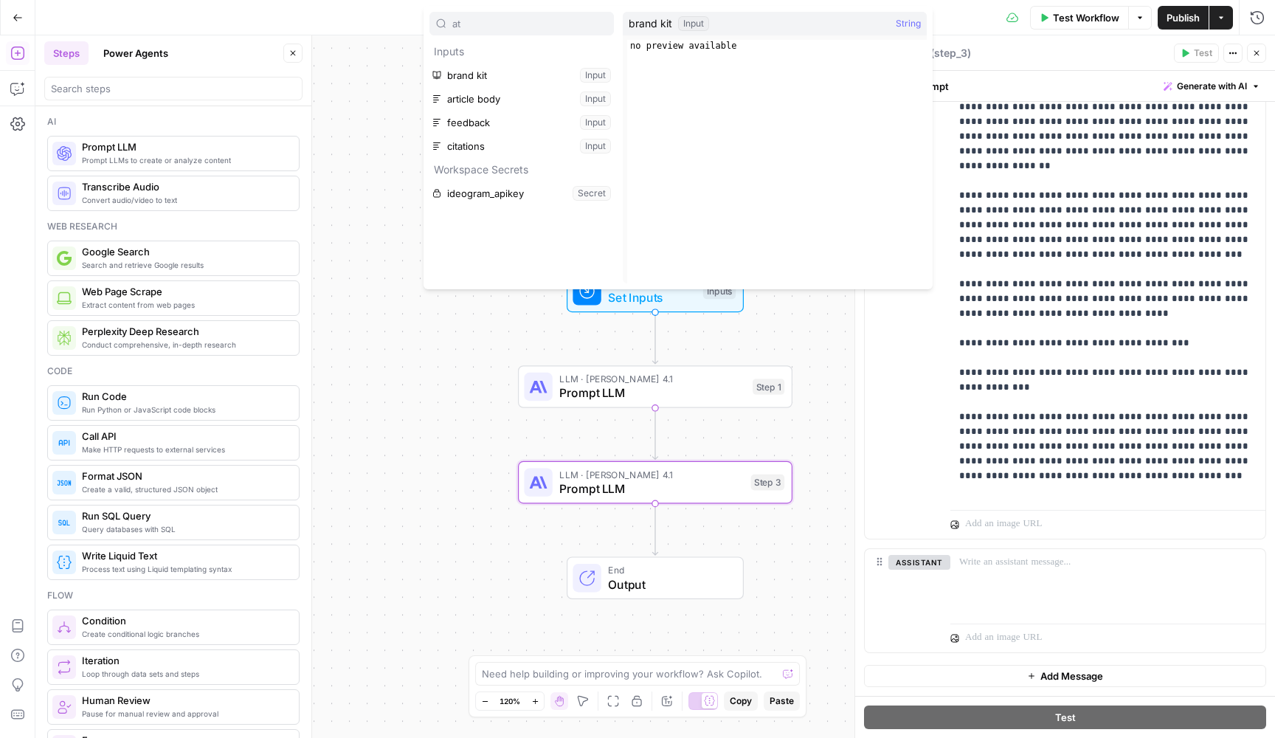
type input "a"
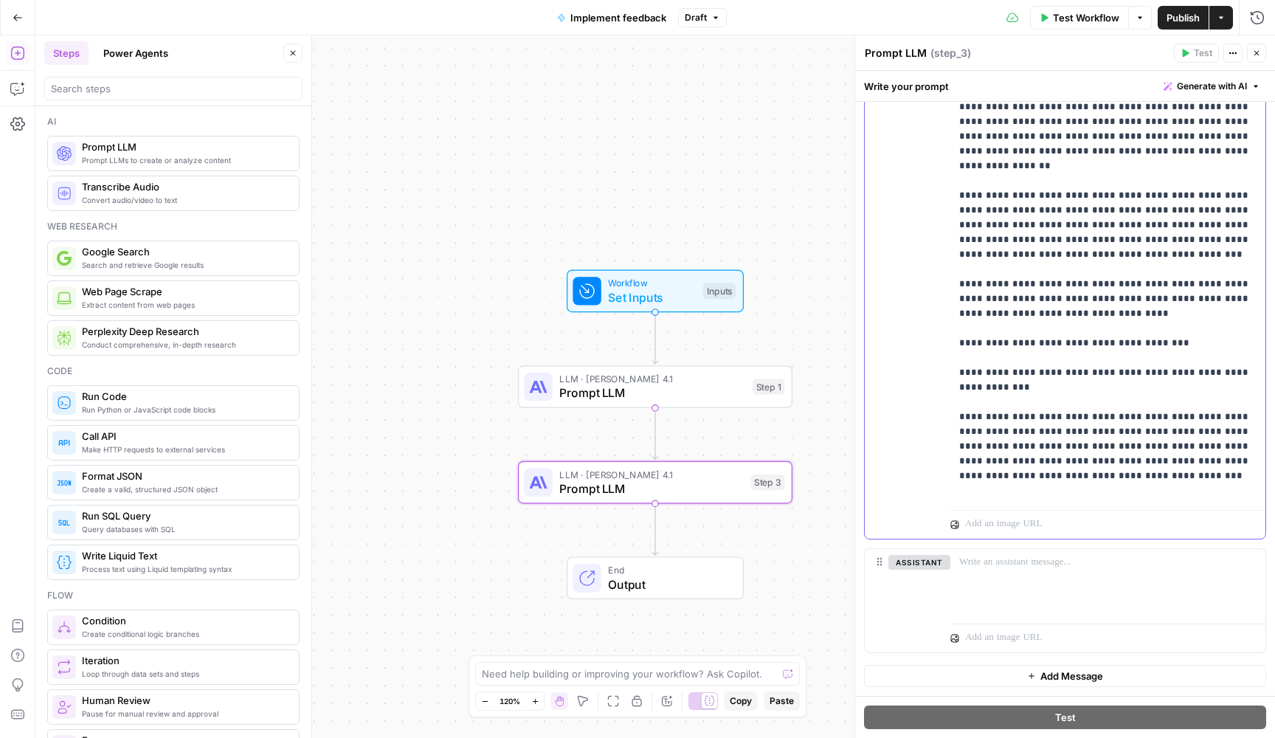
scroll to position [690, 0]
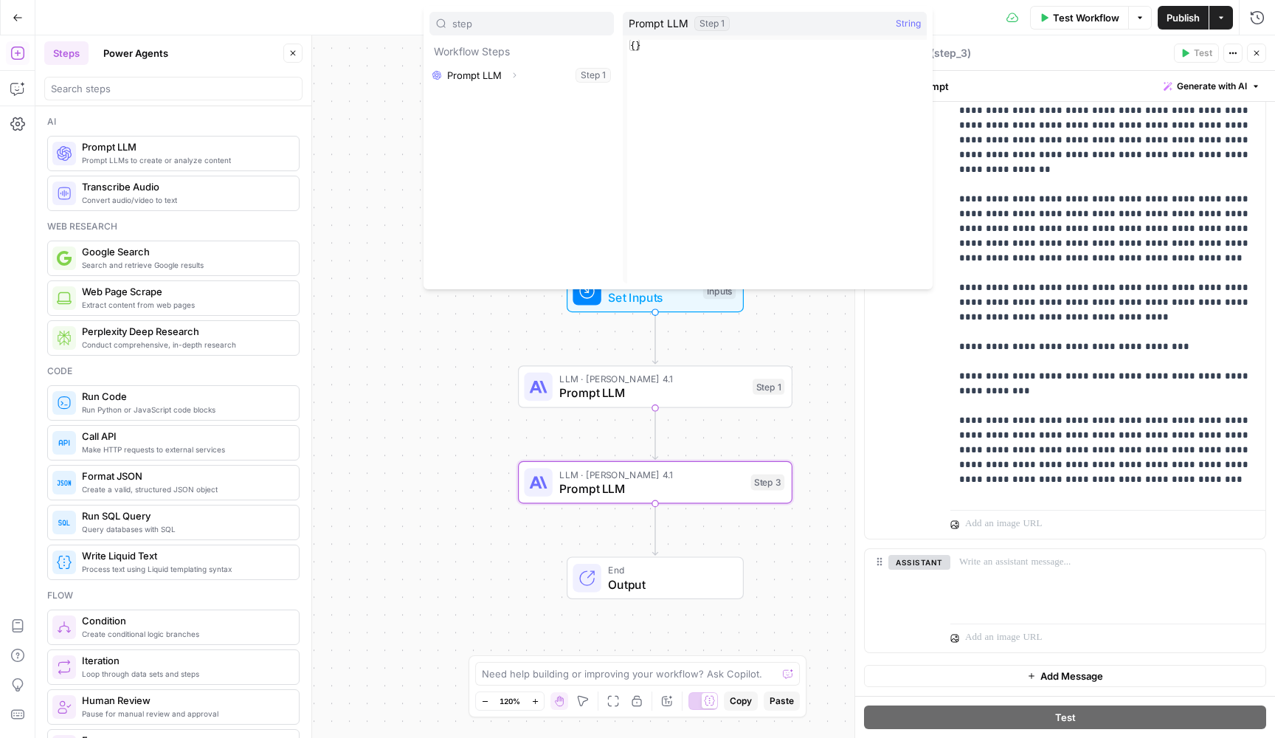
type input "step"
click at [577, 68] on button "Select variable Prompt LLM" at bounding box center [521, 75] width 184 height 24
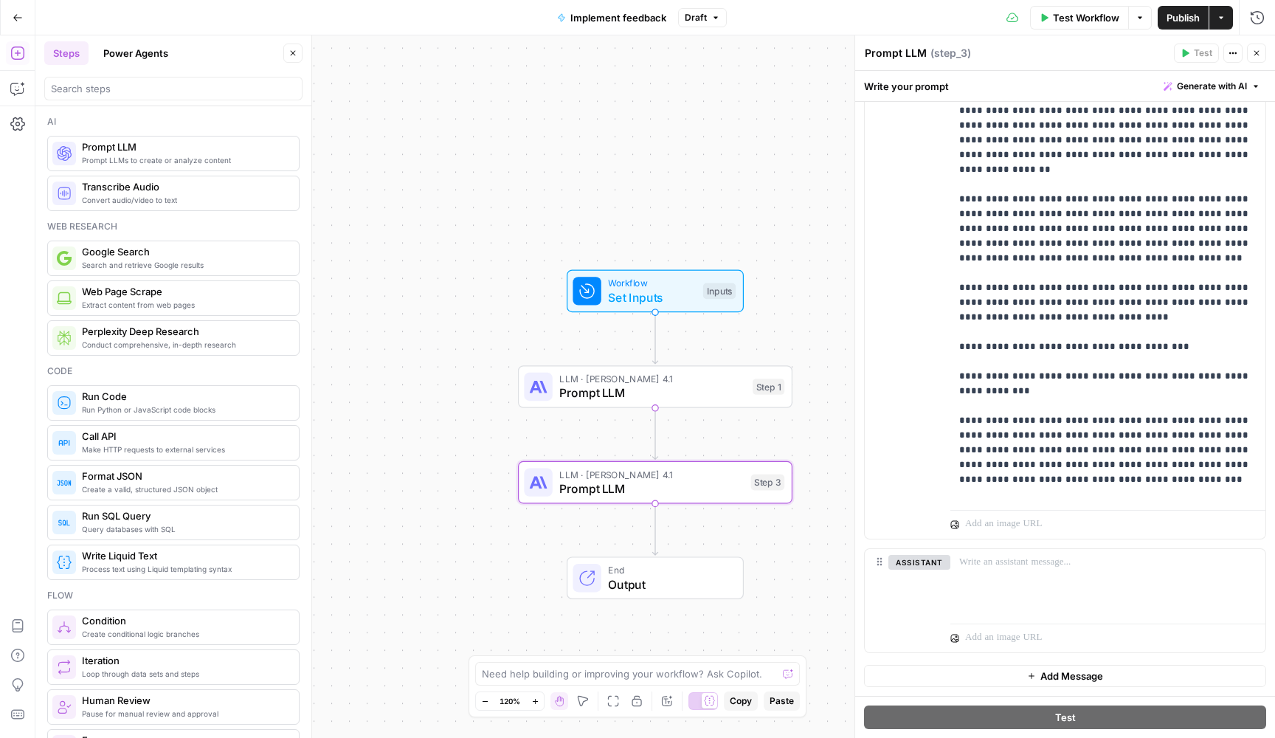
click at [796, 538] on div "Workflow Set Inputs Inputs LLM · Claude Opus 4.1 Prompt LLM Step 1 LLM · Claude…" at bounding box center [654, 386] width 1239 height 702
click at [287, 46] on button "Close" at bounding box center [292, 53] width 19 height 19
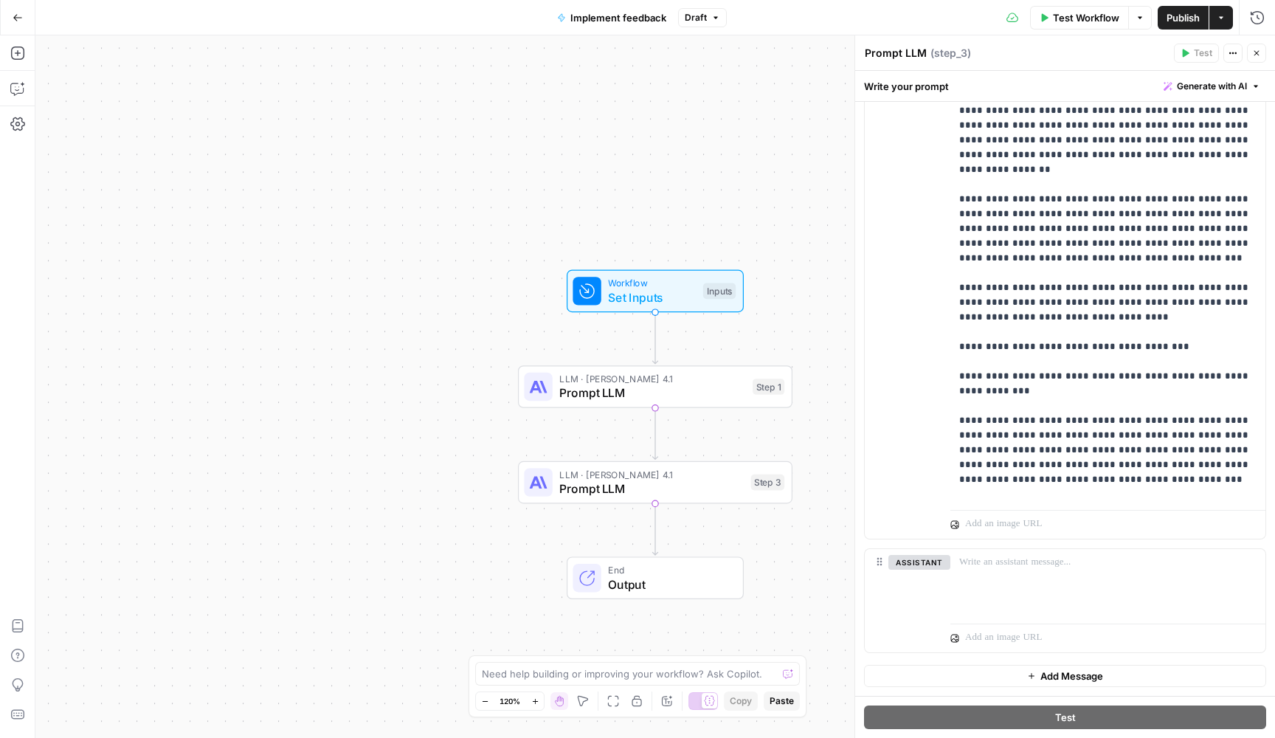
click at [1256, 52] on icon "button" at bounding box center [1256, 53] width 9 height 9
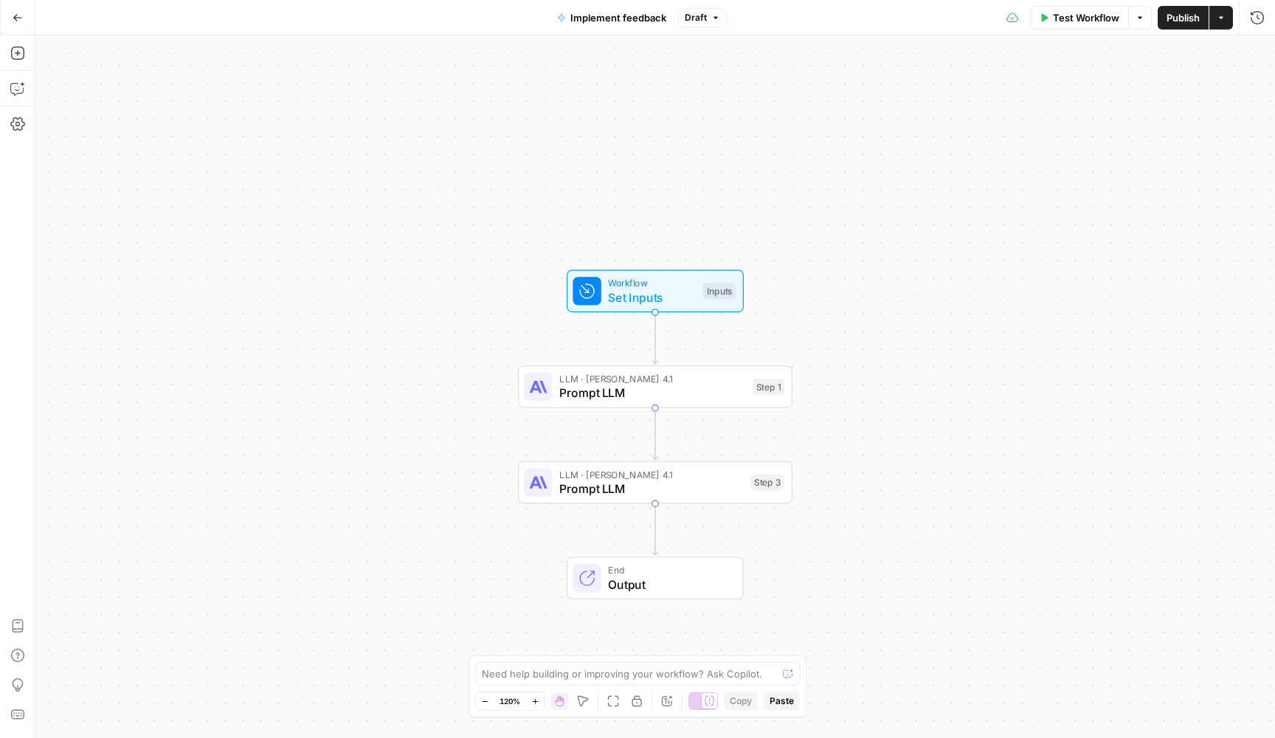
click at [789, 384] on div "LLM · Claude Opus 4.1 Prompt LLM Step 1" at bounding box center [655, 386] width 274 height 43
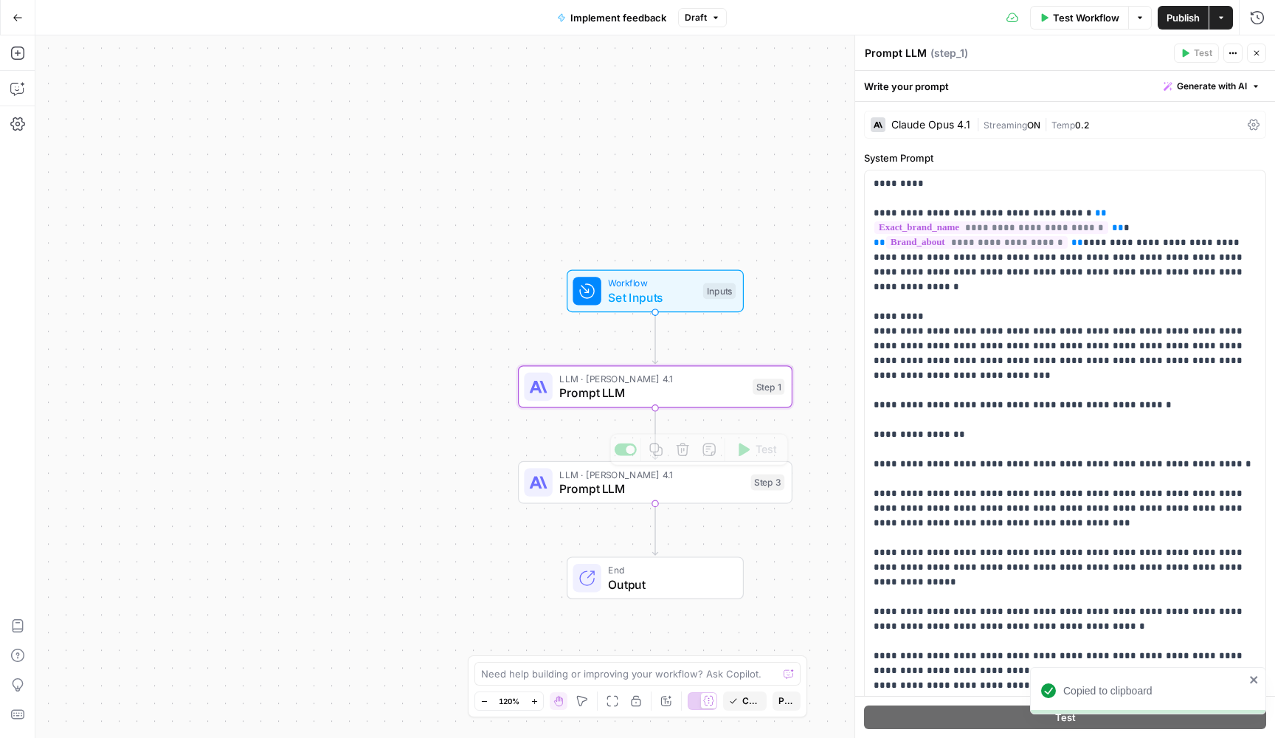
click at [770, 529] on div "Workflow Set Inputs Inputs LLM · Claude Opus 4.1 Prompt LLM Step 1 LLM · Claude…" at bounding box center [654, 386] width 1239 height 702
click at [744, 575] on div "LLM · Claude Opus 4.1 Prompt LLM Step 4 Copy step Delete step Add Note Test" at bounding box center [654, 578] width 260 height 30
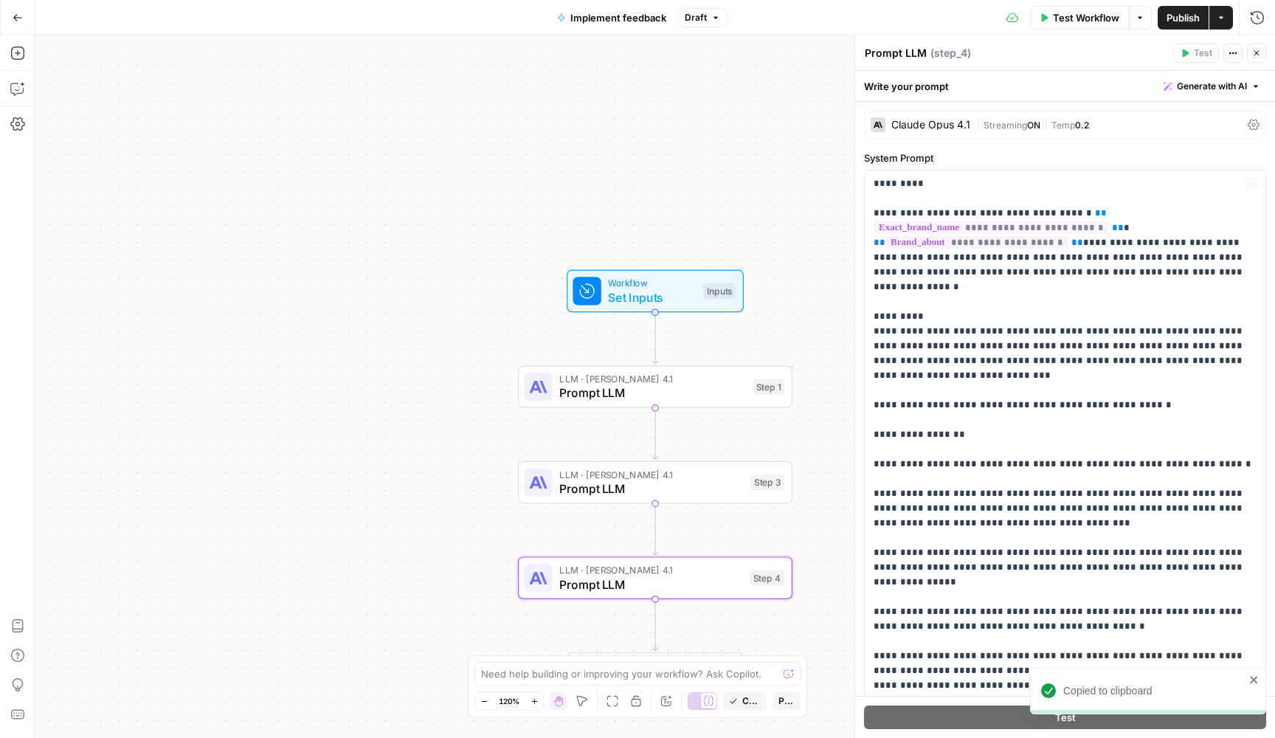
click at [943, 122] on div "Claude Opus 4.1" at bounding box center [930, 125] width 79 height 10
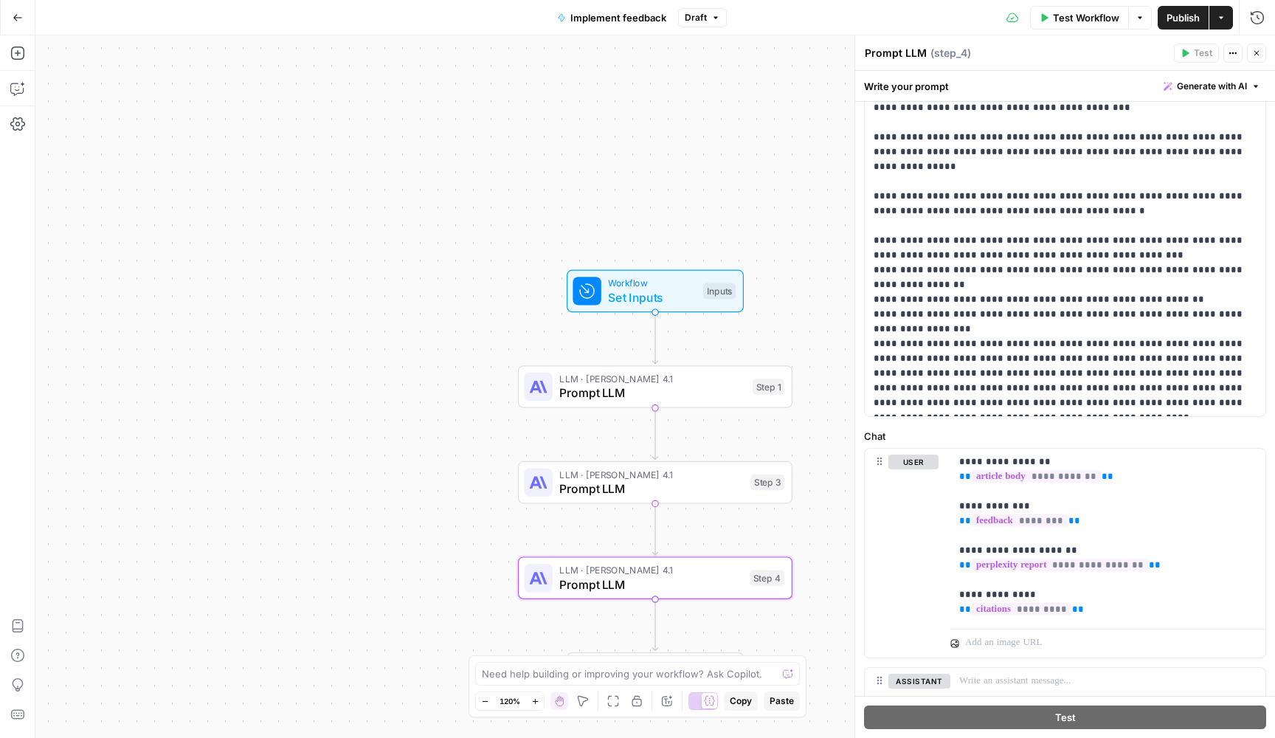
scroll to position [704, 0]
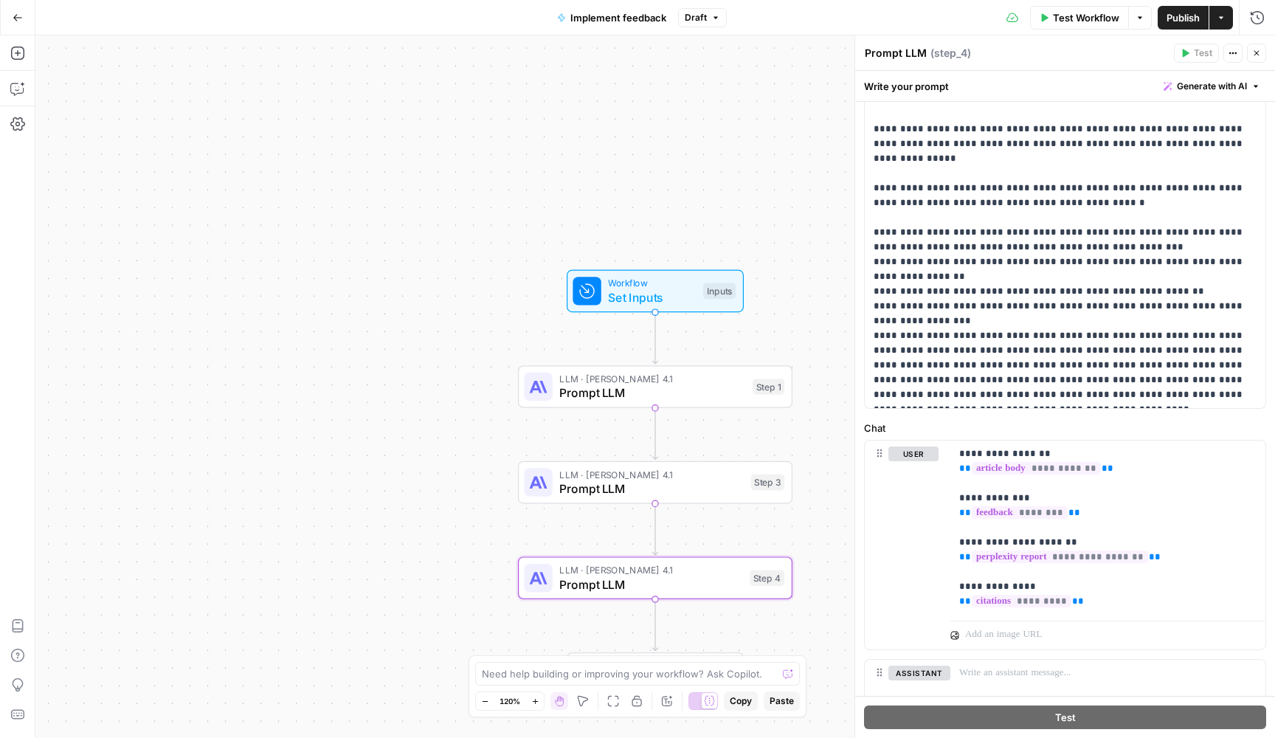
click at [747, 397] on div "LLM · Claude Opus 4.1 Prompt LLM Step 1 Copy step Delete step Add Note Test" at bounding box center [654, 387] width 260 height 30
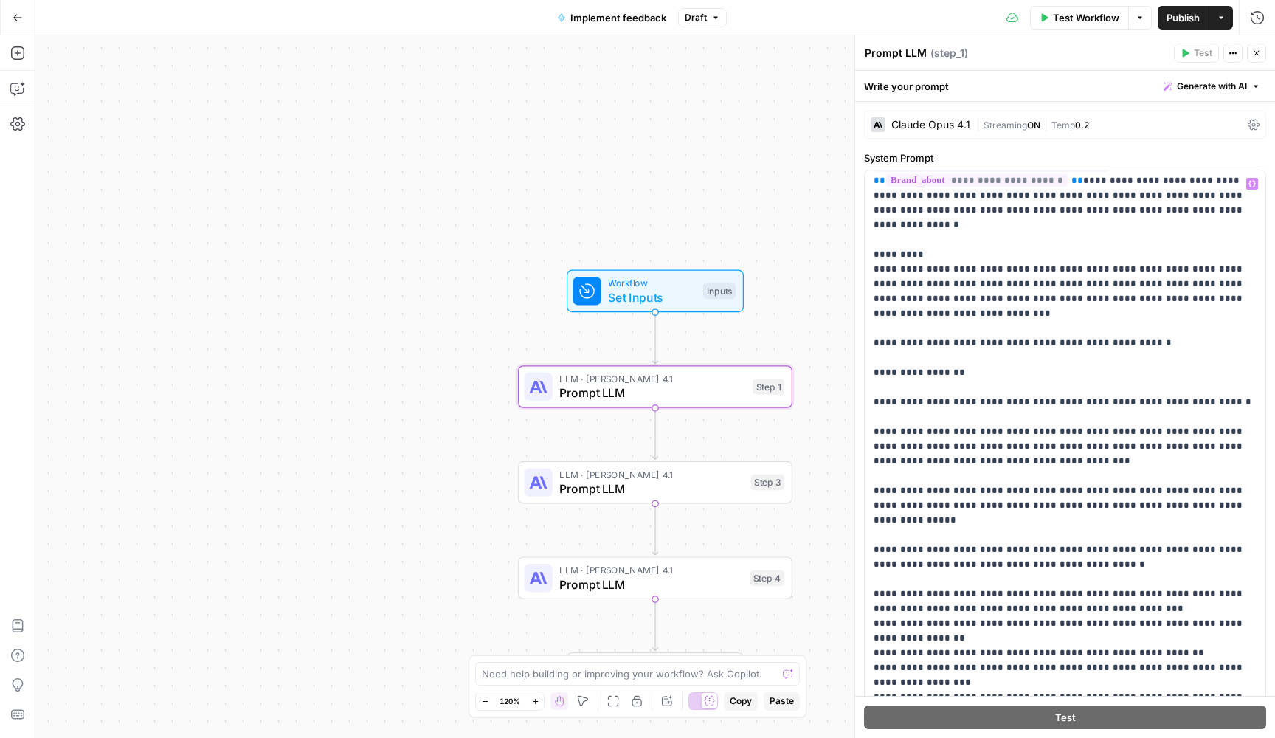
scroll to position [60, 0]
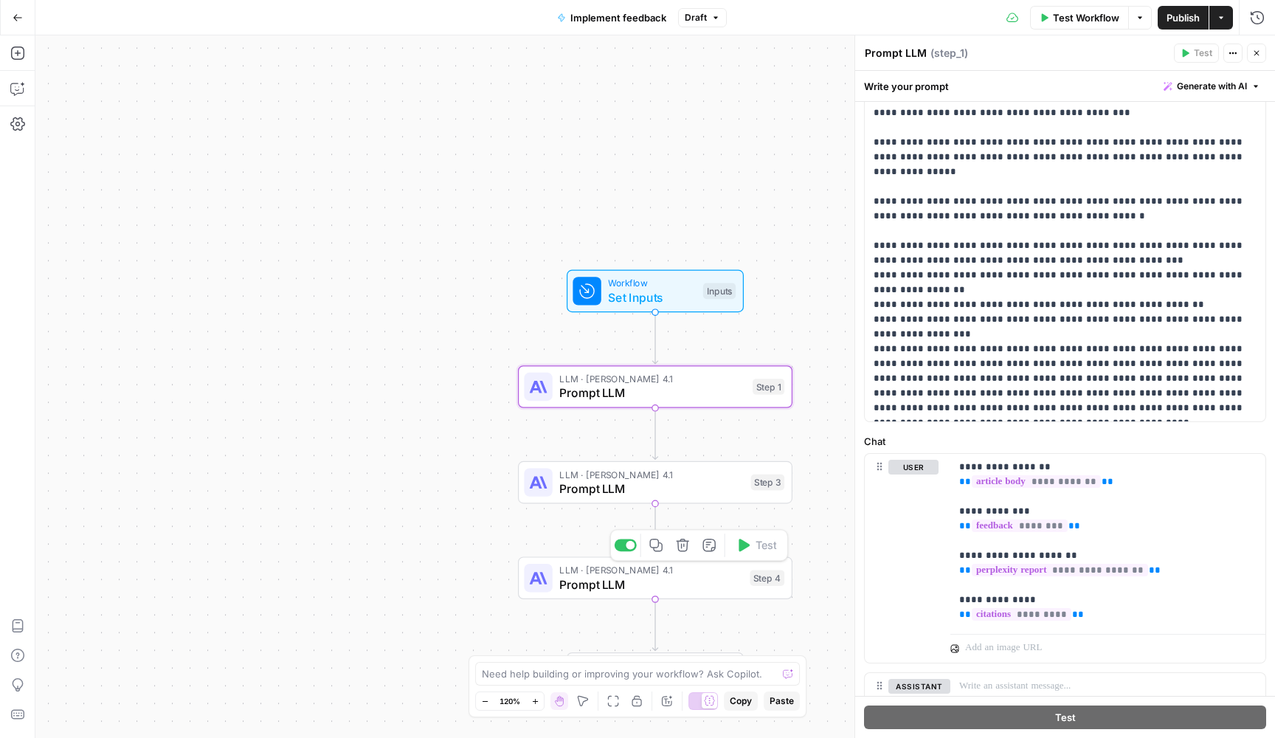
click at [718, 575] on span "LLM · Claude Opus 4.1" at bounding box center [650, 570] width 183 height 14
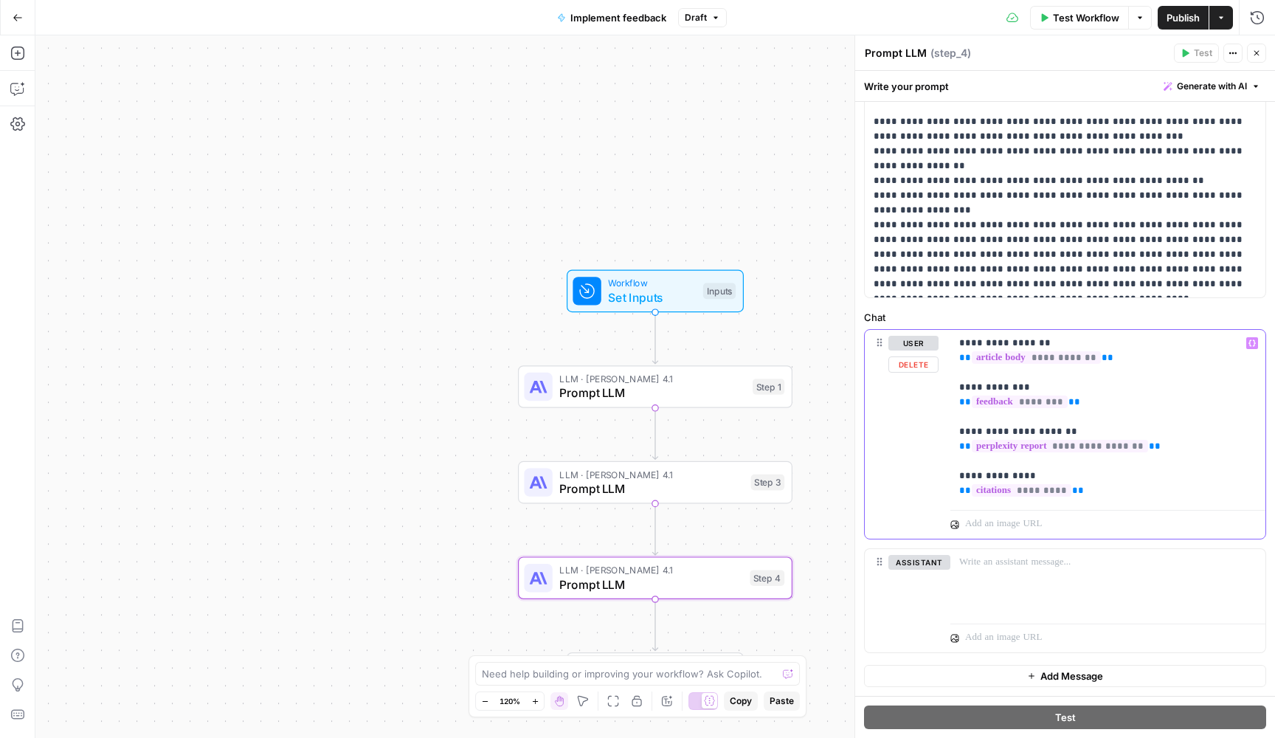
drag, startPoint x: 1121, startPoint y: 364, endPoint x: 955, endPoint y: 363, distance: 165.2
click at [955, 362] on div "**********" at bounding box center [1107, 417] width 315 height 174
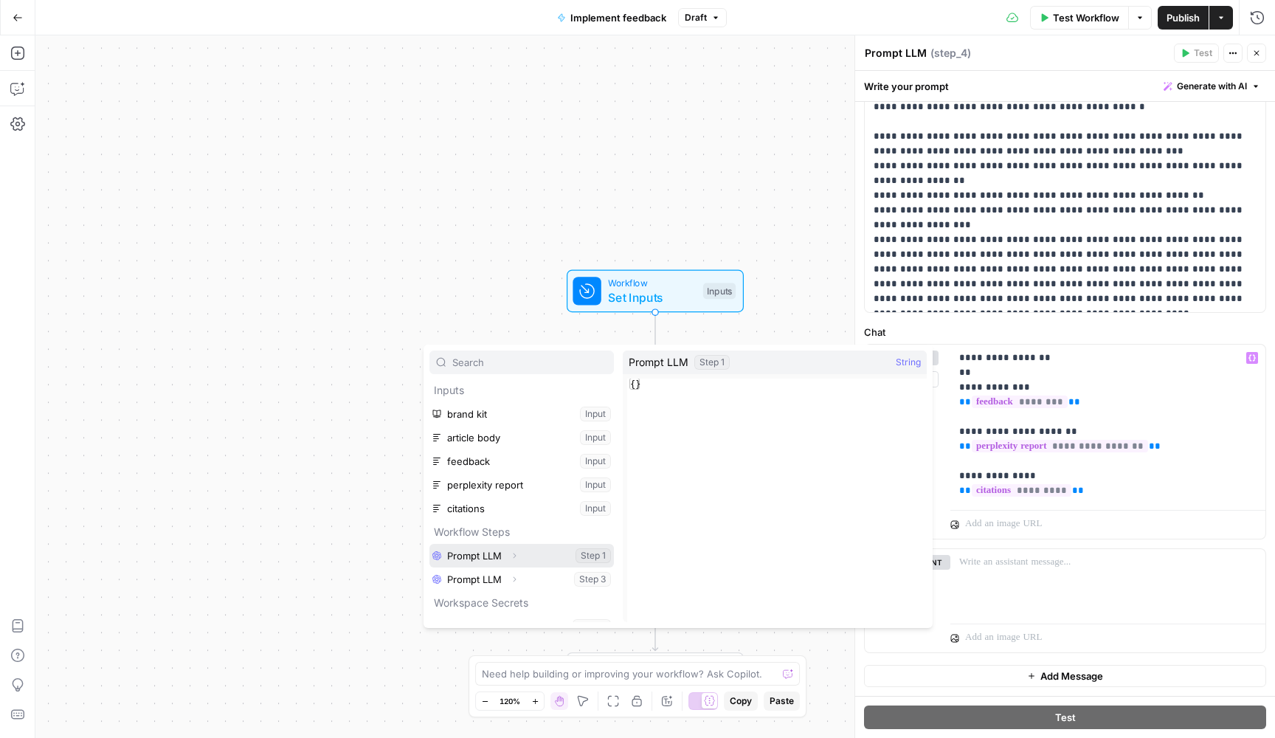
click at [556, 561] on button "Select variable Prompt LLM" at bounding box center [521, 556] width 184 height 24
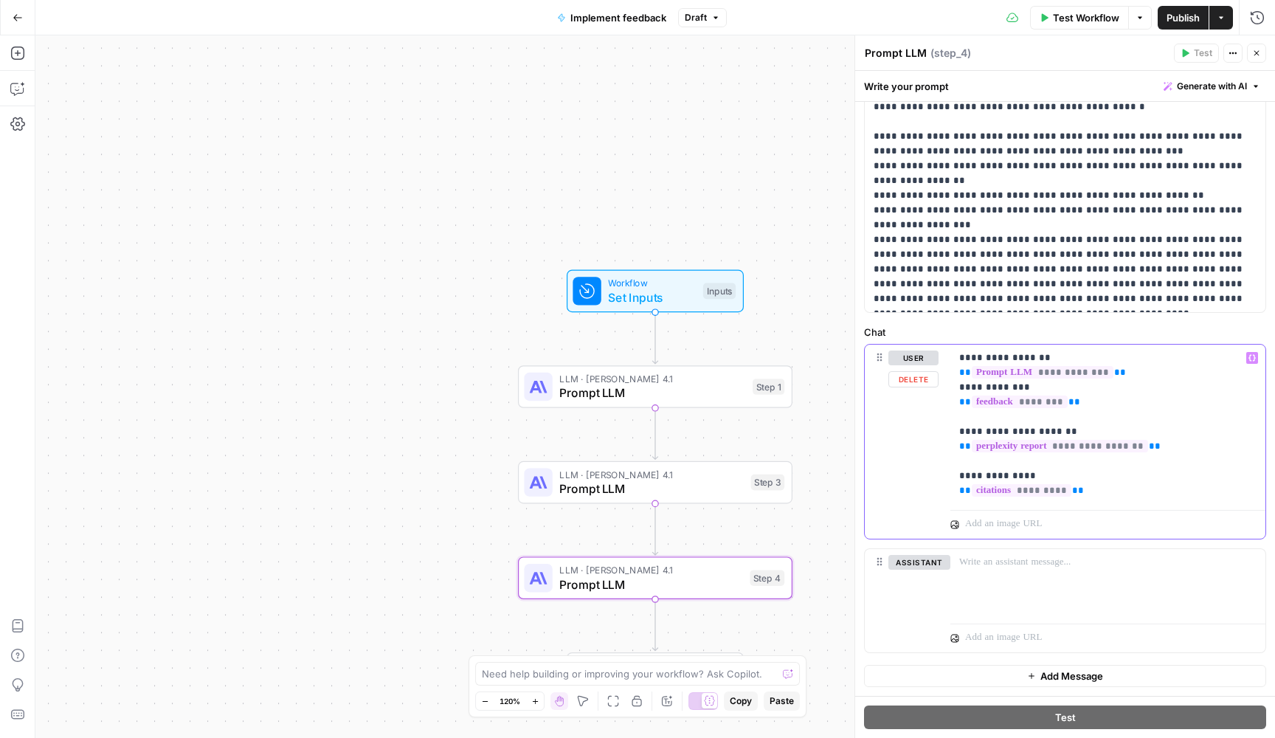
drag, startPoint x: 1106, startPoint y: 406, endPoint x: 921, endPoint y: 403, distance: 185.2
click at [921, 403] on div "**********" at bounding box center [1065, 441] width 401 height 195
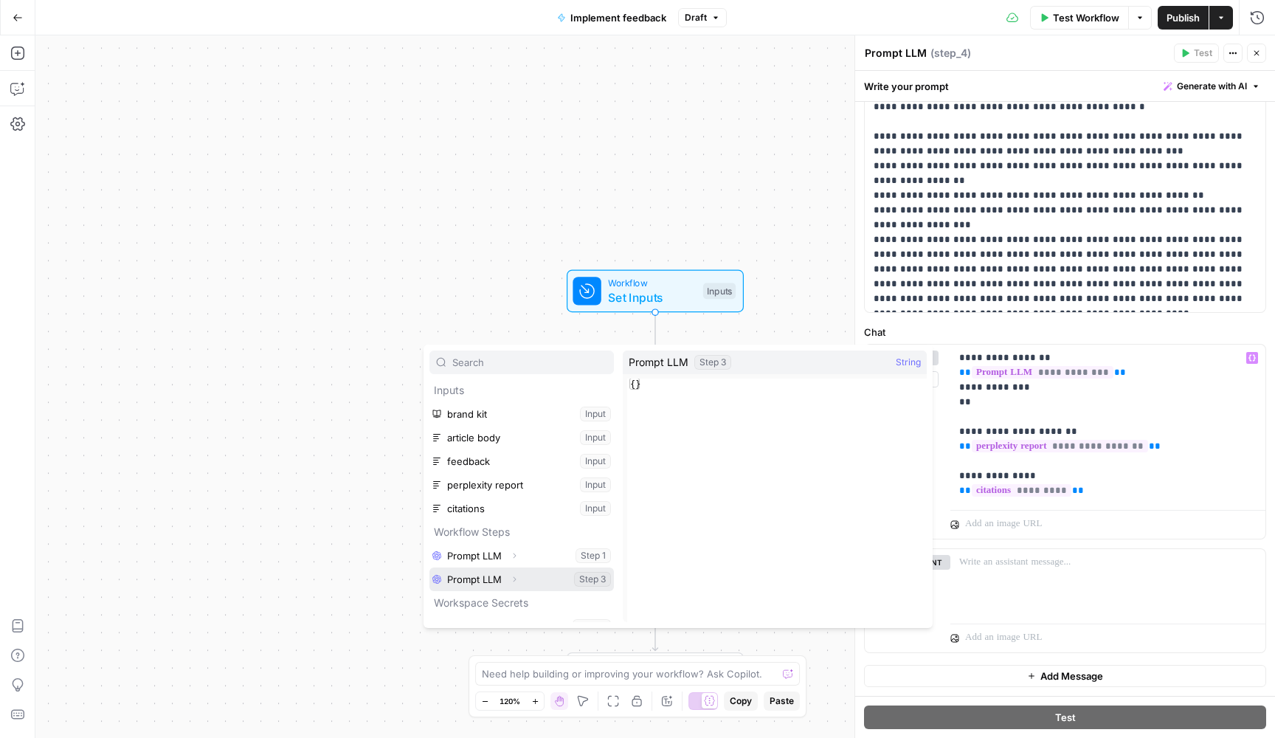
click at [555, 573] on button "Select variable Prompt LLM" at bounding box center [521, 579] width 184 height 24
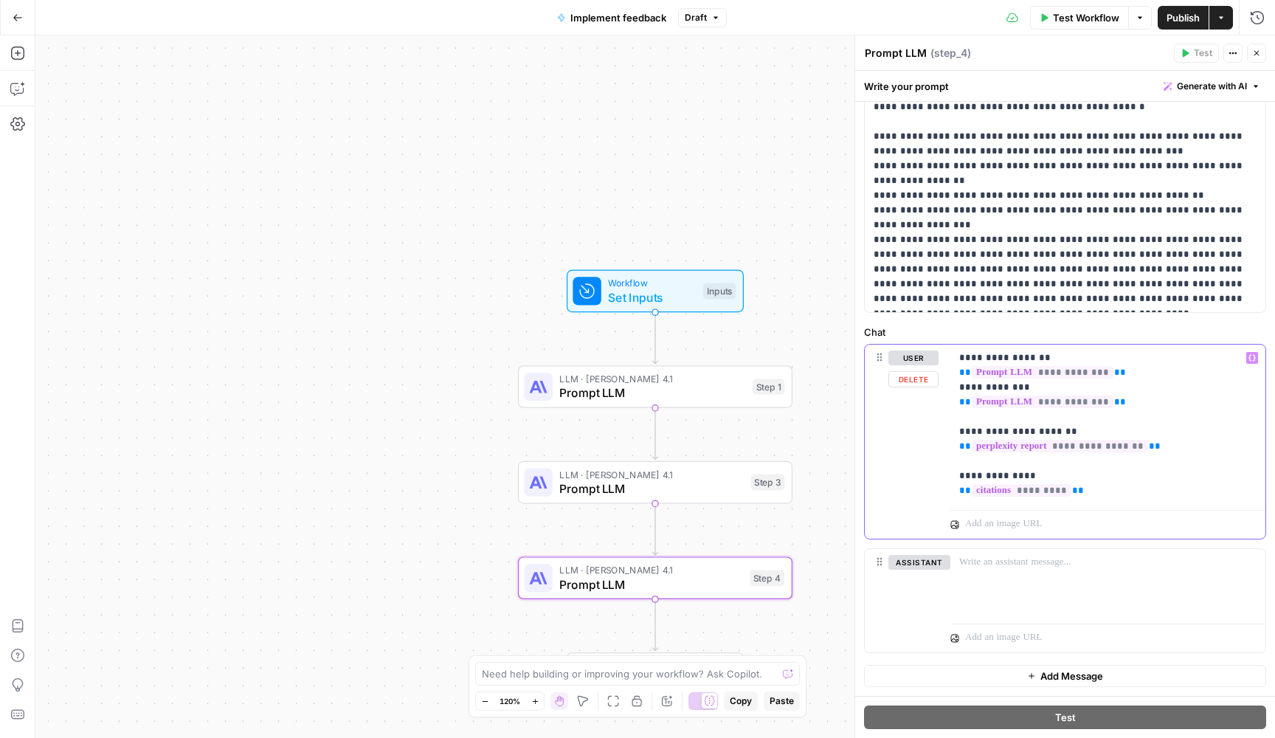
click at [1143, 378] on p "**********" at bounding box center [1107, 424] width 297 height 148
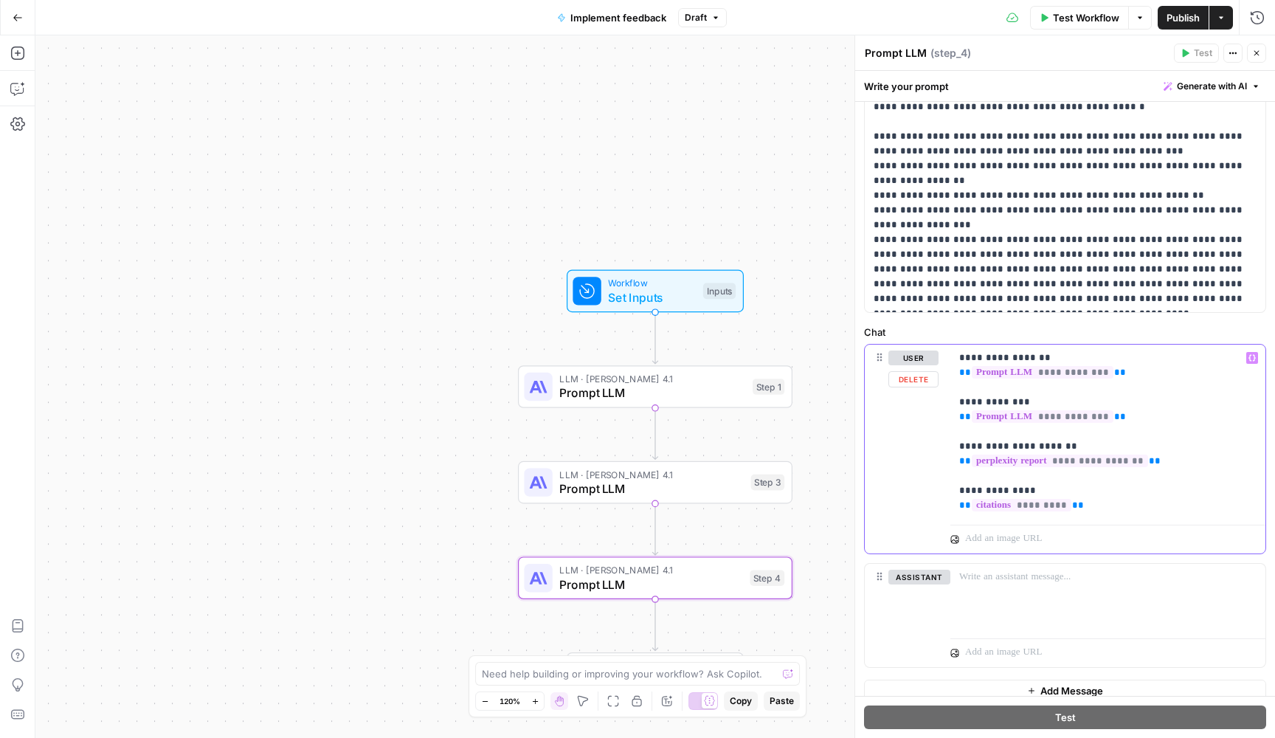
scroll to position [474, 0]
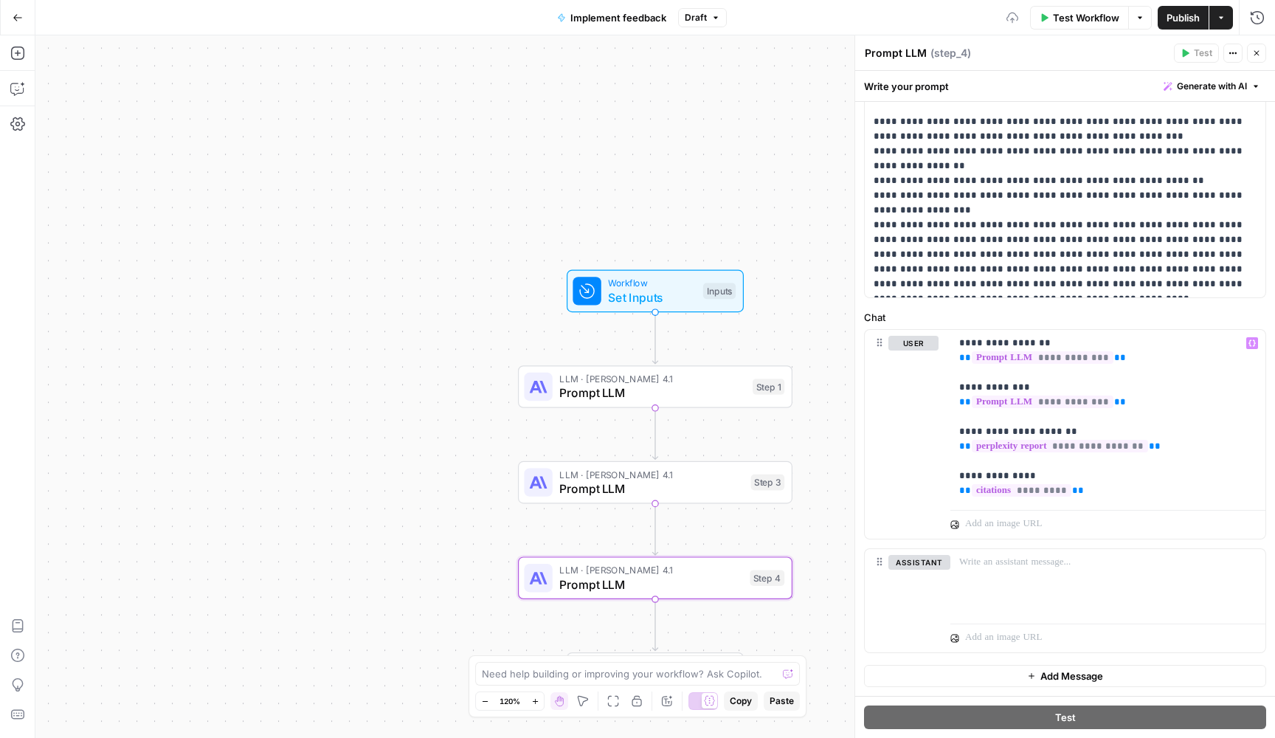
click at [662, 392] on span "Prompt LLM" at bounding box center [652, 393] width 186 height 18
click at [1194, 23] on span "Publish" at bounding box center [1182, 17] width 33 height 15
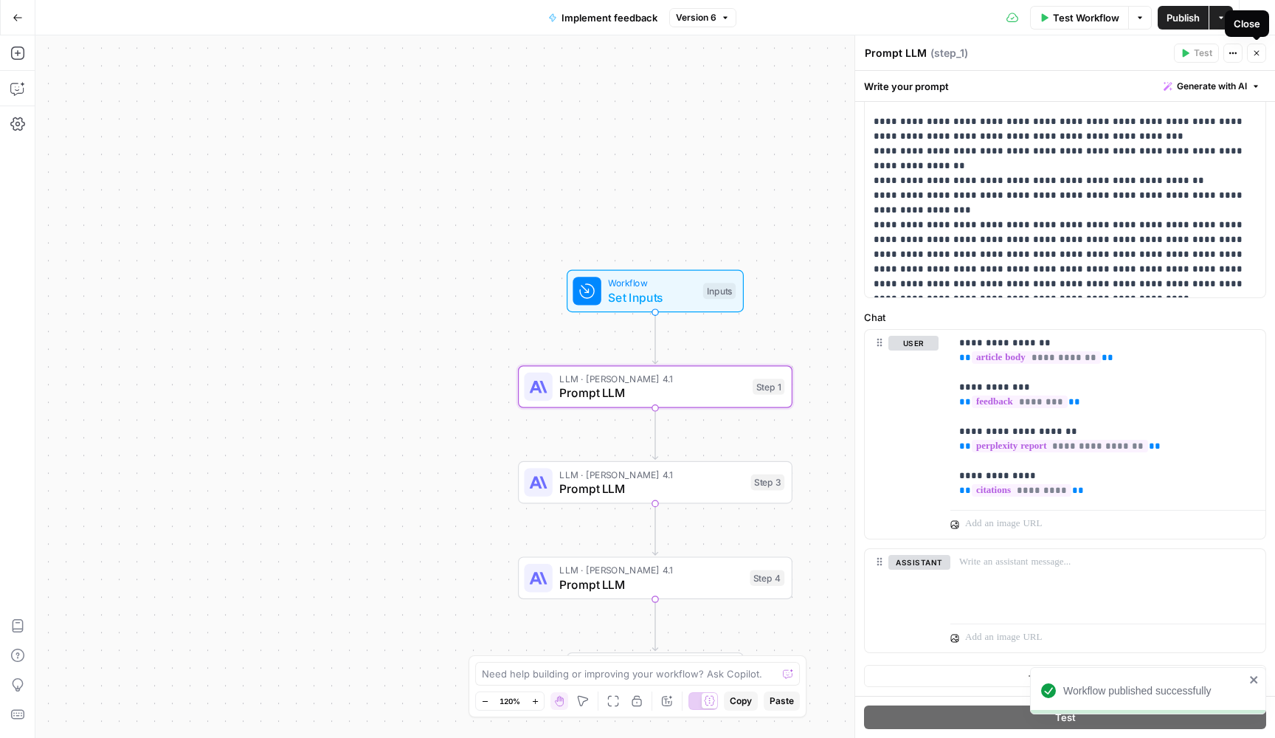
click at [1254, 58] on button "Close" at bounding box center [1256, 53] width 19 height 19
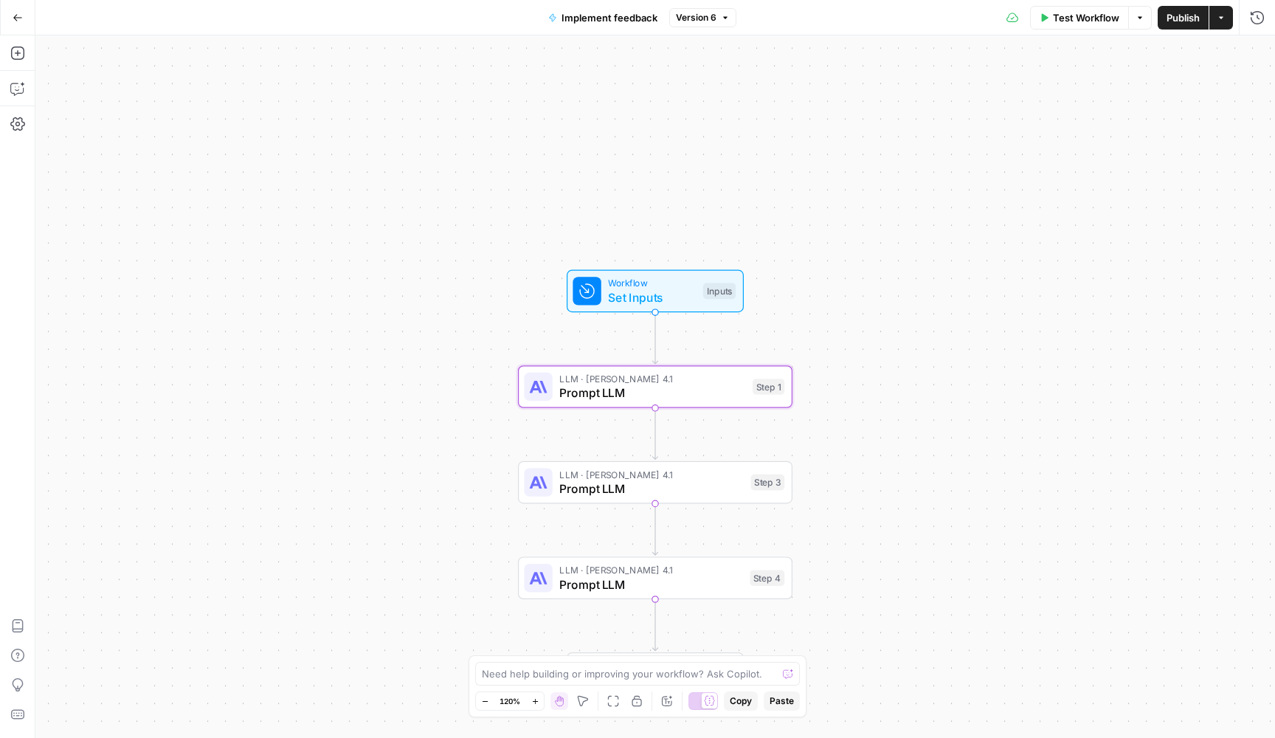
click at [1094, 23] on span "Test Workflow" at bounding box center [1086, 17] width 66 height 15
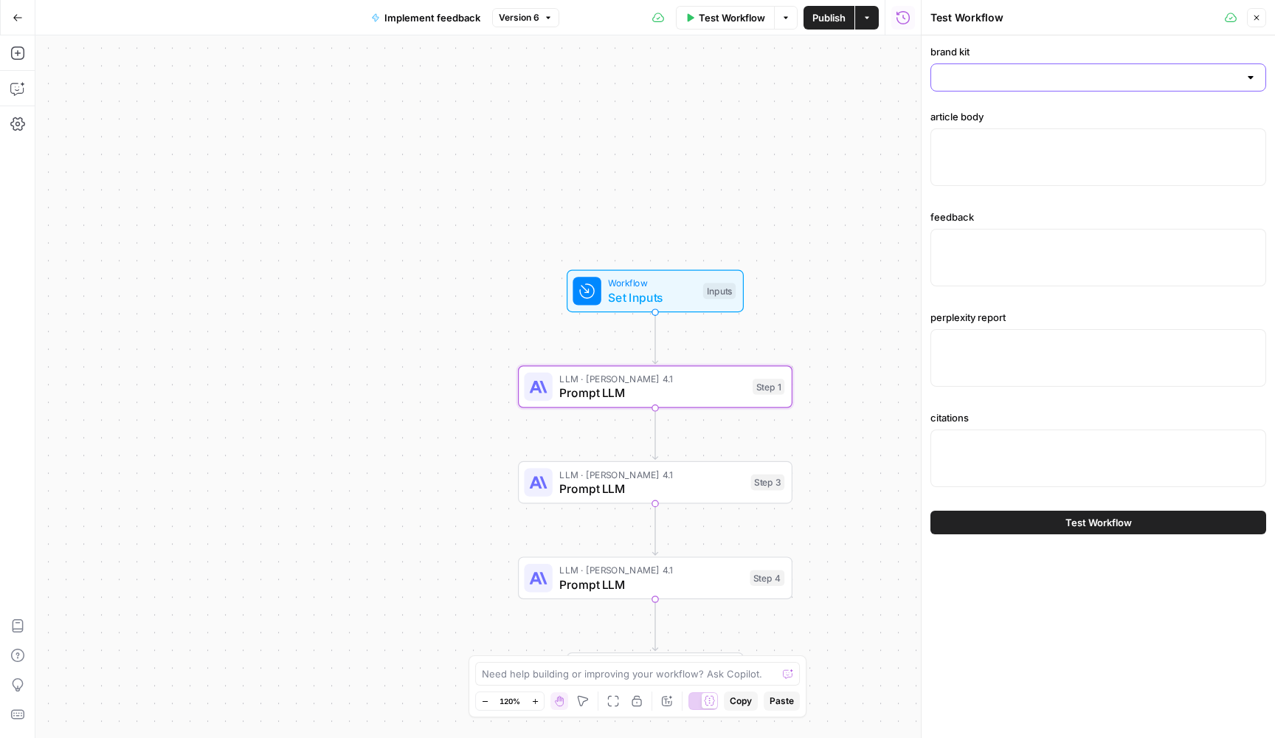
click at [1020, 82] on input "brand kit" at bounding box center [1089, 77] width 299 height 15
click at [994, 148] on span "Spot AI v2" at bounding box center [1095, 148] width 305 height 15
type input "Spot AI v2"
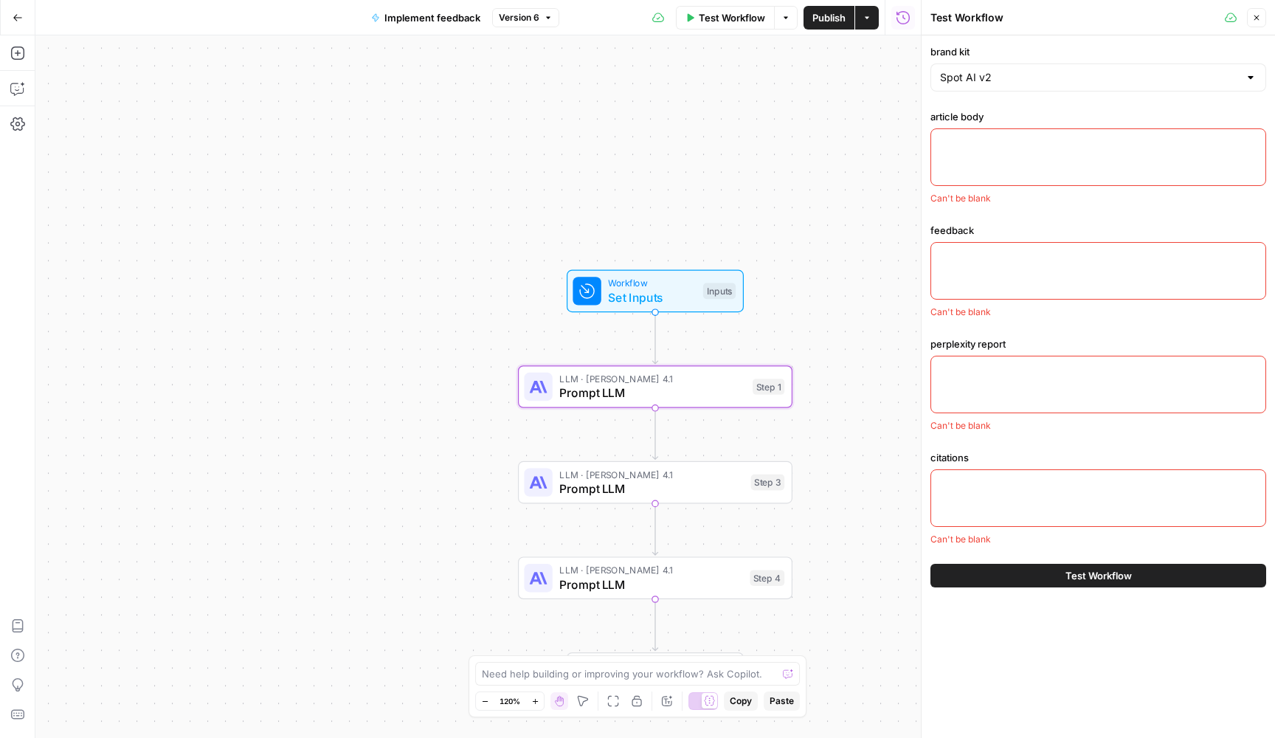
click at [981, 168] on div at bounding box center [1098, 157] width 336 height 58
paste textarea "Every frantic 2 a.m. call about quality issues on the third shift tells the sam…"
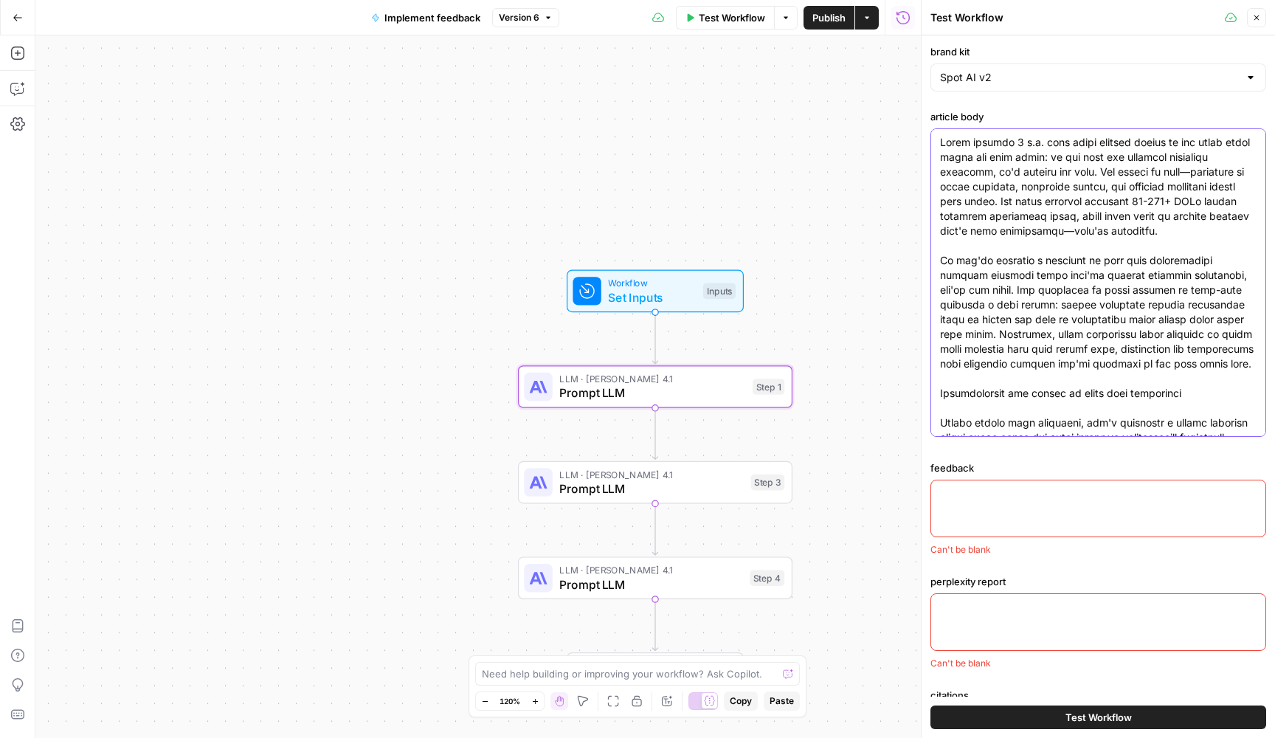
scroll to position [5252, 0]
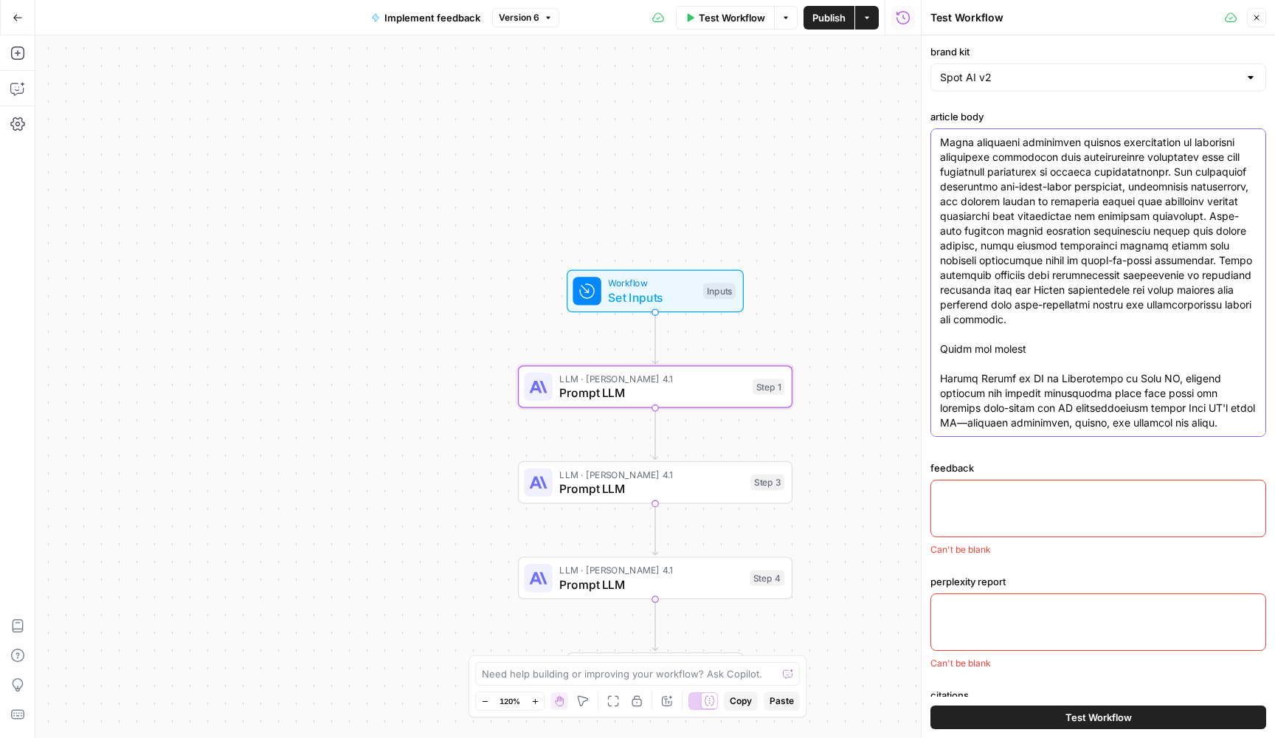
type textarea "Every frantic 2 a.m. call about quality issues on the third shift tells the sam…"
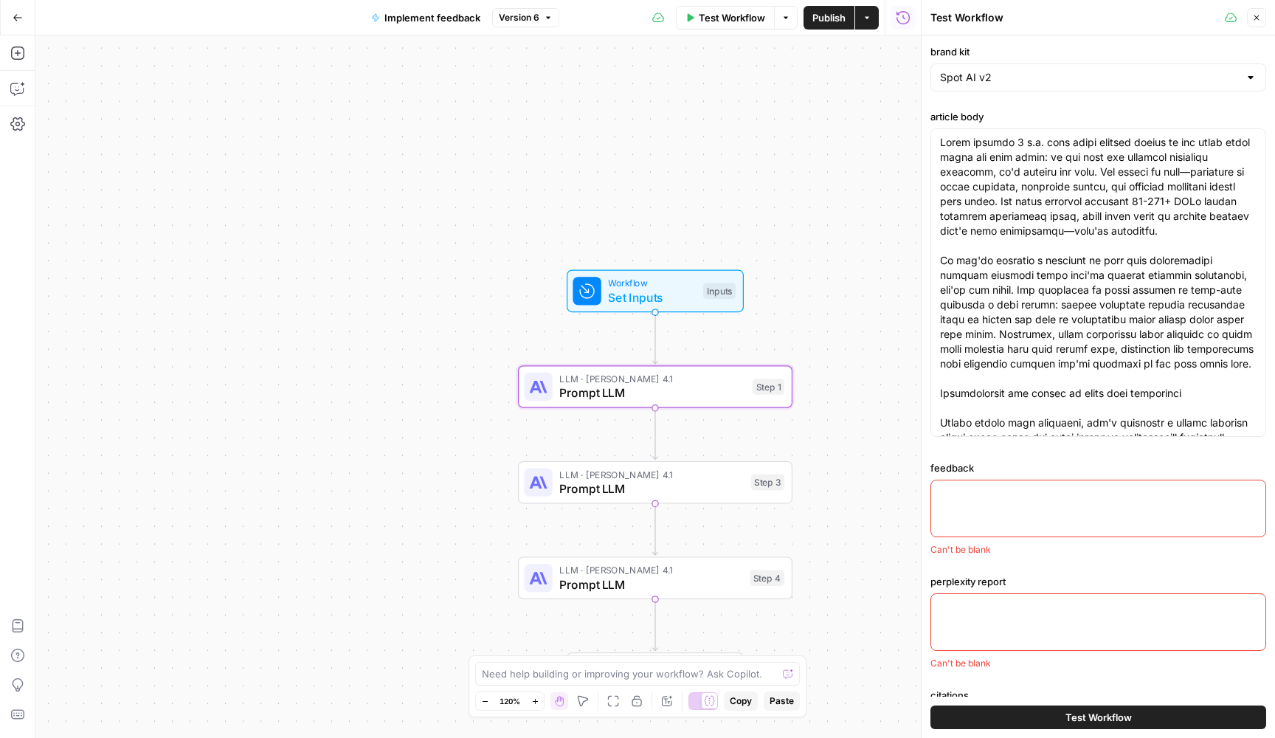
click at [997, 502] on div at bounding box center [1098, 508] width 336 height 58
paste textarea "Quote: "Every frantic 2 a.m. call about quality issues on the third shift tells…"
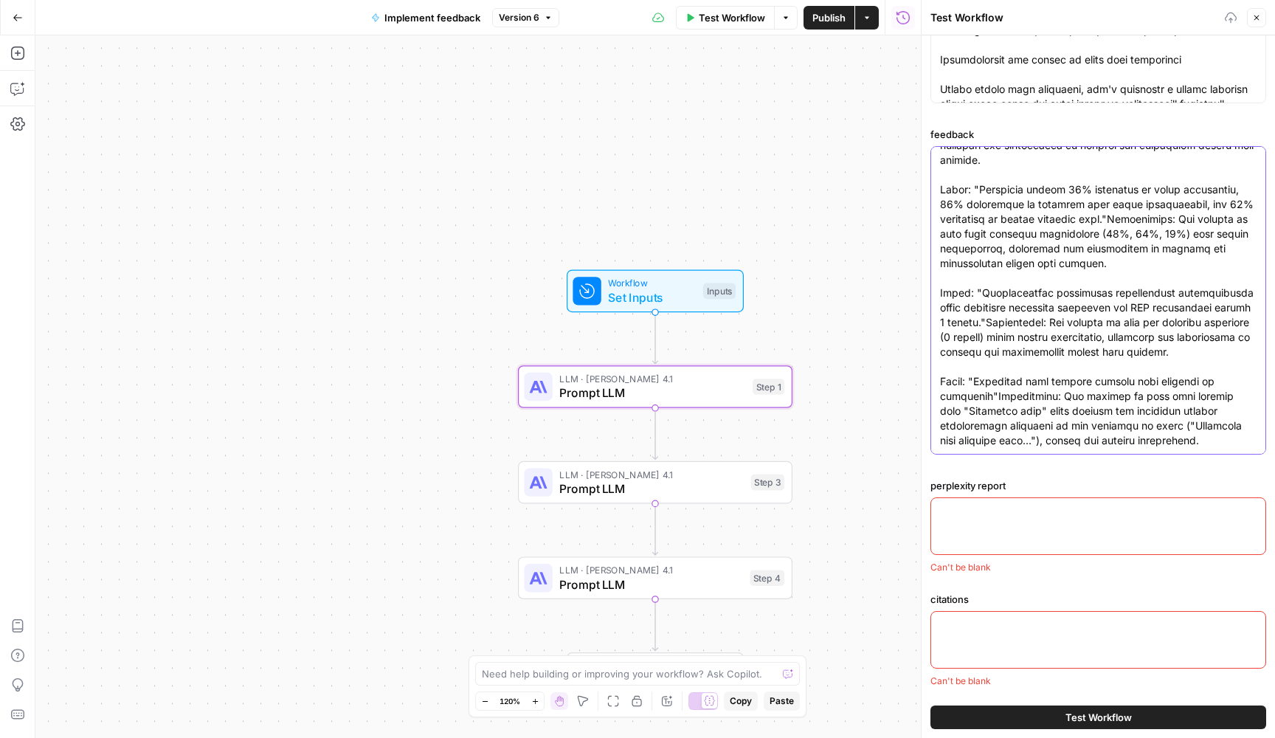
type textarea "Quote: "Every frantic 2 a.m. call about quality issues on the third shift tells…"
click at [997, 505] on textarea "perplexity report" at bounding box center [1098, 511] width 316 height 15
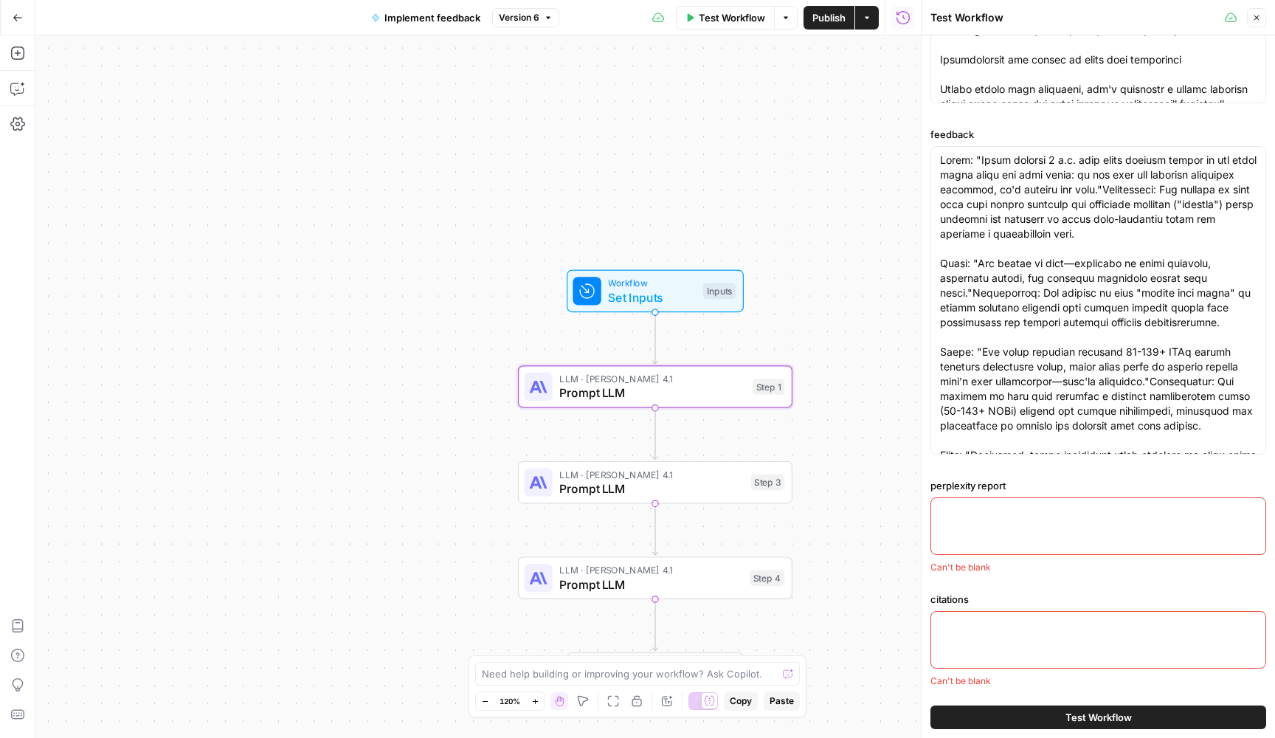
paste textarea "Research Report: Reducing Scrap Rates with Intelligent Video Analytics in Manuf…"
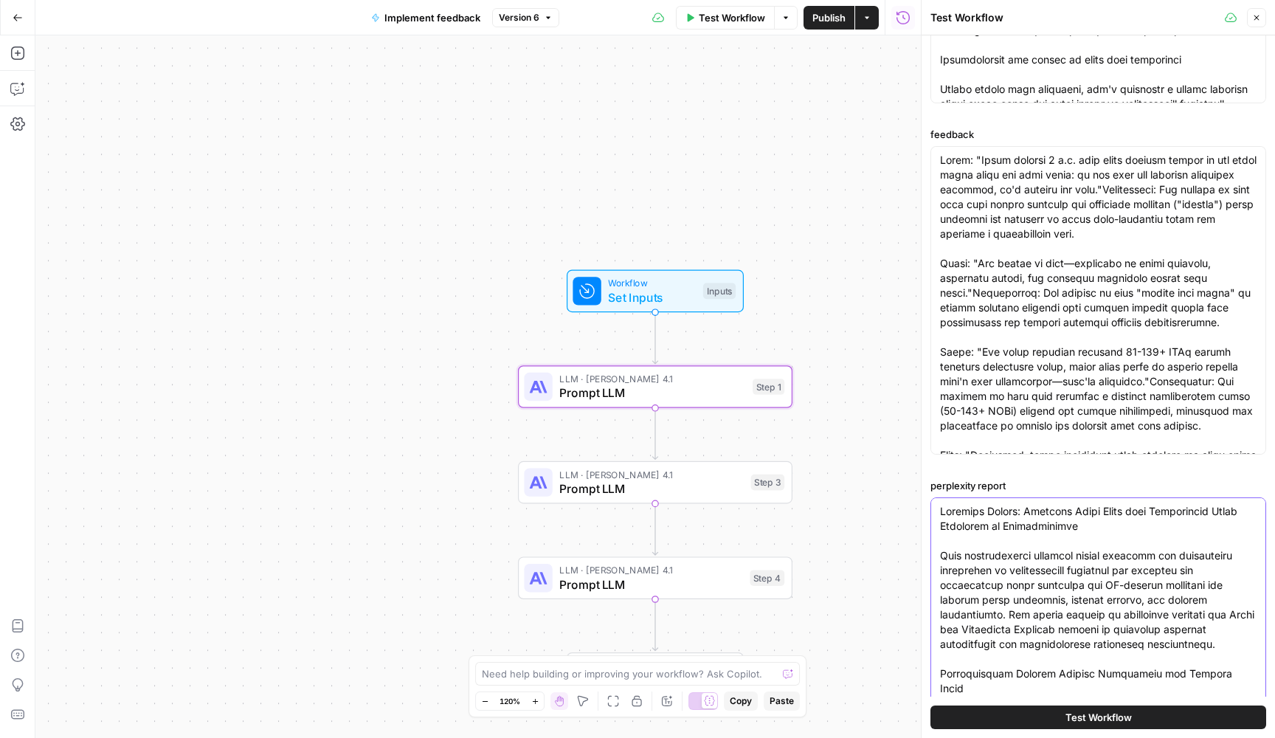
scroll to position [571, 0]
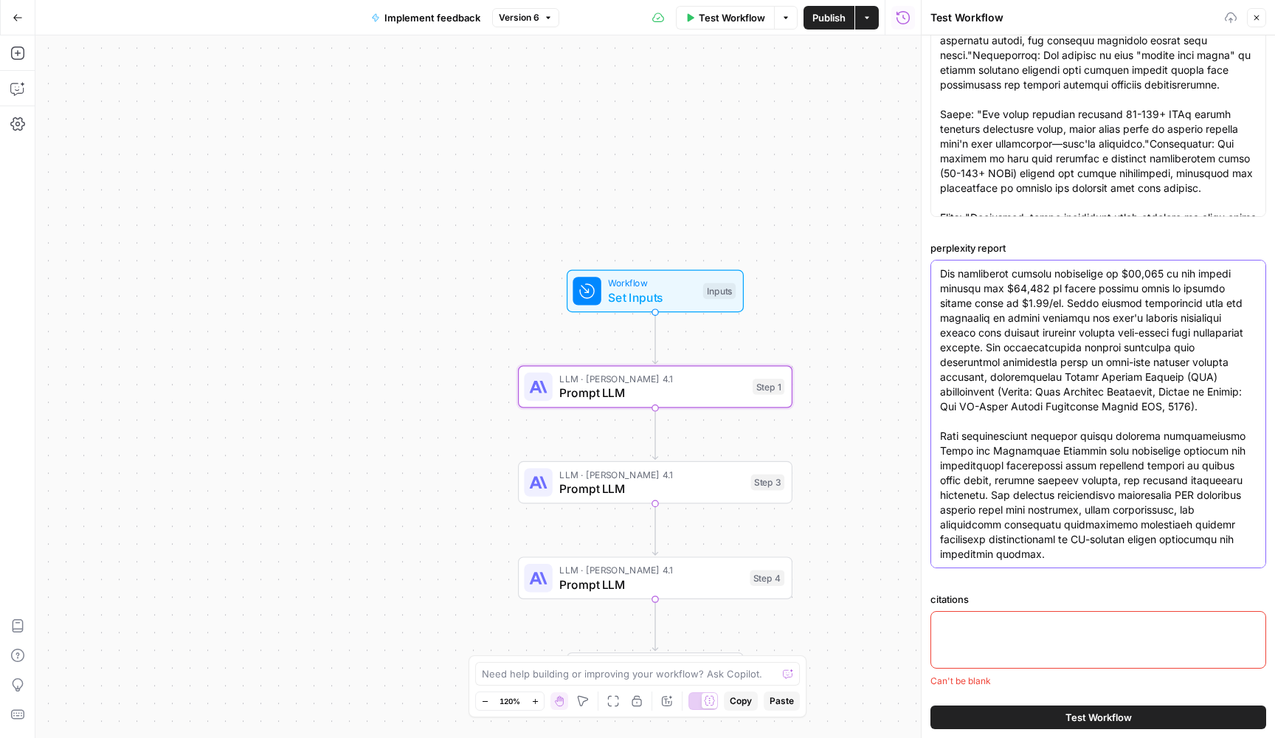
type textarea "Research Report: Reducing Scrap Rates with Intelligent Video Analytics in Manuf…"
click at [966, 640] on div at bounding box center [1098, 640] width 336 height 58
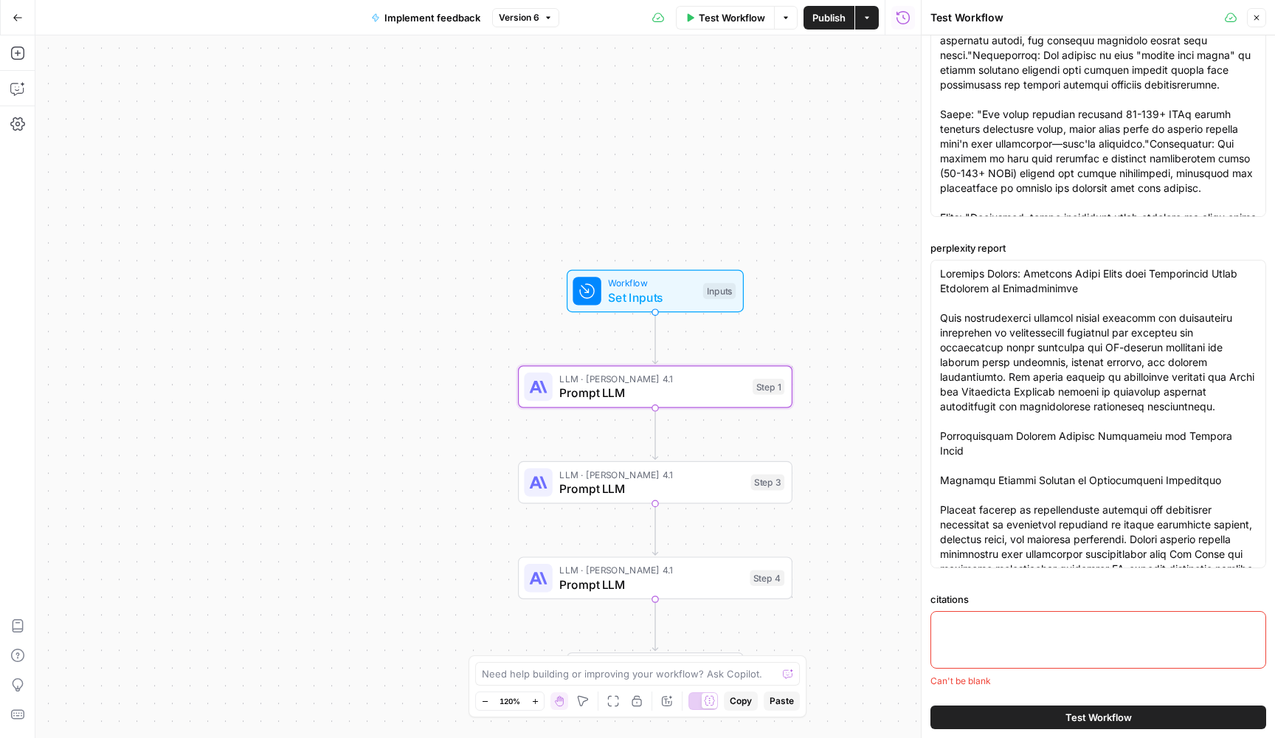
paste textarea "[ "https://www.netsuite.com/portal/resource/articles/accounting/scrap-rate-calc…"
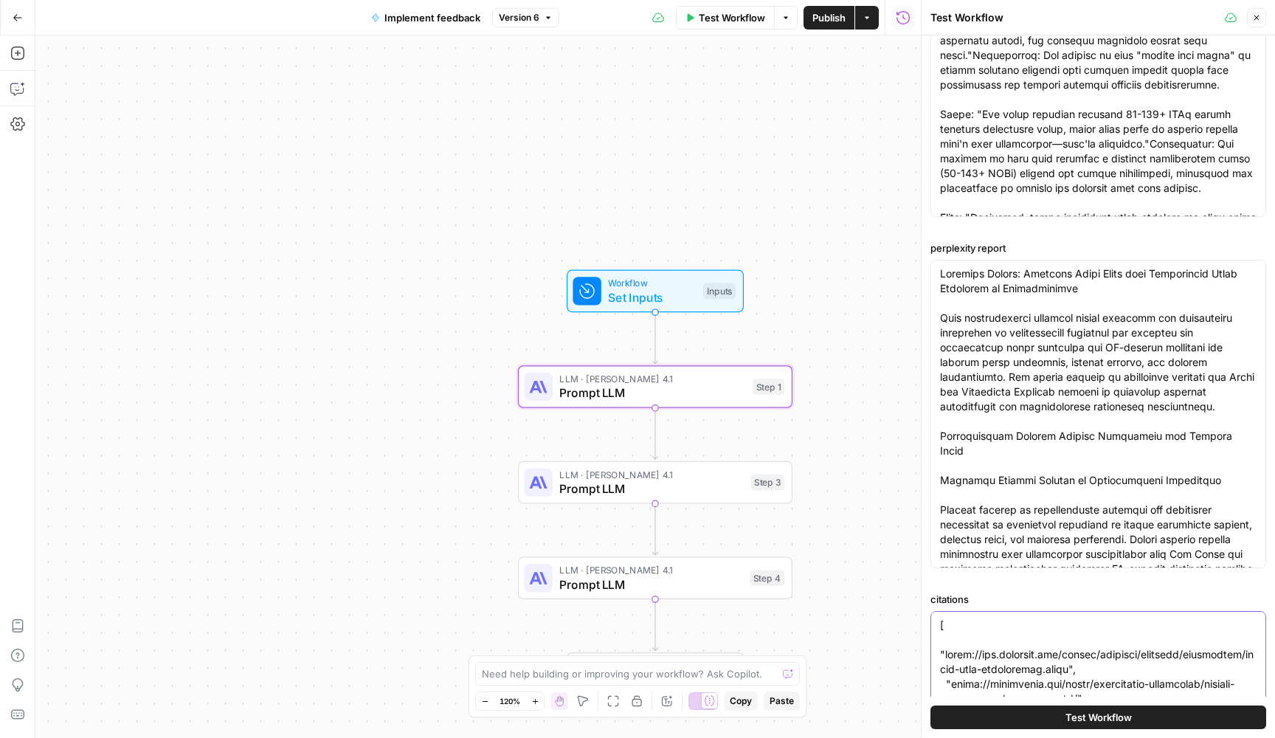
scroll to position [808, 0]
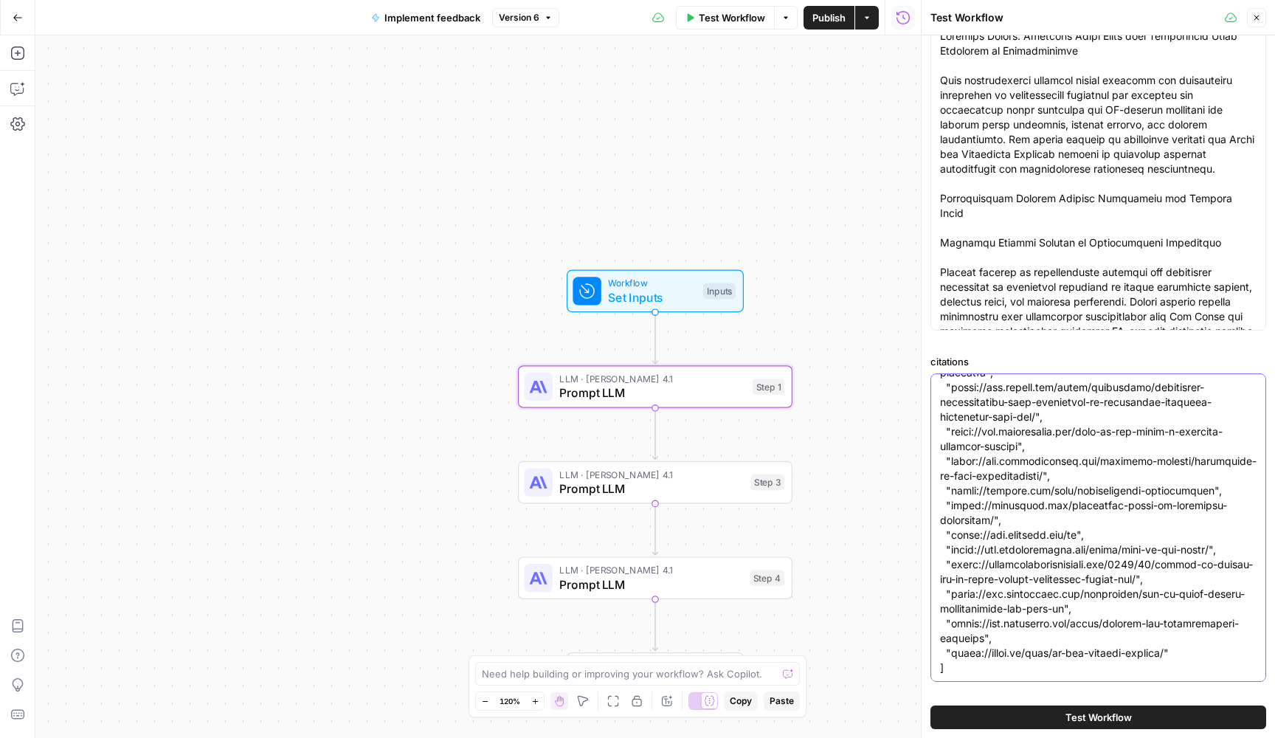
type textarea "[ "https://www.netsuite.com/portal/resource/articles/accounting/scrap-rate-calc…"
click at [1117, 715] on span "Test Workflow" at bounding box center [1098, 717] width 66 height 15
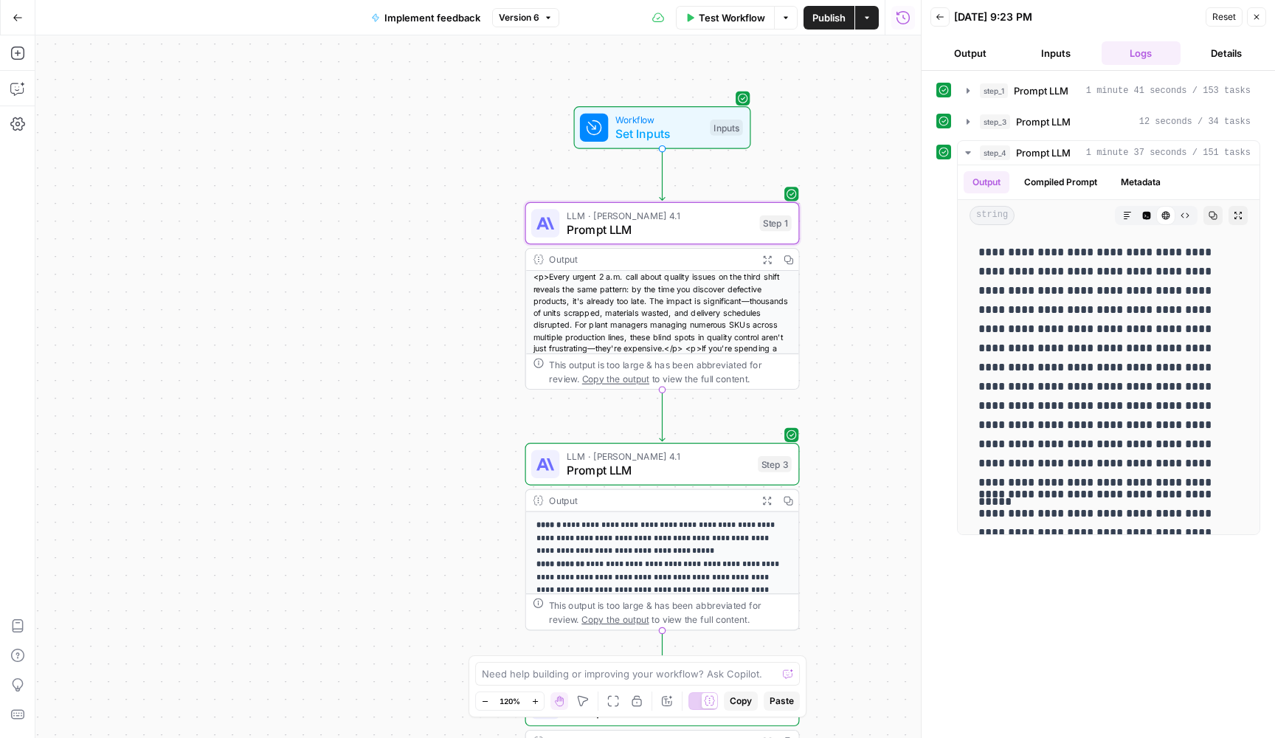
drag, startPoint x: 837, startPoint y: 435, endPoint x: 808, endPoint y: 314, distance: 125.1
click at [810, 314] on div "**********" at bounding box center [477, 386] width 885 height 702
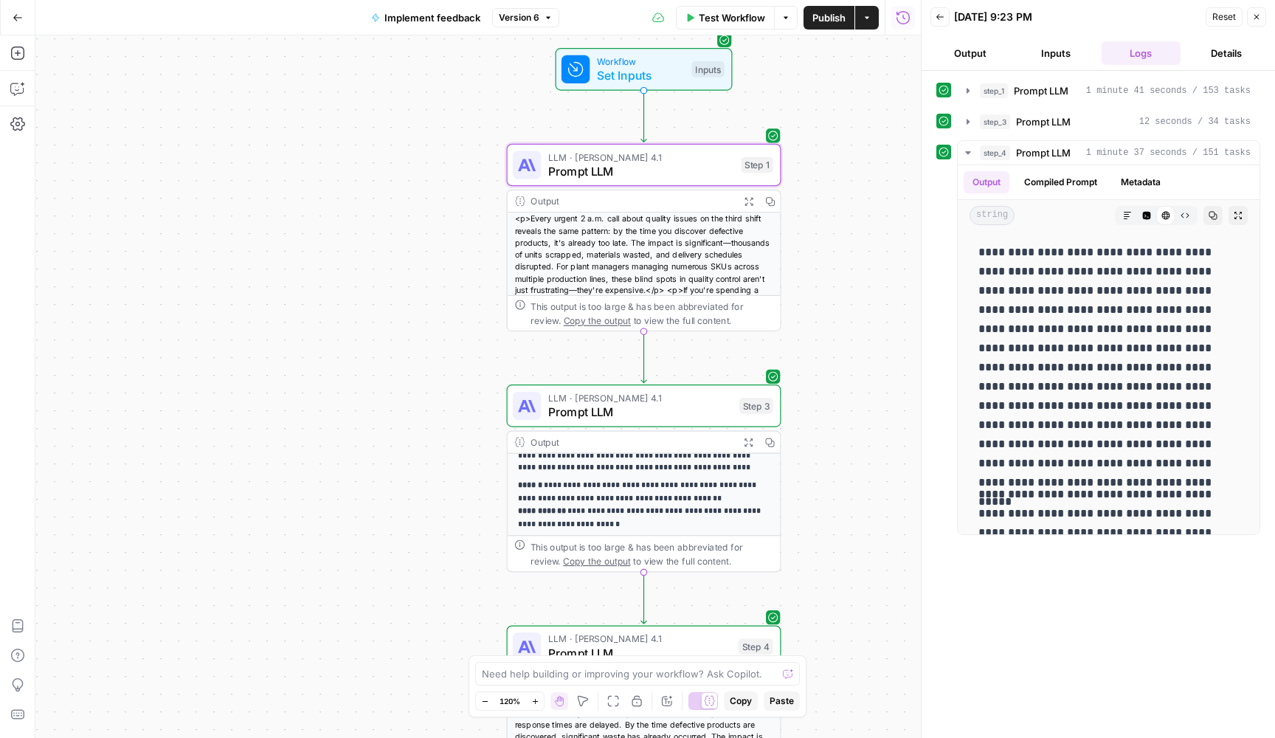
scroll to position [131, 0]
